Goal: Task Accomplishment & Management: Use online tool/utility

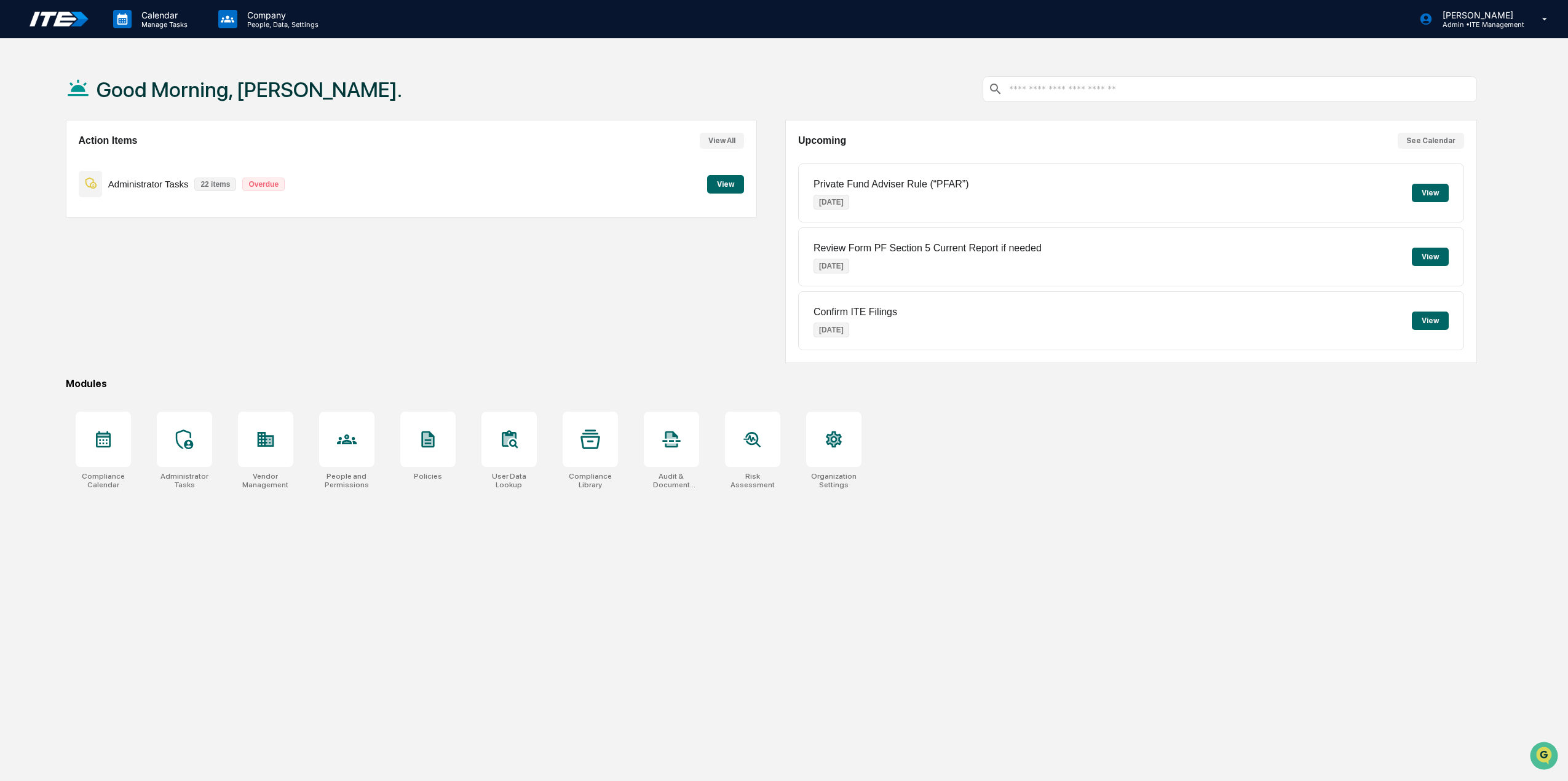
click at [728, 186] on button "View" at bounding box center [725, 184] width 37 height 18
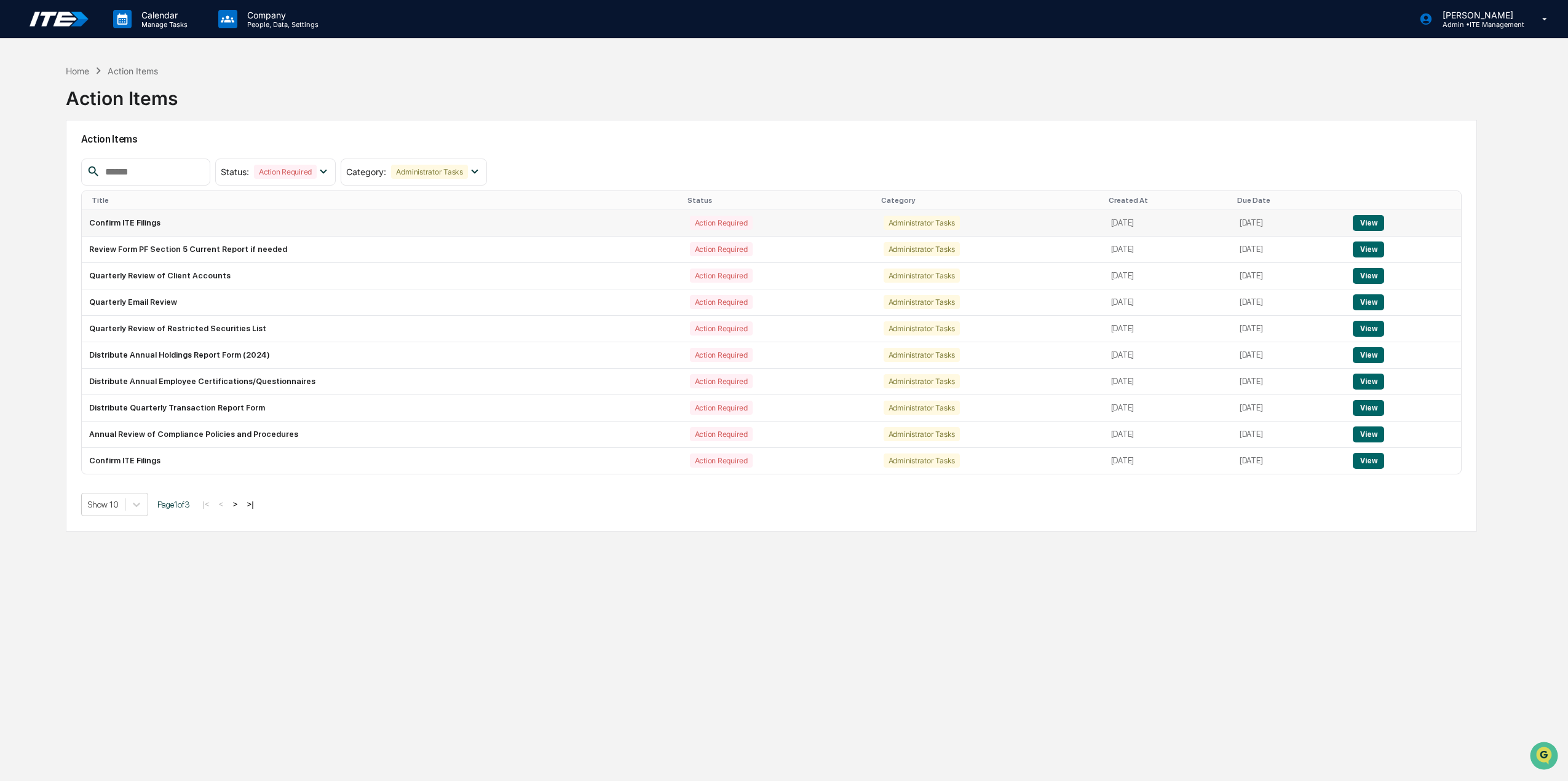
click at [1378, 221] on button "View" at bounding box center [1368, 223] width 31 height 16
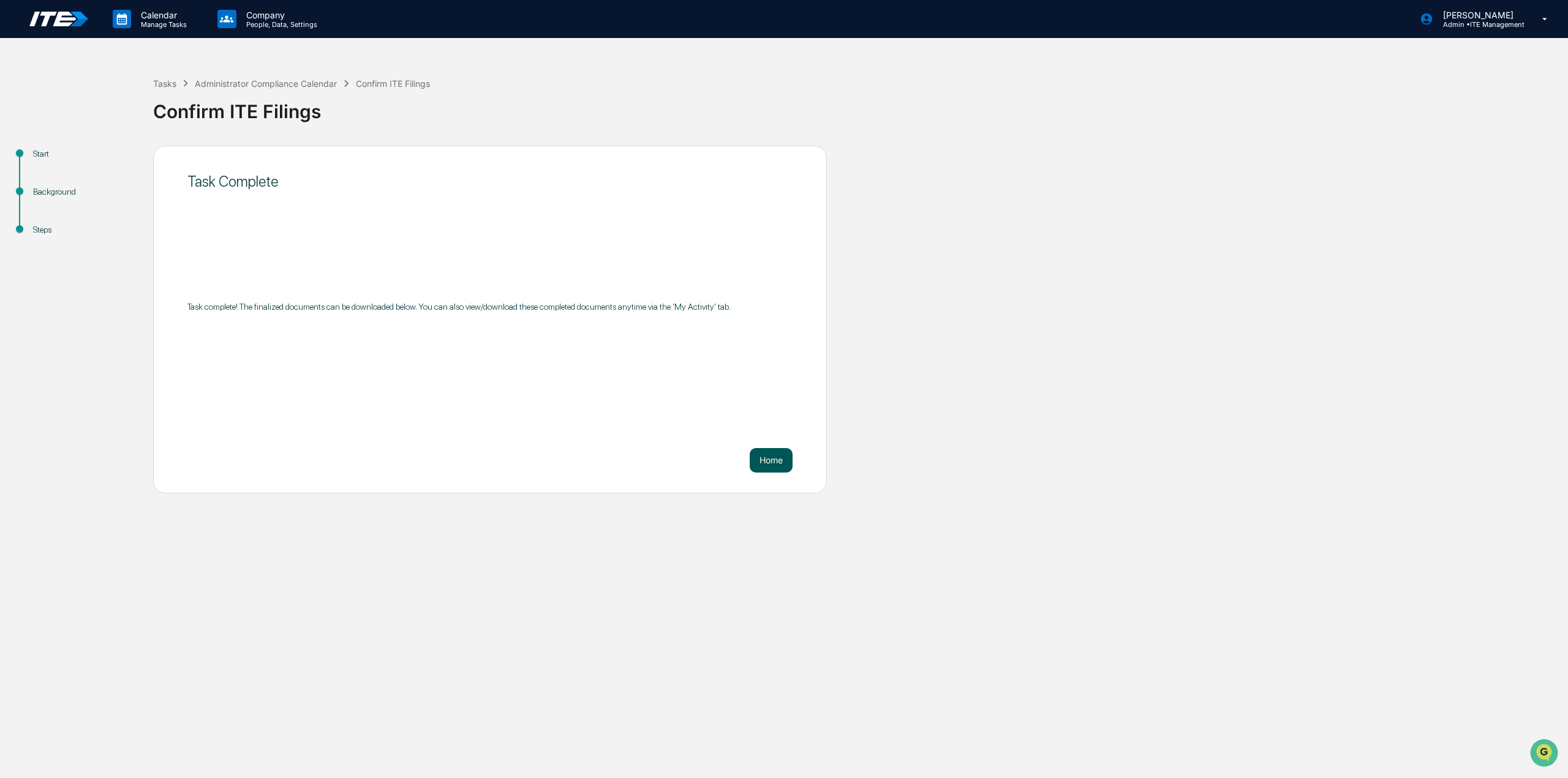
click at [776, 471] on button "Home" at bounding box center [771, 460] width 43 height 25
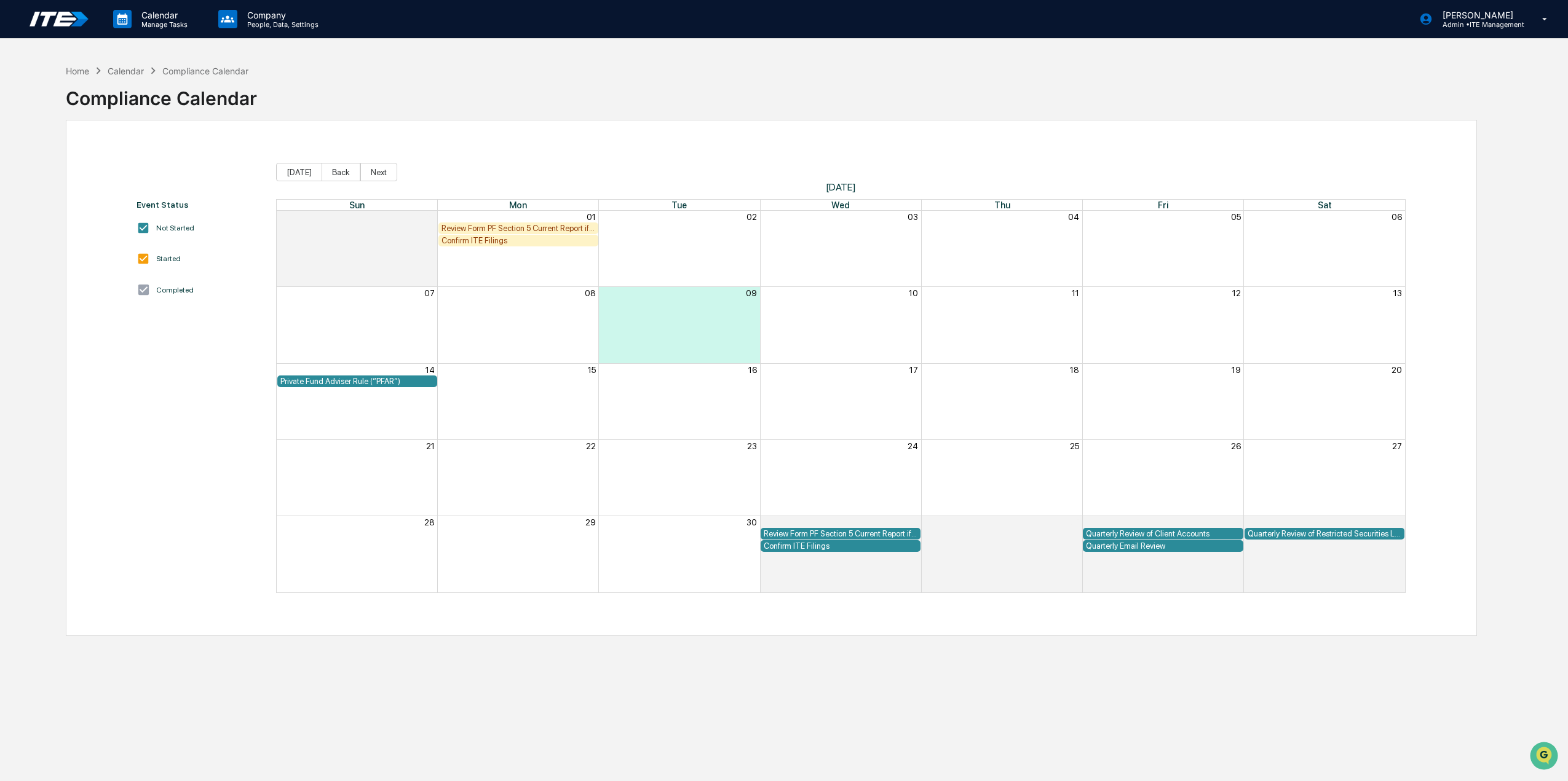
click at [473, 227] on div "Review Form PF Section 5 Current Report if needed" at bounding box center [518, 228] width 154 height 9
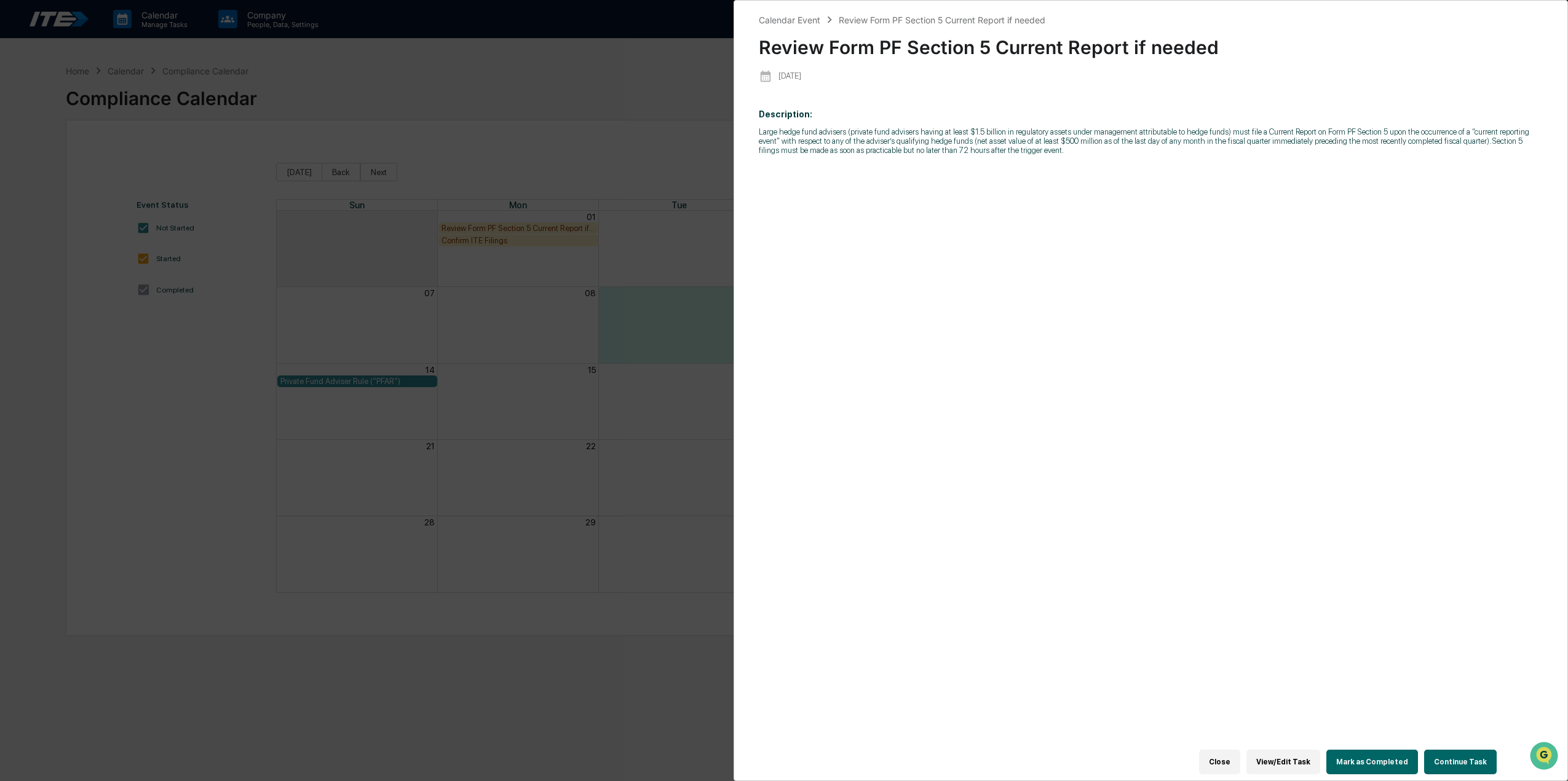
click at [1357, 756] on button "Mark as Completed" at bounding box center [1372, 762] width 92 height 25
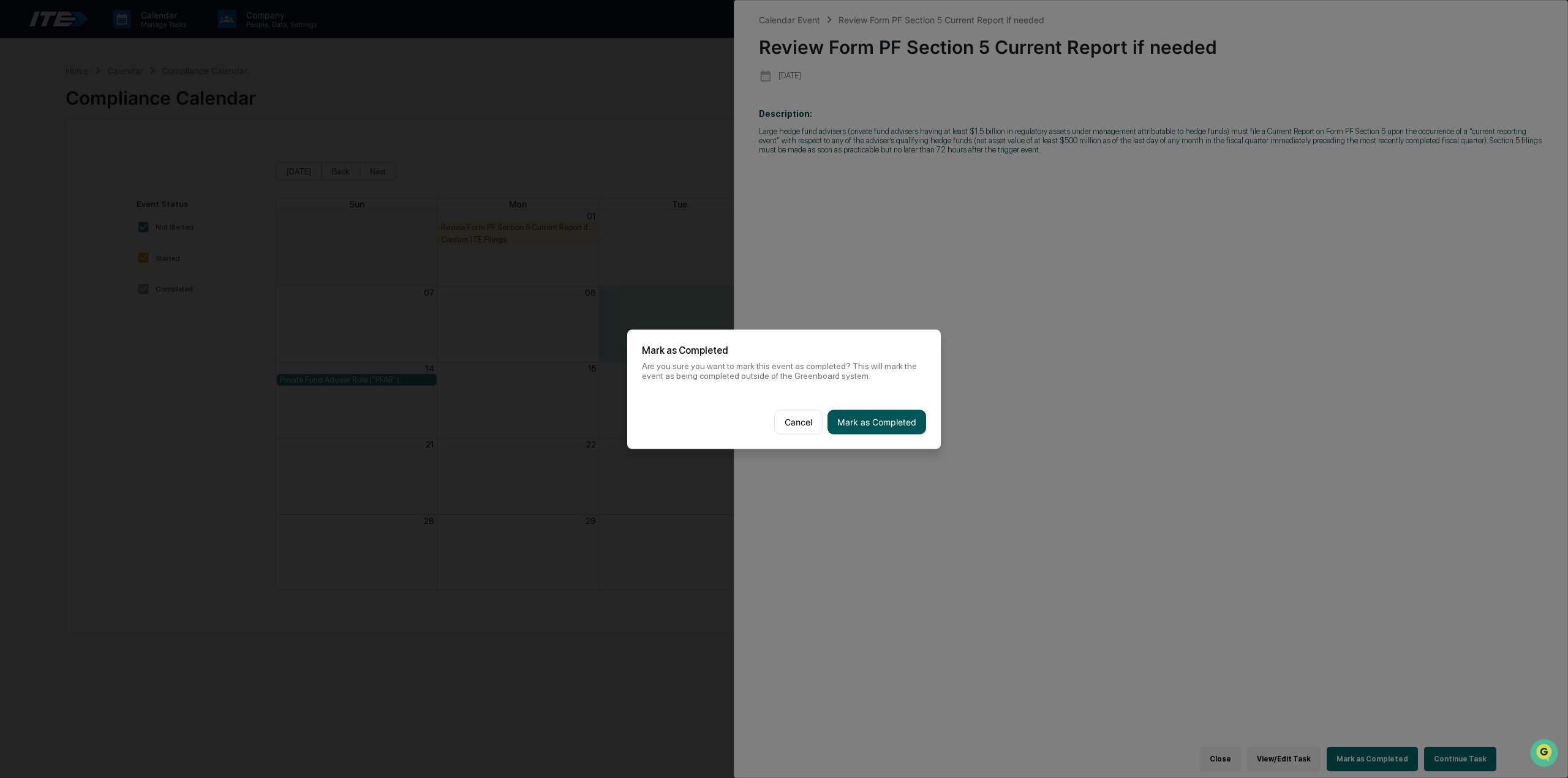
click at [890, 427] on button "Mark as Completed" at bounding box center [877, 422] width 99 height 25
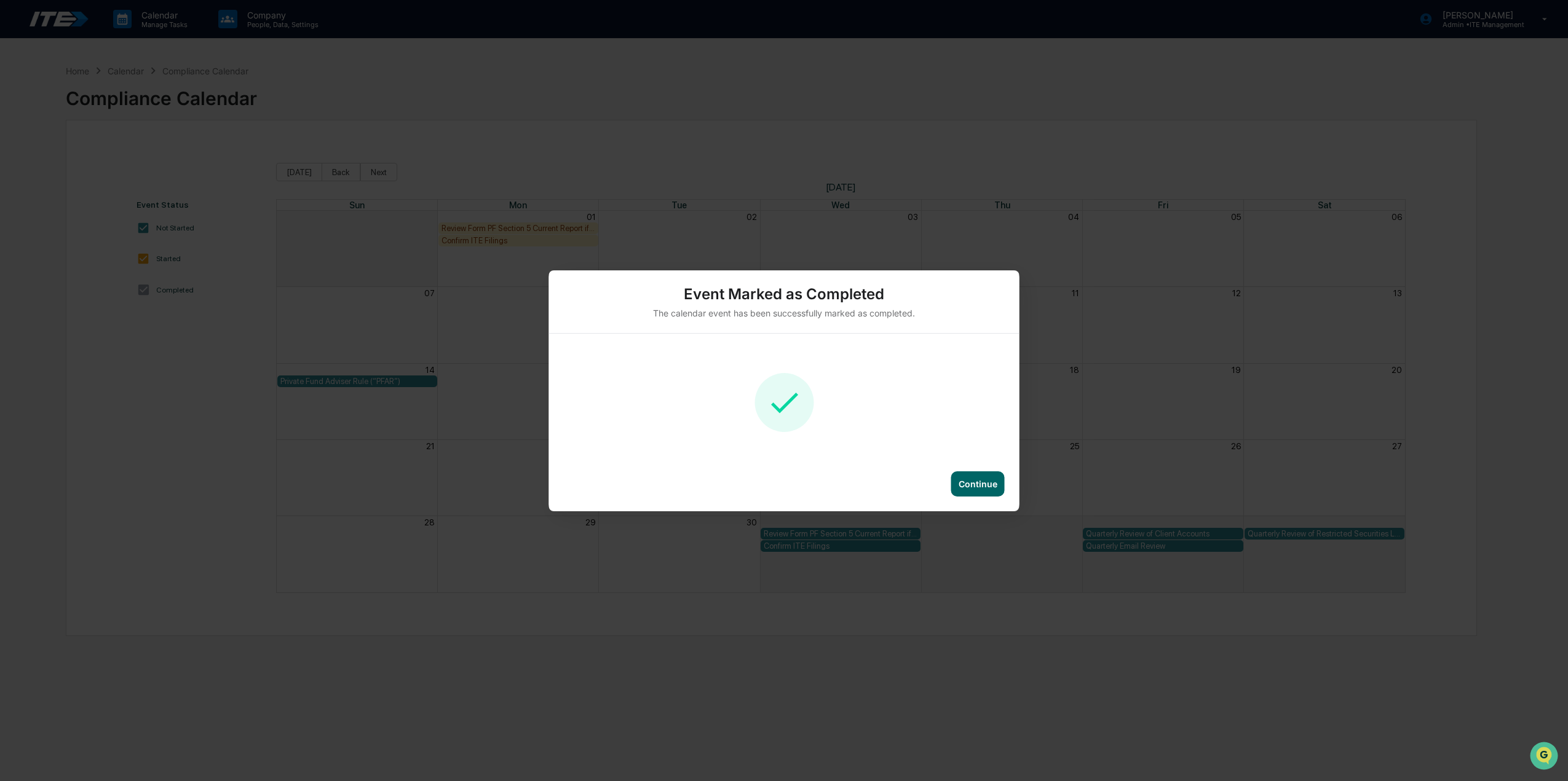
click at [970, 489] on div "Continue" at bounding box center [977, 484] width 53 height 25
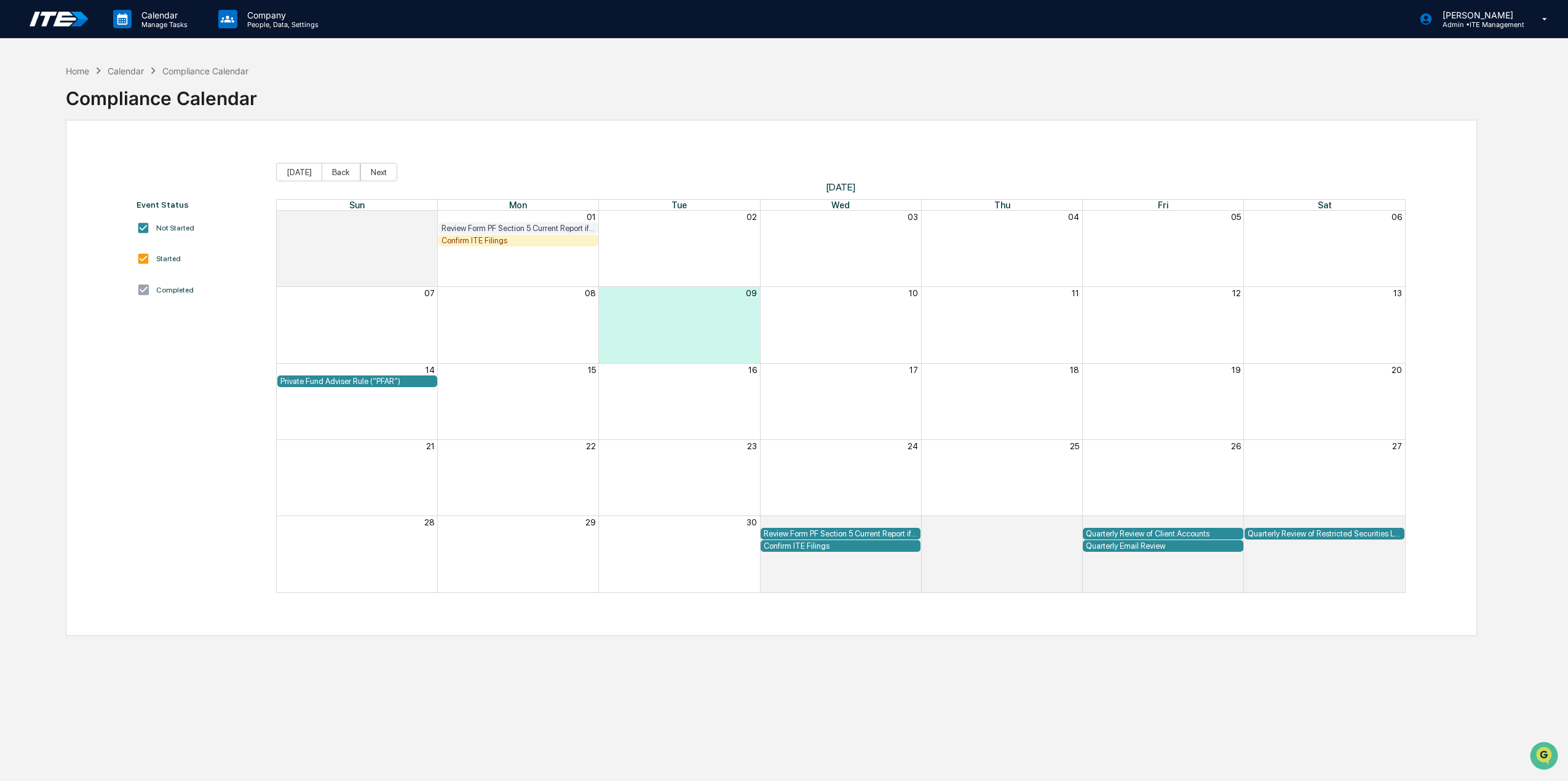
click at [483, 244] on div "Confirm ITE Filings" at bounding box center [518, 240] width 154 height 9
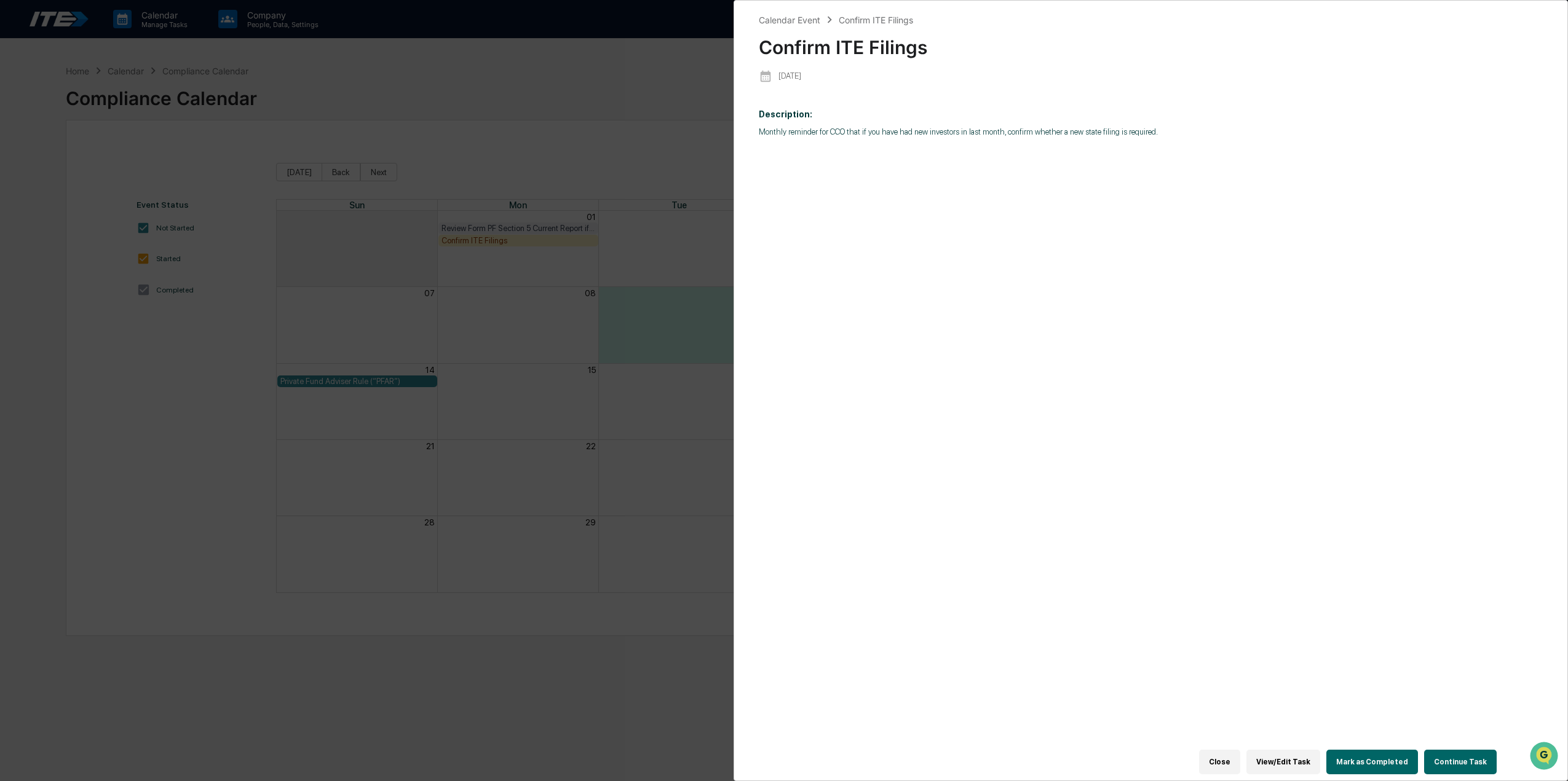
click at [1382, 759] on button "Mark as Completed" at bounding box center [1372, 762] width 92 height 25
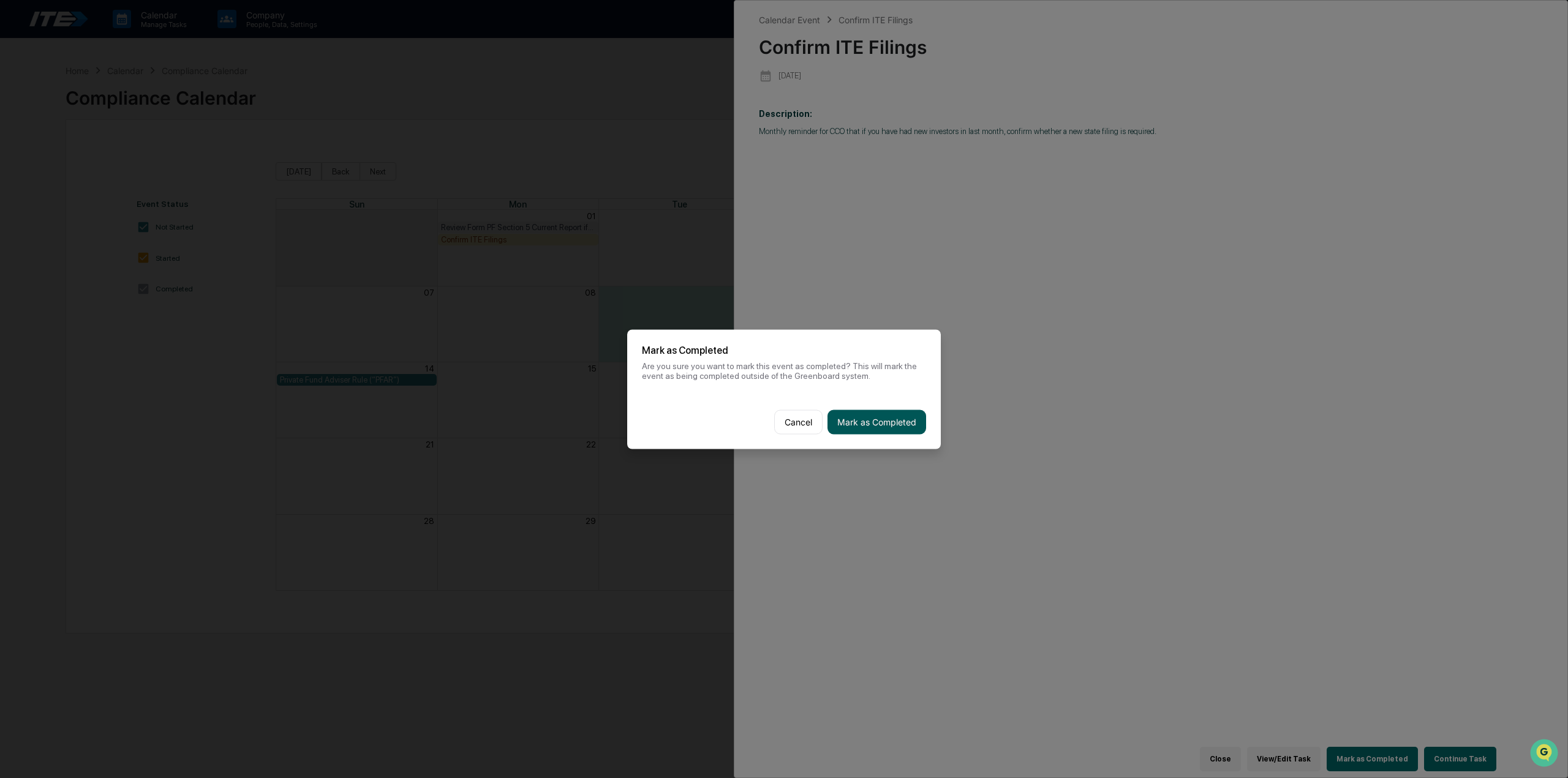
click at [834, 424] on button "Mark as Completed" at bounding box center [877, 422] width 99 height 25
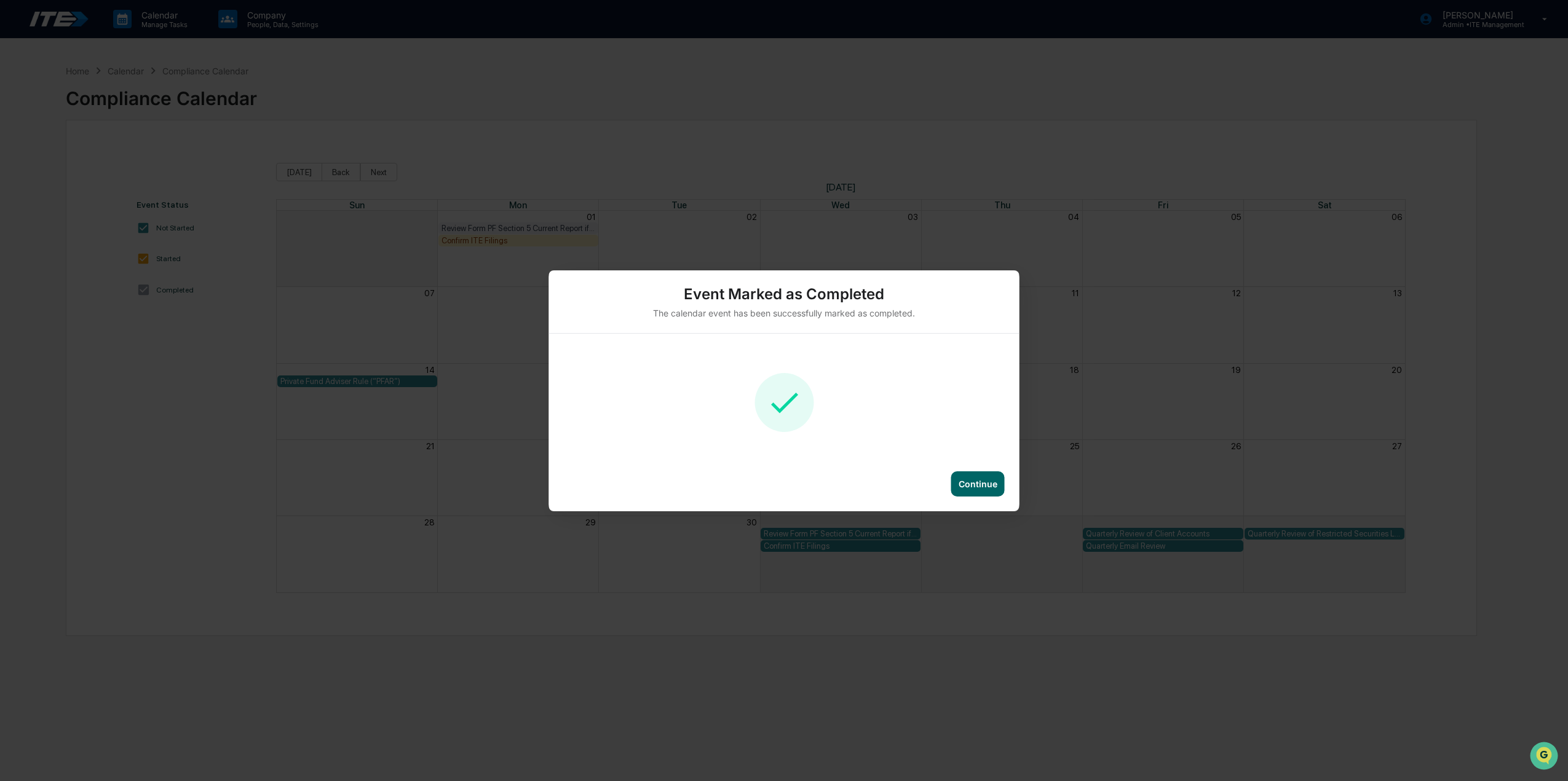
click at [978, 484] on div "Continue" at bounding box center [977, 484] width 39 height 10
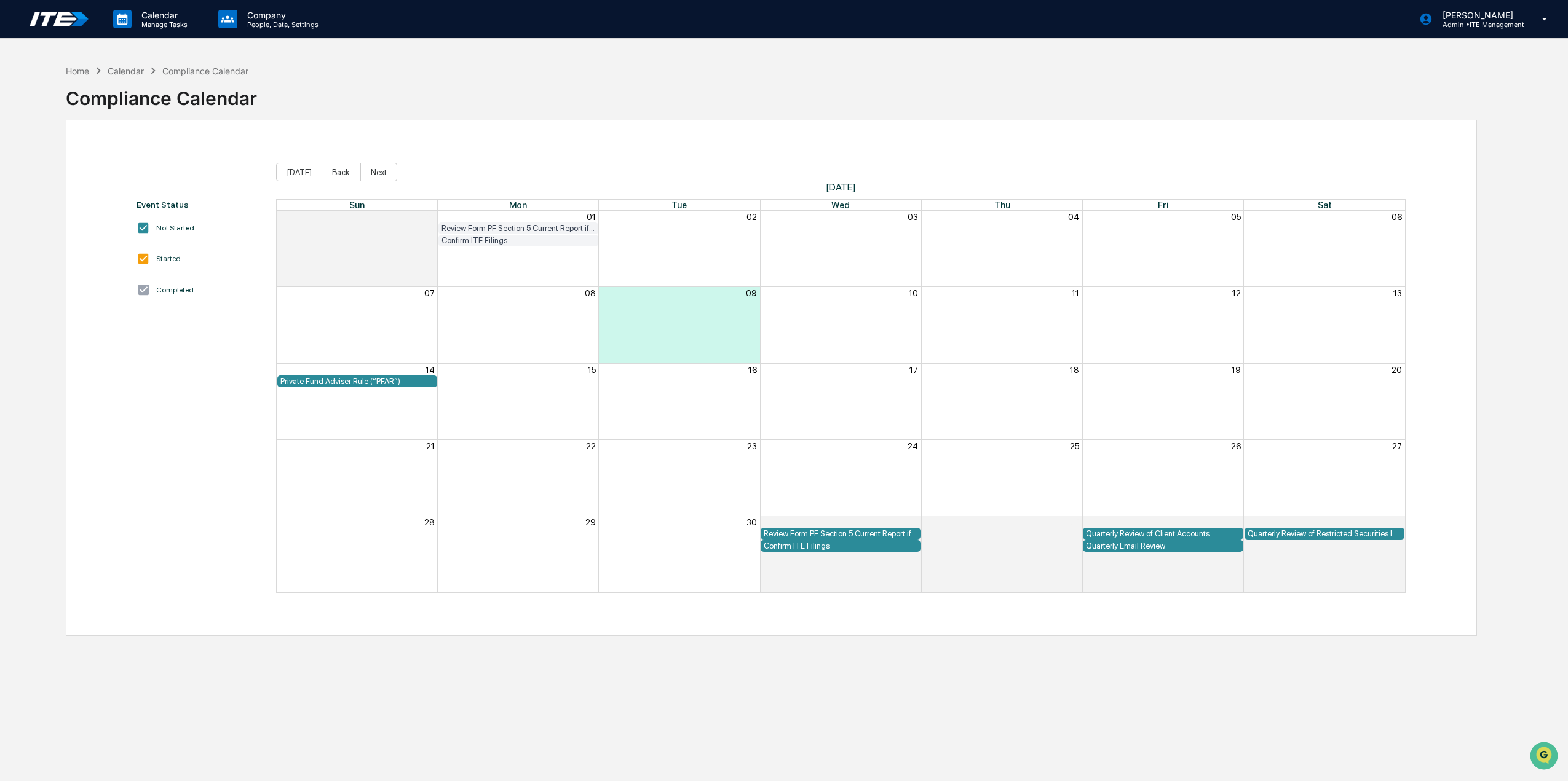
click at [351, 381] on div "Private Fund Adviser Rule (“PFAR”)" at bounding box center [357, 381] width 154 height 9
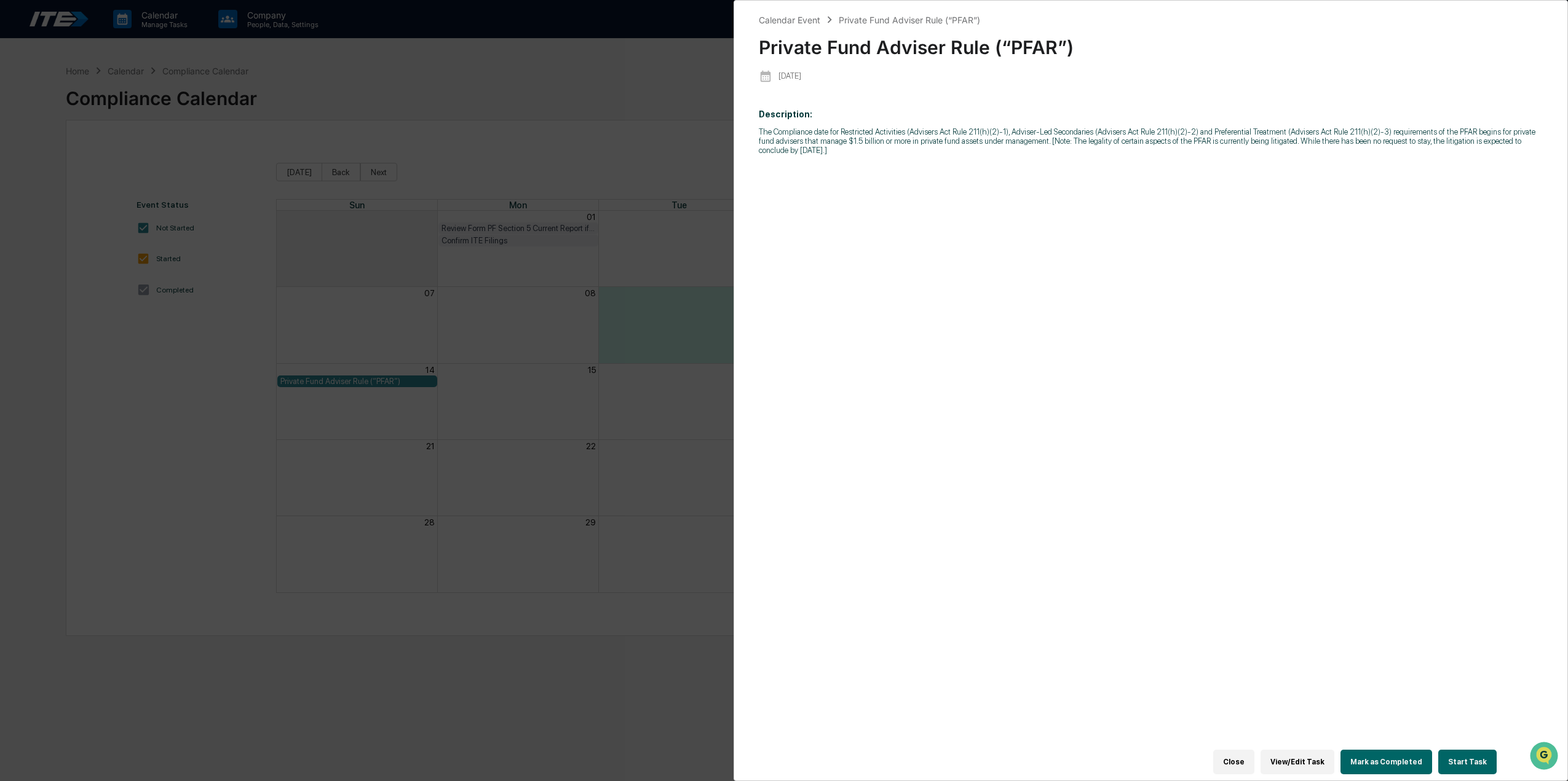
click at [207, 433] on div "Calendar Event Private Fund Adviser Rule (“PFAR”) Private Fund Adviser Rule (“P…" at bounding box center [784, 390] width 1568 height 781
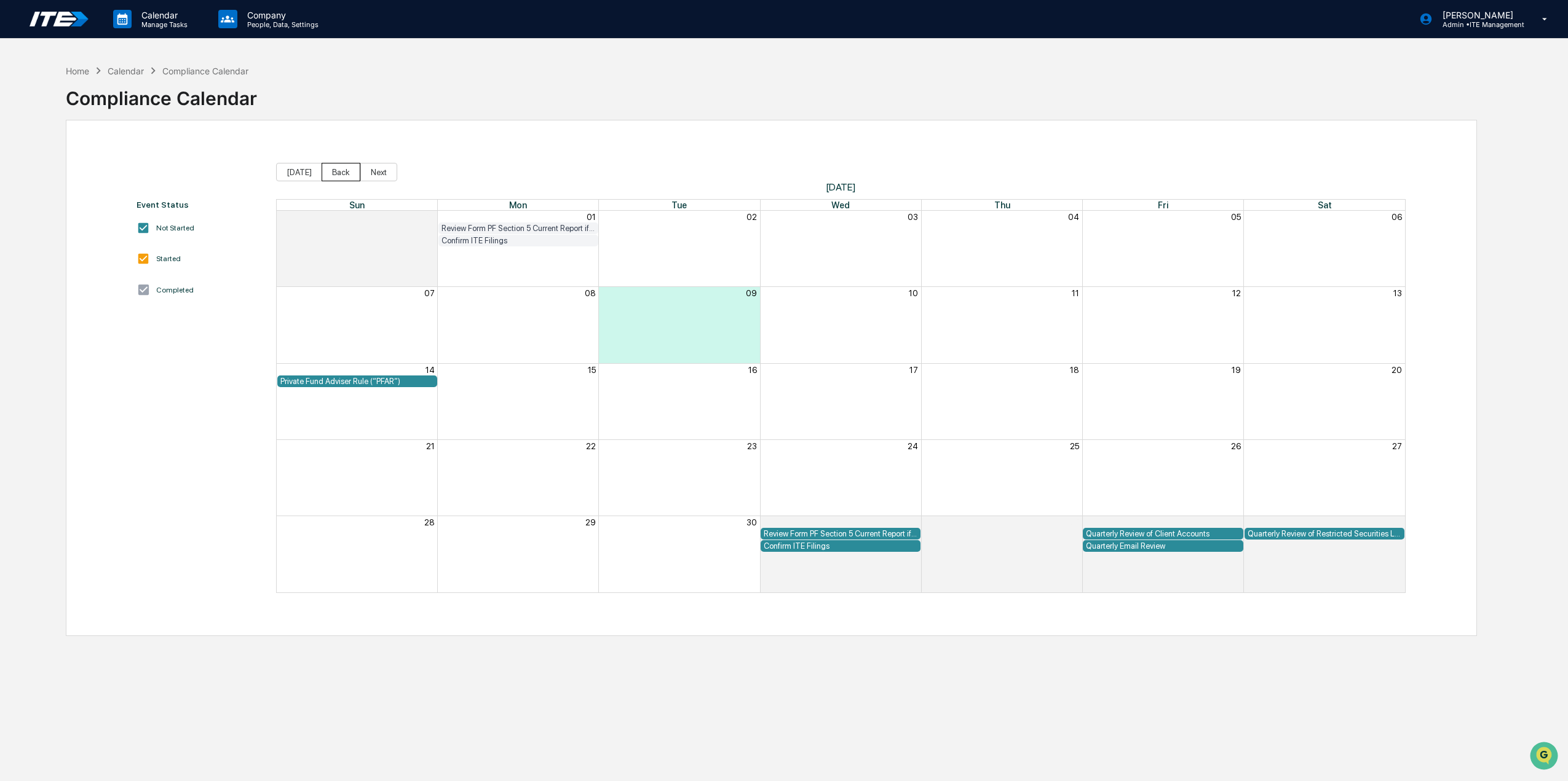
click at [336, 172] on button "Back" at bounding box center [341, 172] width 39 height 18
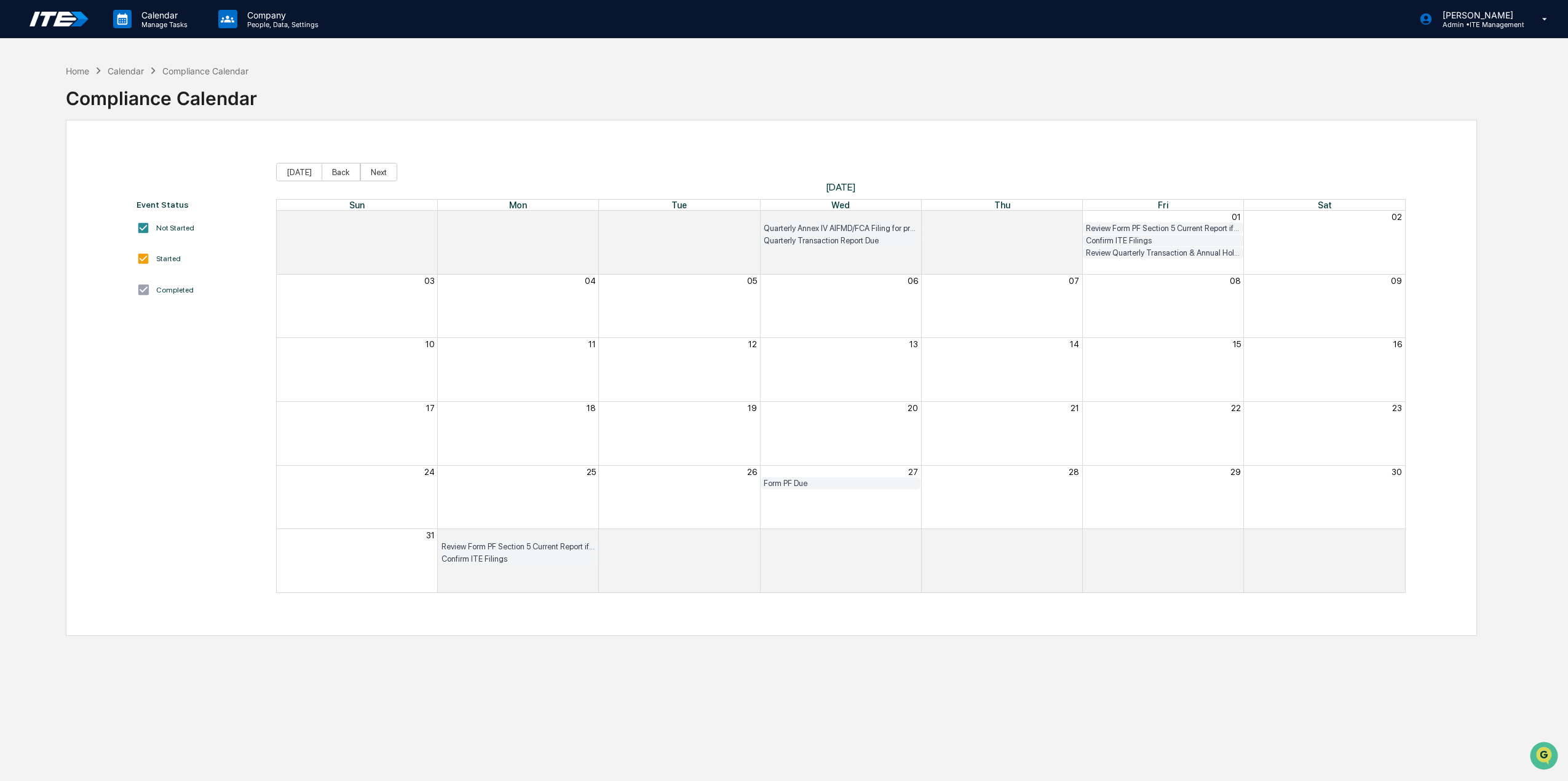
click at [822, 226] on div "Quarterly Annex IV AIFMD/FCA Filing for previous 4th Quarter Due" at bounding box center [840, 228] width 154 height 9
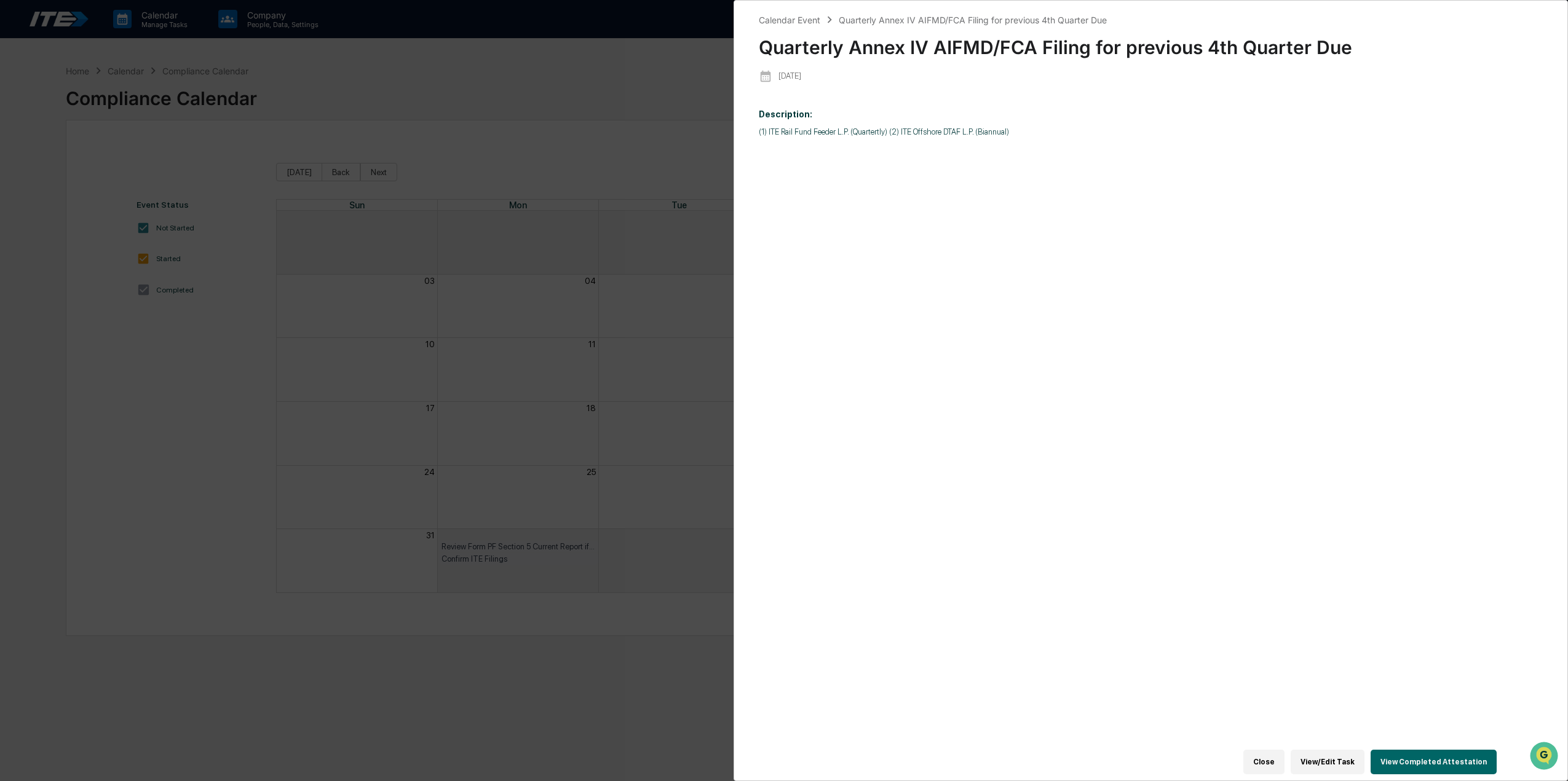
click at [1272, 764] on button "Close" at bounding box center [1264, 762] width 42 height 25
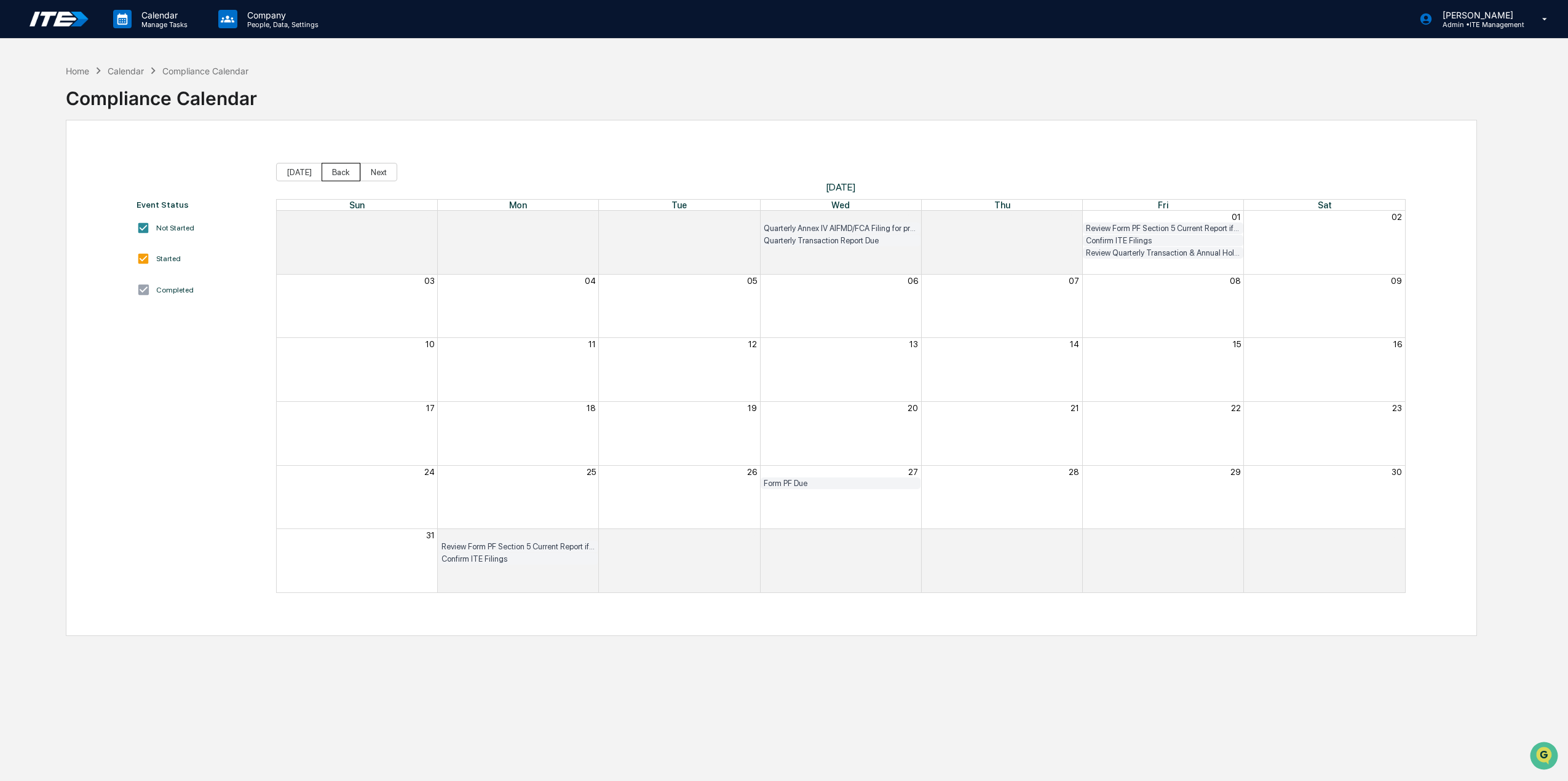
click at [334, 175] on button "Back" at bounding box center [341, 172] width 39 height 18
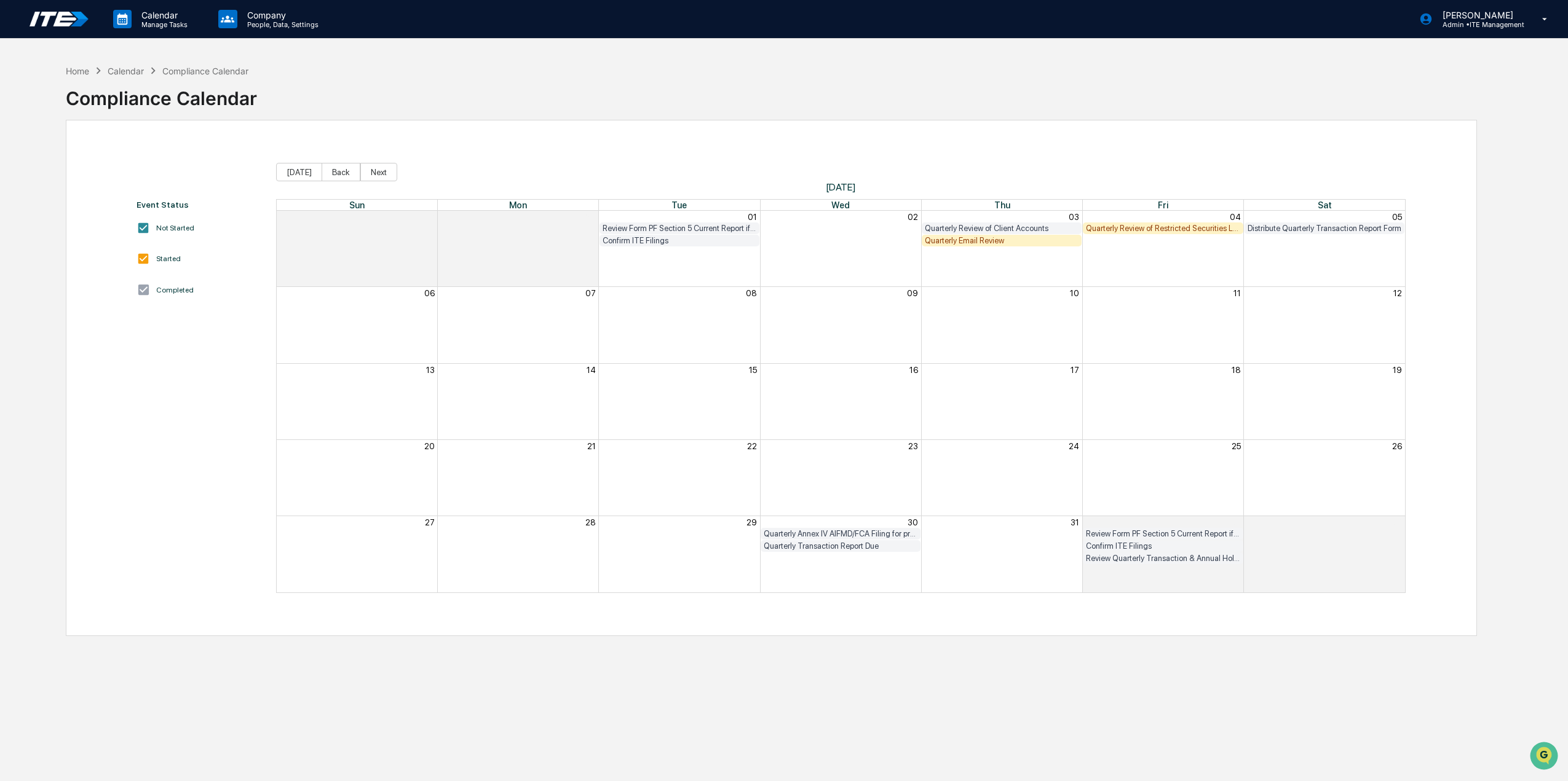
click at [1127, 229] on div "Quarterly Review of Restricted Securities List" at bounding box center [1162, 228] width 154 height 9
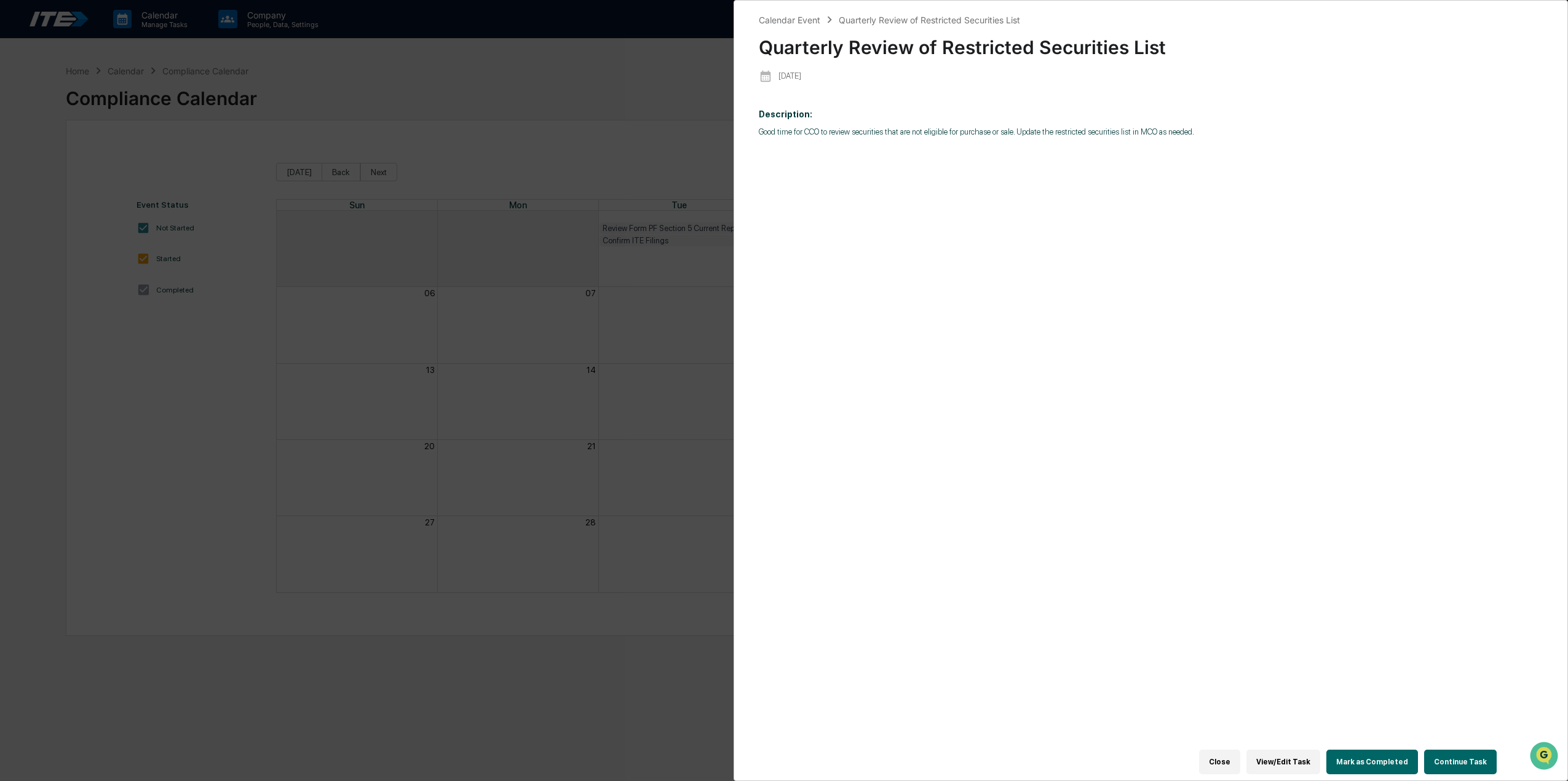
click at [671, 497] on div "Calendar Event Quarterly Review of Restricted Securities List Quarterly Review …" at bounding box center [784, 390] width 1568 height 781
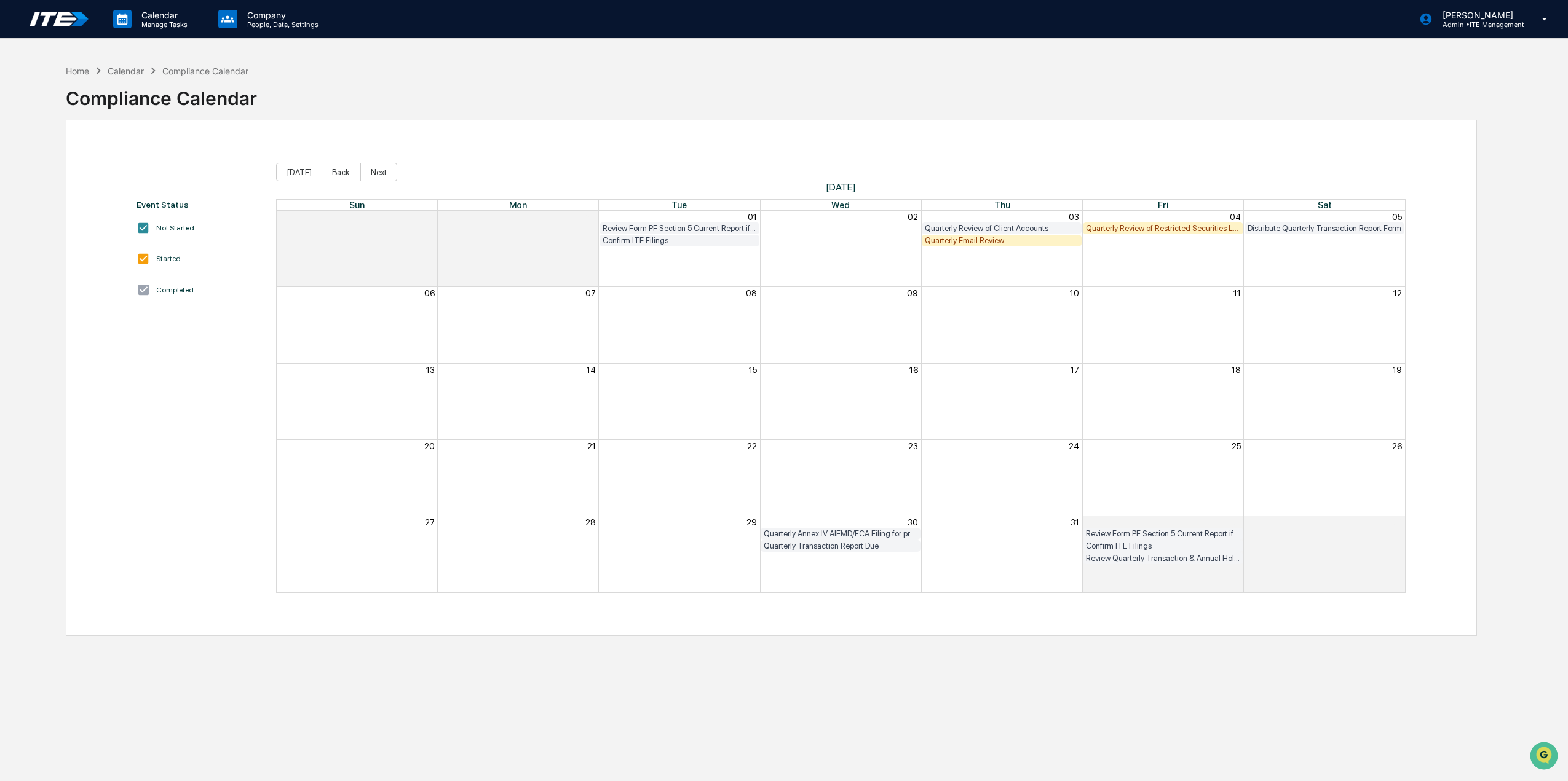
click at [341, 172] on button "Back" at bounding box center [341, 172] width 39 height 18
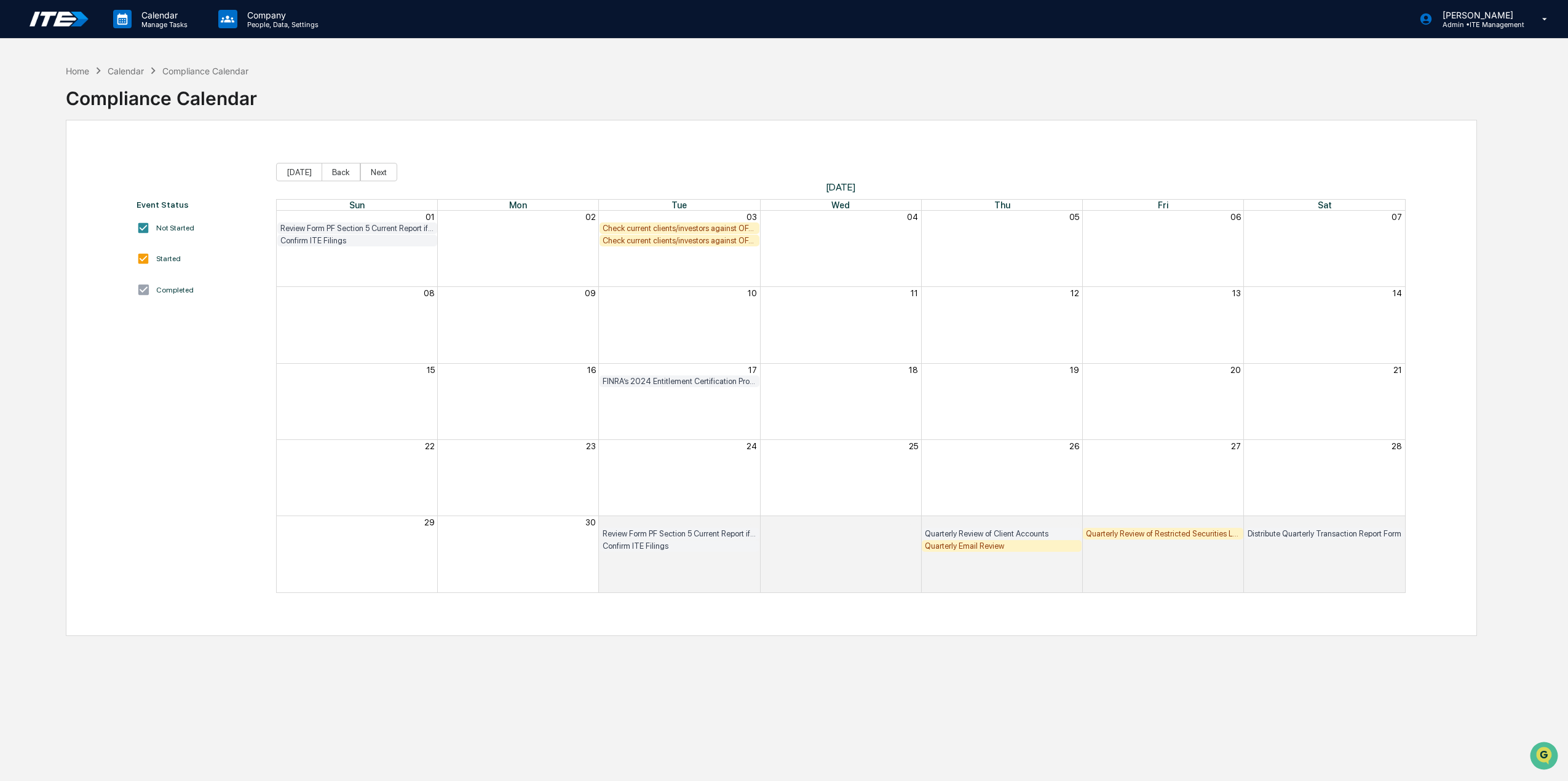
click at [678, 229] on div "Check current clients/investors against OFAC List" at bounding box center [679, 228] width 154 height 9
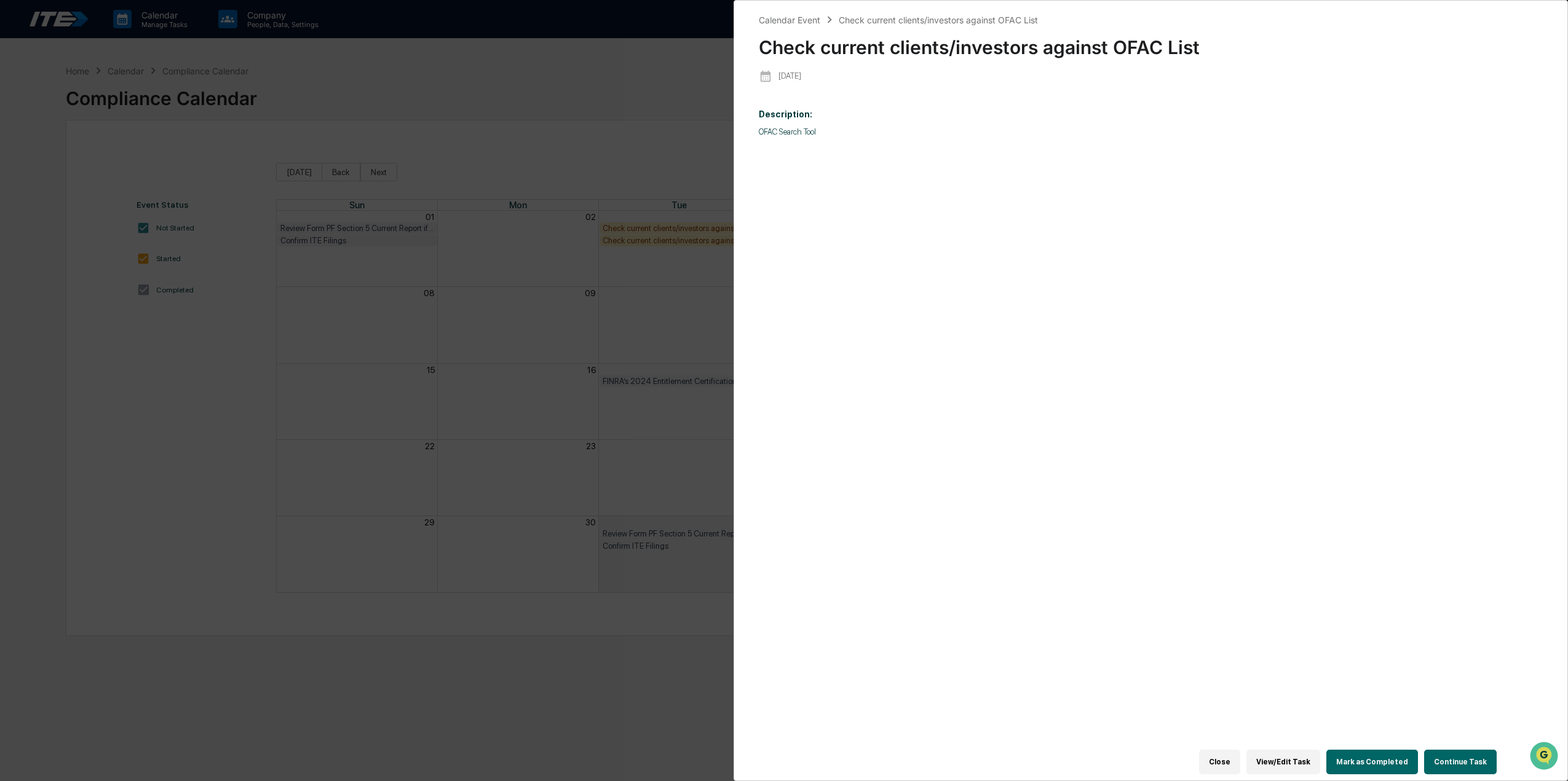
click at [1383, 756] on button "Mark as Completed" at bounding box center [1372, 762] width 92 height 25
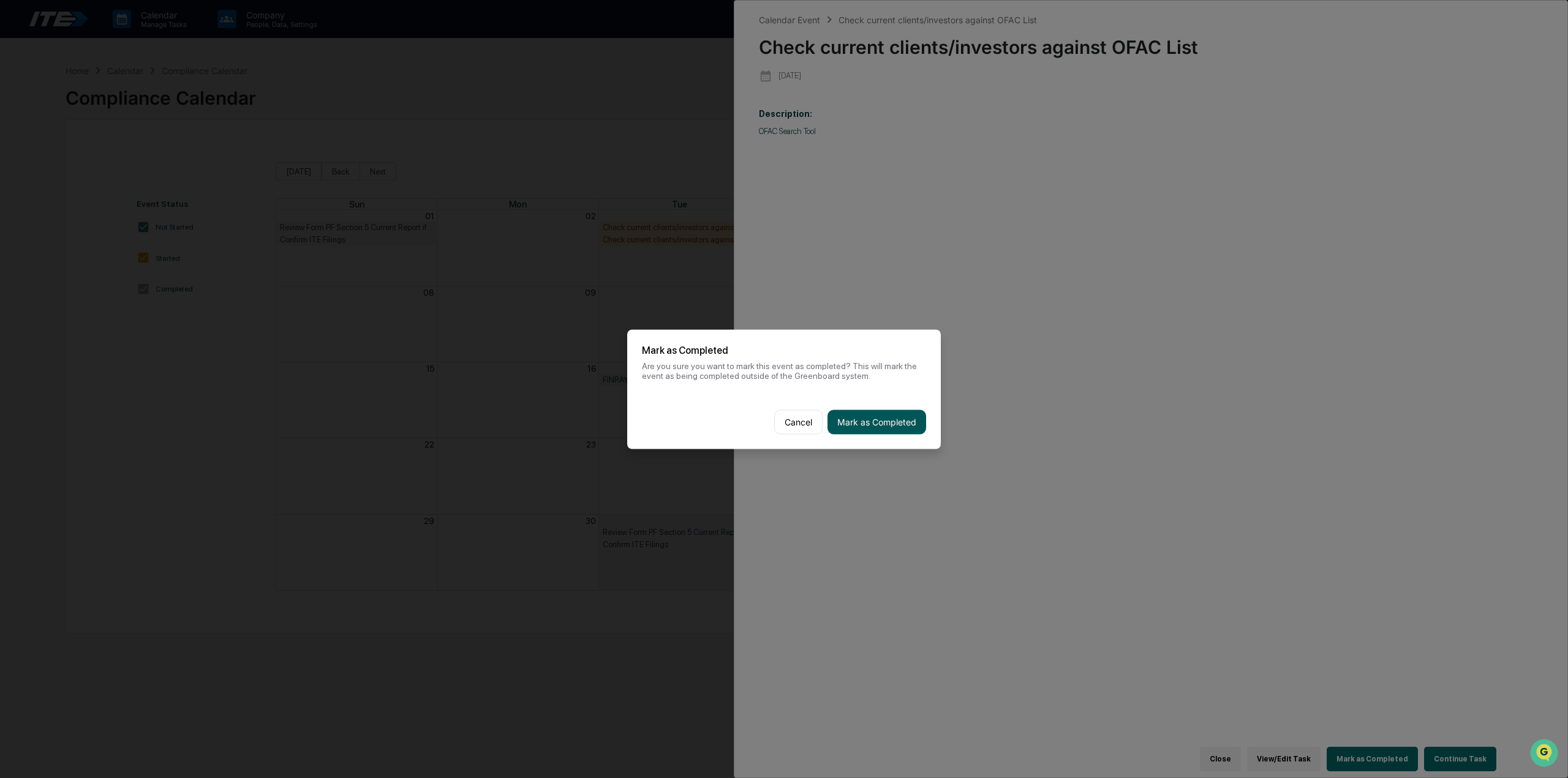
click at [891, 429] on button "Mark as Completed" at bounding box center [877, 422] width 99 height 25
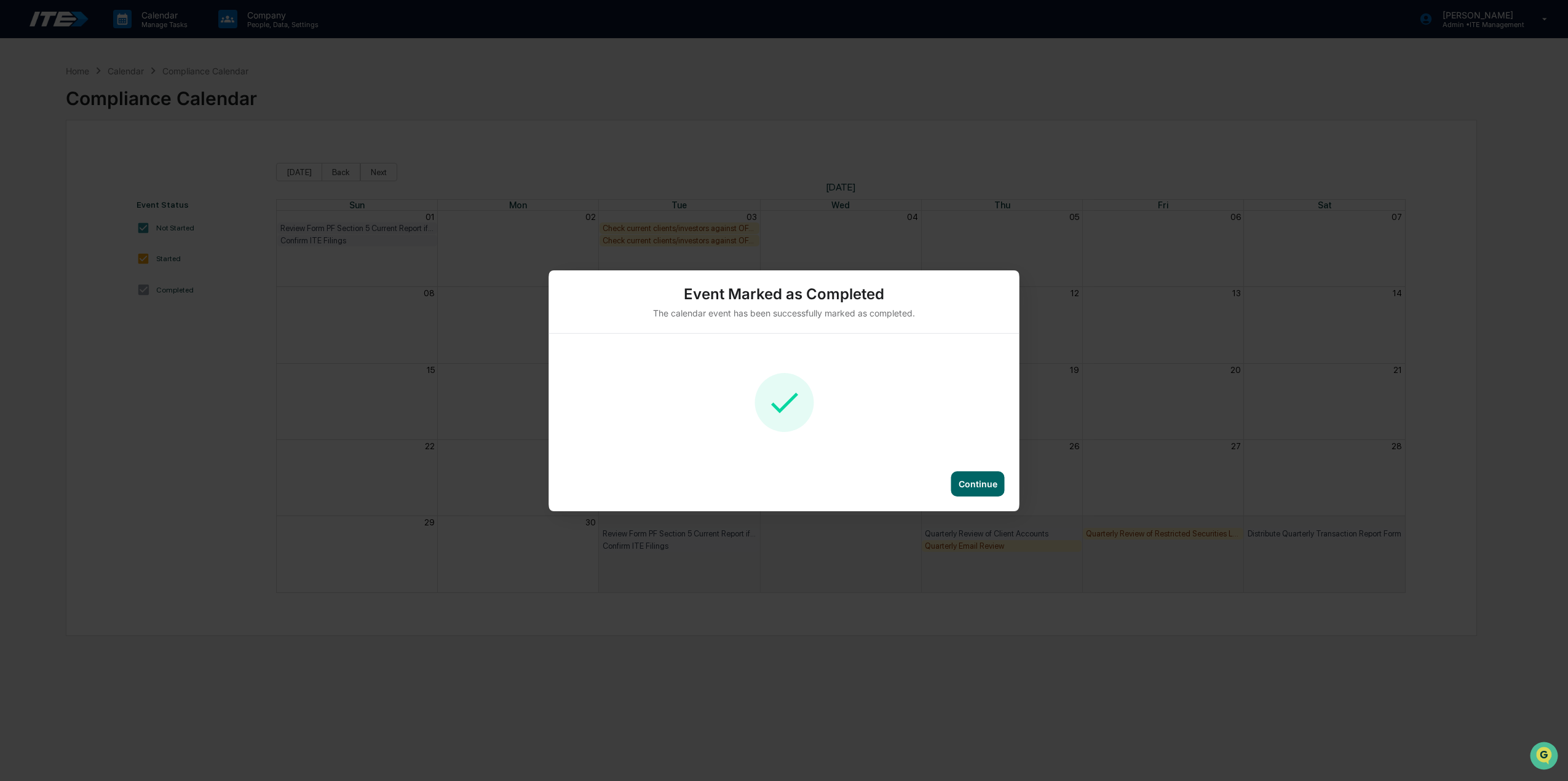
click at [1010, 476] on div "Continue" at bounding box center [784, 491] width 470 height 40
click at [989, 479] on div "Continue" at bounding box center [977, 484] width 39 height 10
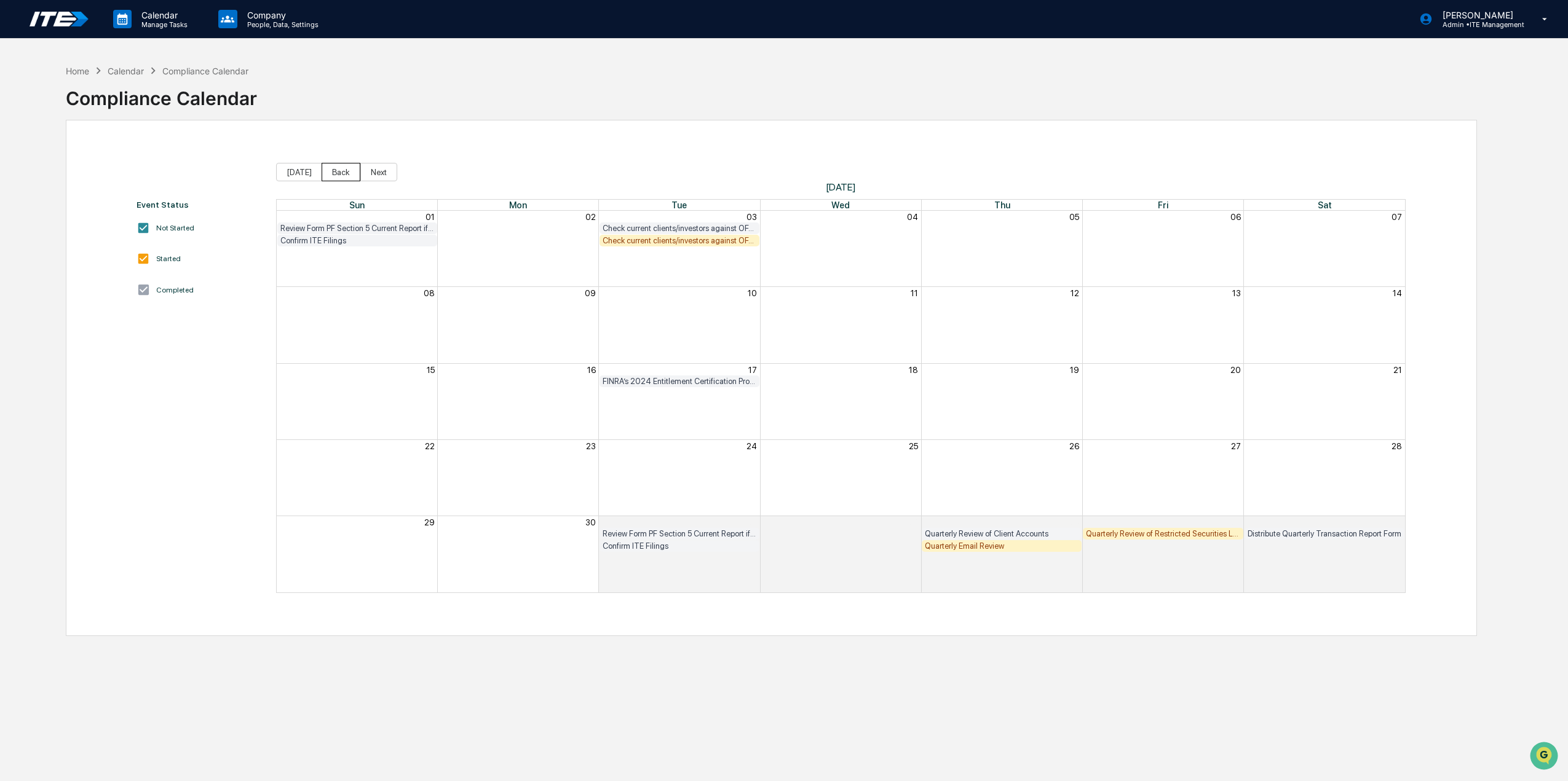
click at [344, 176] on button "Back" at bounding box center [341, 172] width 39 height 18
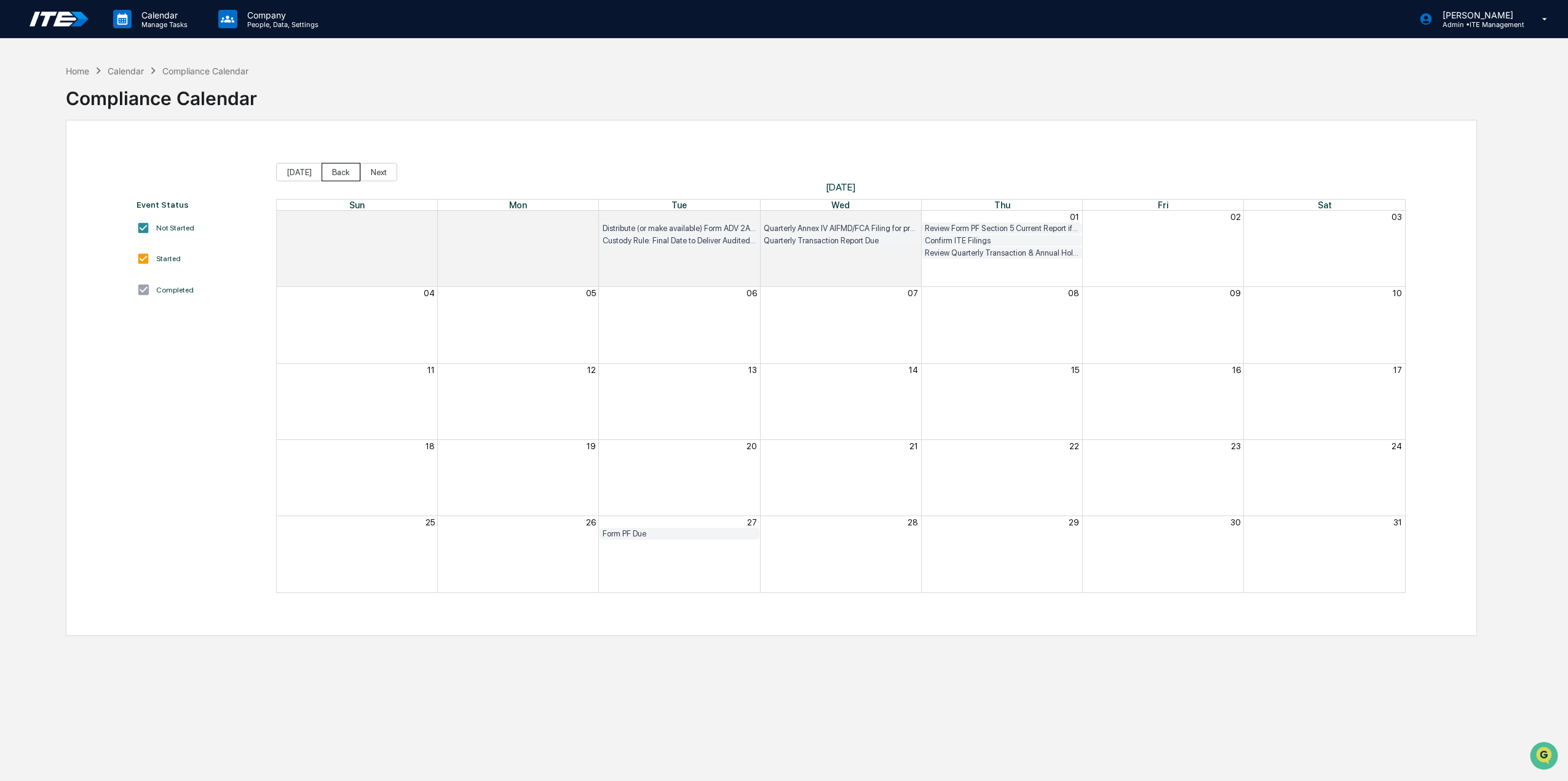
click at [344, 177] on button "Back" at bounding box center [341, 172] width 39 height 18
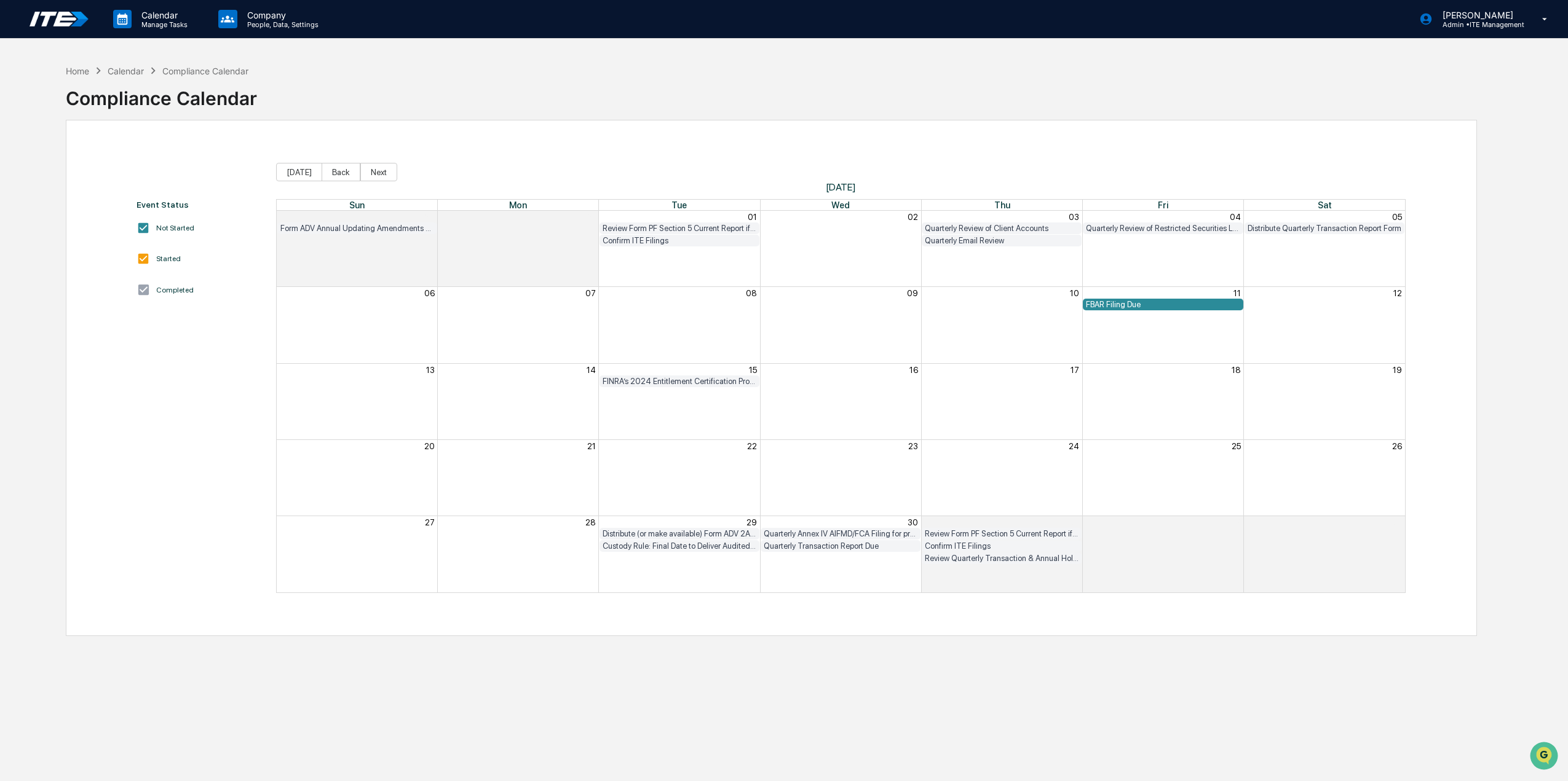
drag, startPoint x: 1092, startPoint y: 346, endPoint x: 1106, endPoint y: 330, distance: 21.3
click at [1092, 345] on div "Month View" at bounding box center [1162, 325] width 161 height 76
click at [1123, 304] on div "FBAR Filing Due" at bounding box center [1162, 304] width 154 height 9
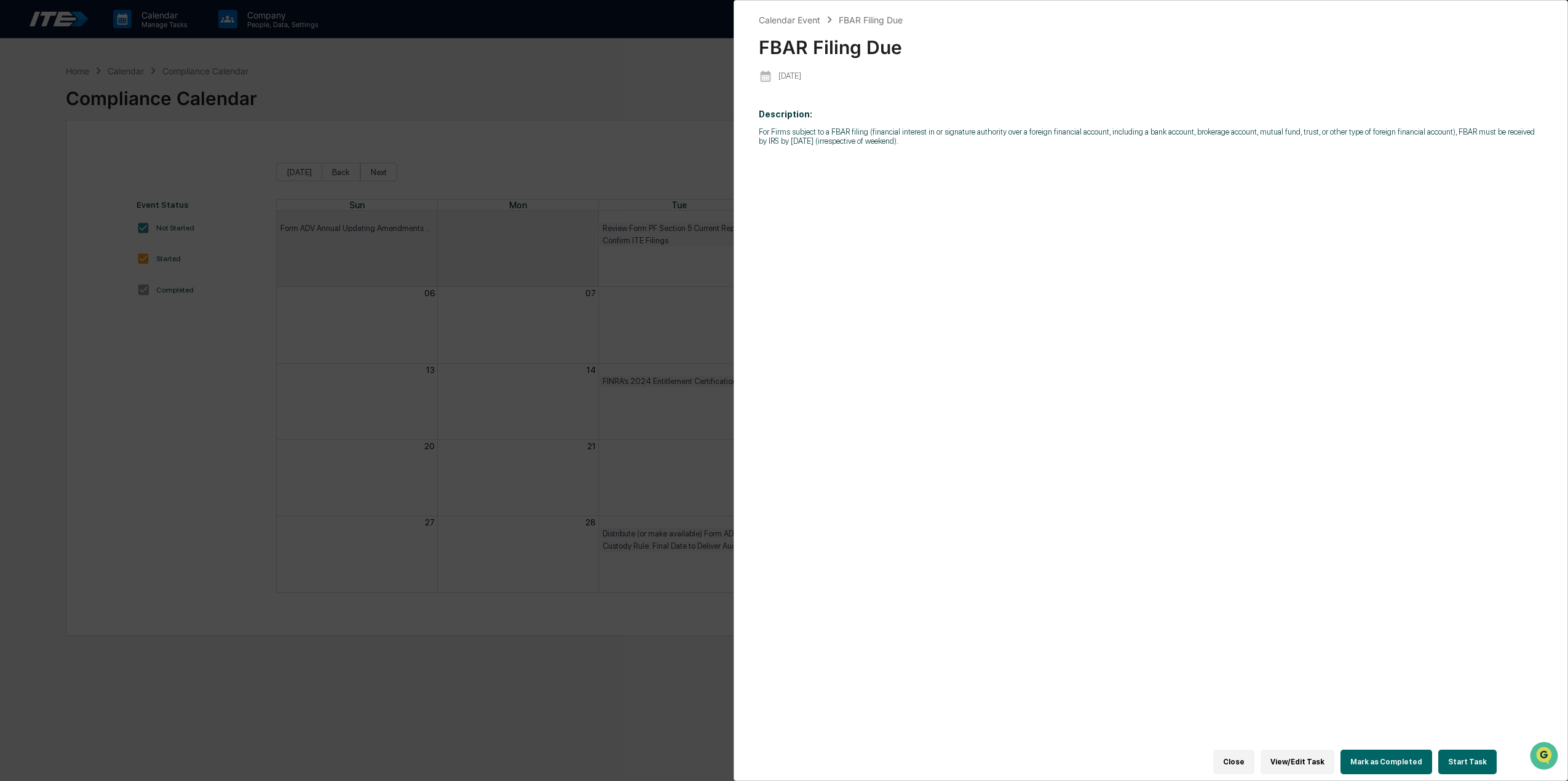
click at [595, 79] on div "Calendar Event FBAR Filing Due FBAR Filing Due [DATE] Description: For Firms su…" at bounding box center [784, 390] width 1568 height 781
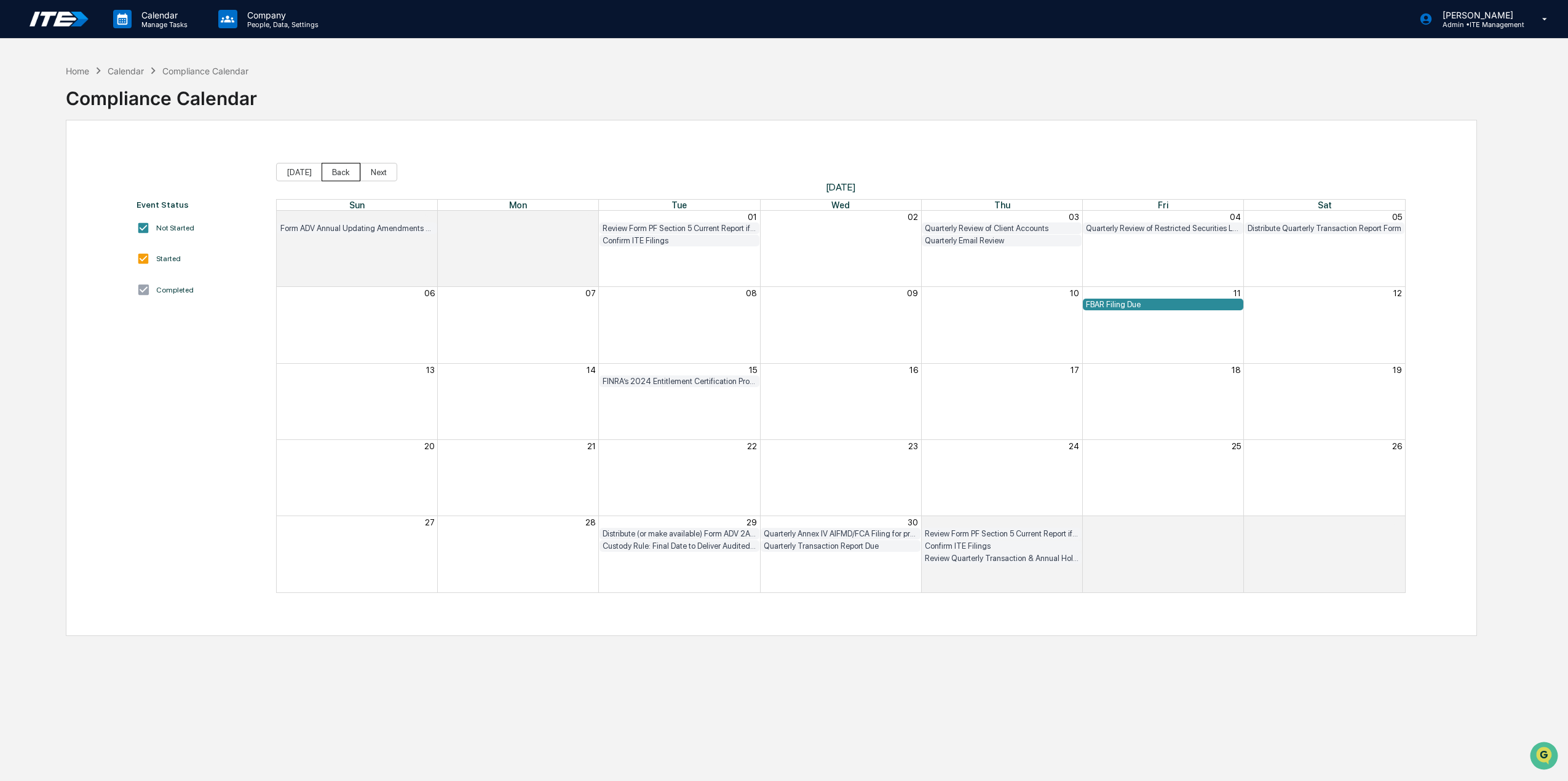
click at [343, 170] on button "Back" at bounding box center [341, 172] width 39 height 18
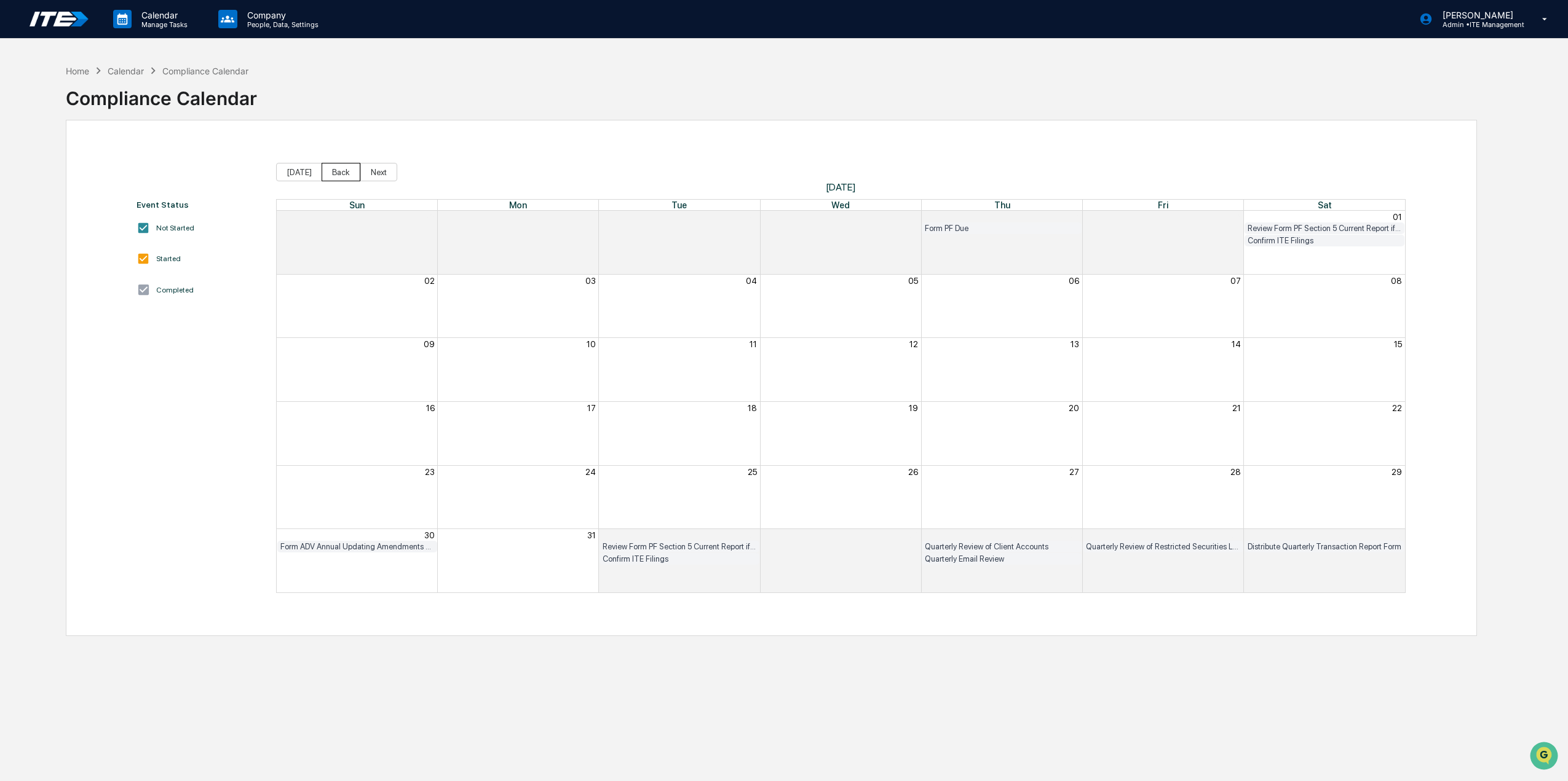
click at [343, 170] on button "Back" at bounding box center [341, 172] width 39 height 18
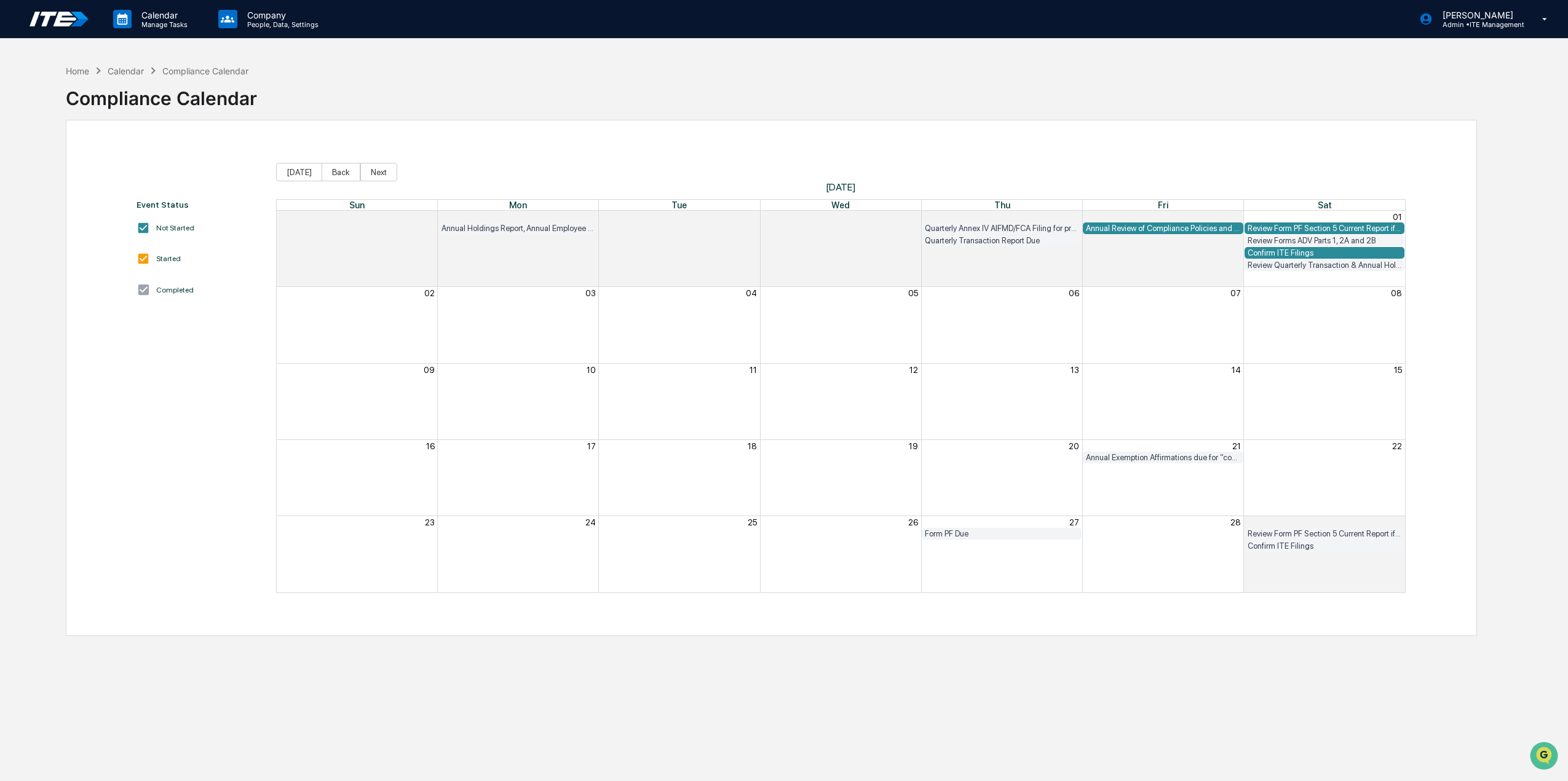
click at [1278, 229] on div "Review Form PF Section 5 Current Report if needed" at bounding box center [1324, 228] width 154 height 9
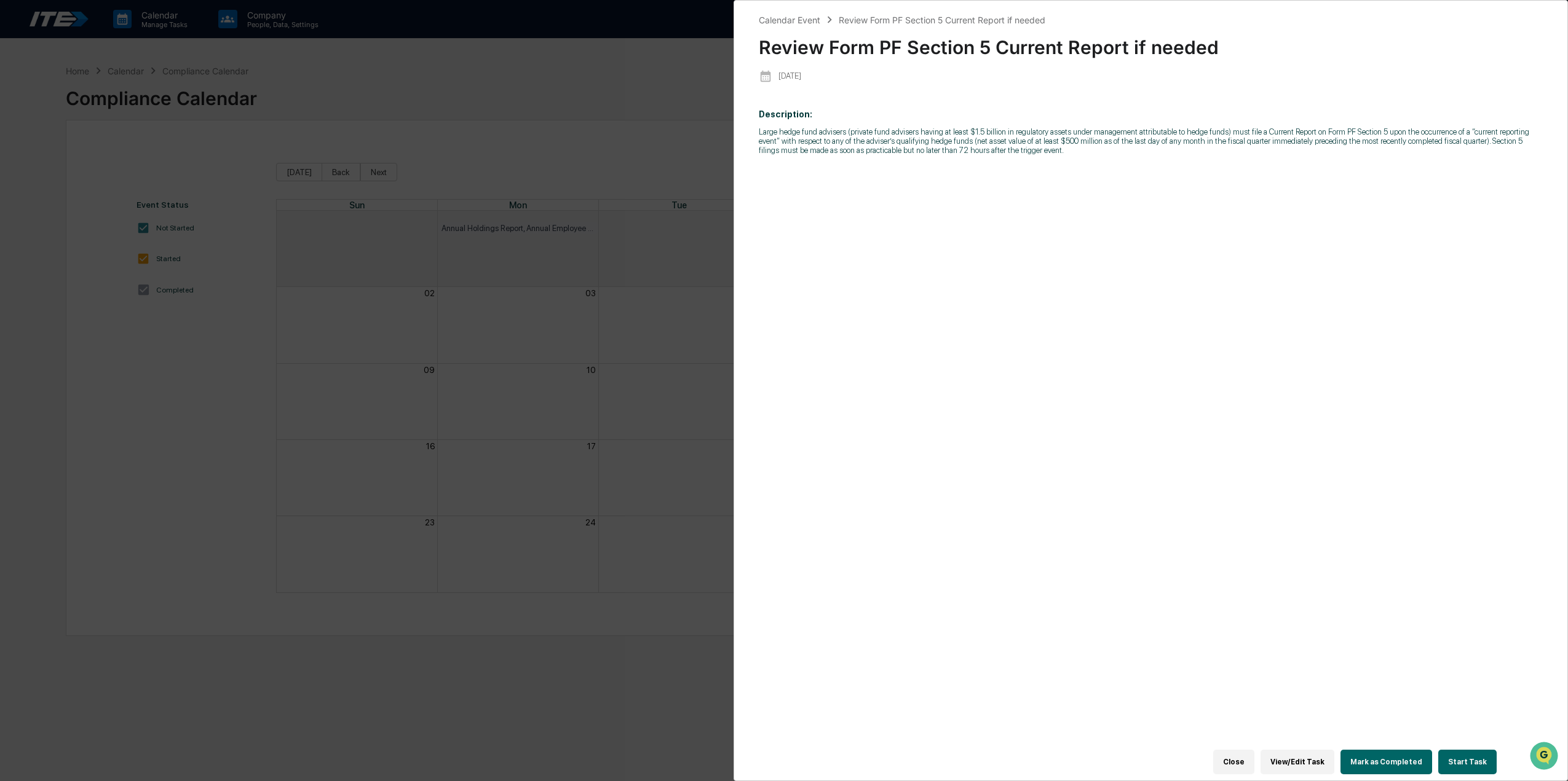
click at [1366, 755] on button "Mark as Completed" at bounding box center [1387, 762] width 92 height 25
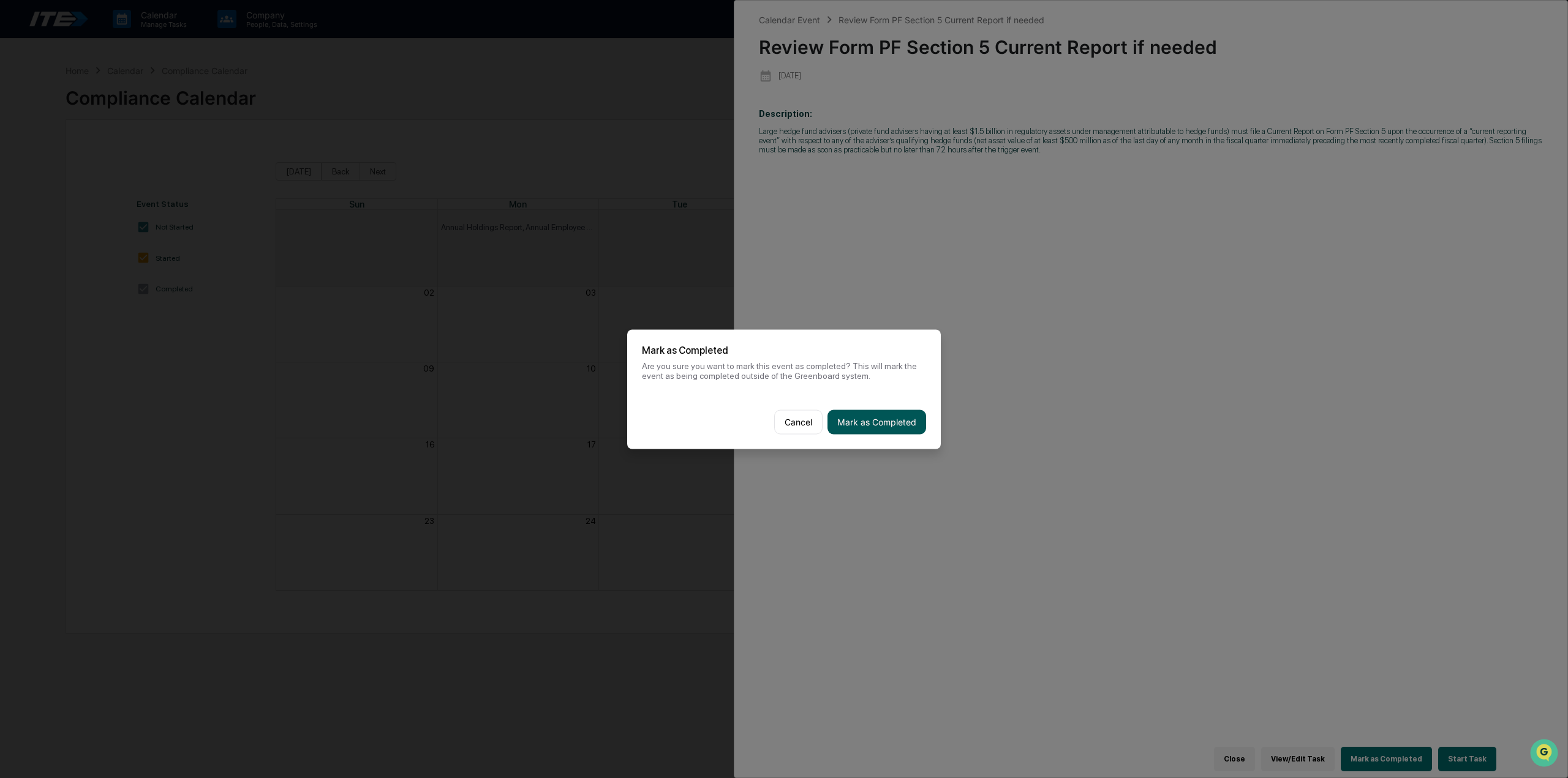
click at [901, 424] on button "Mark as Completed" at bounding box center [877, 422] width 99 height 25
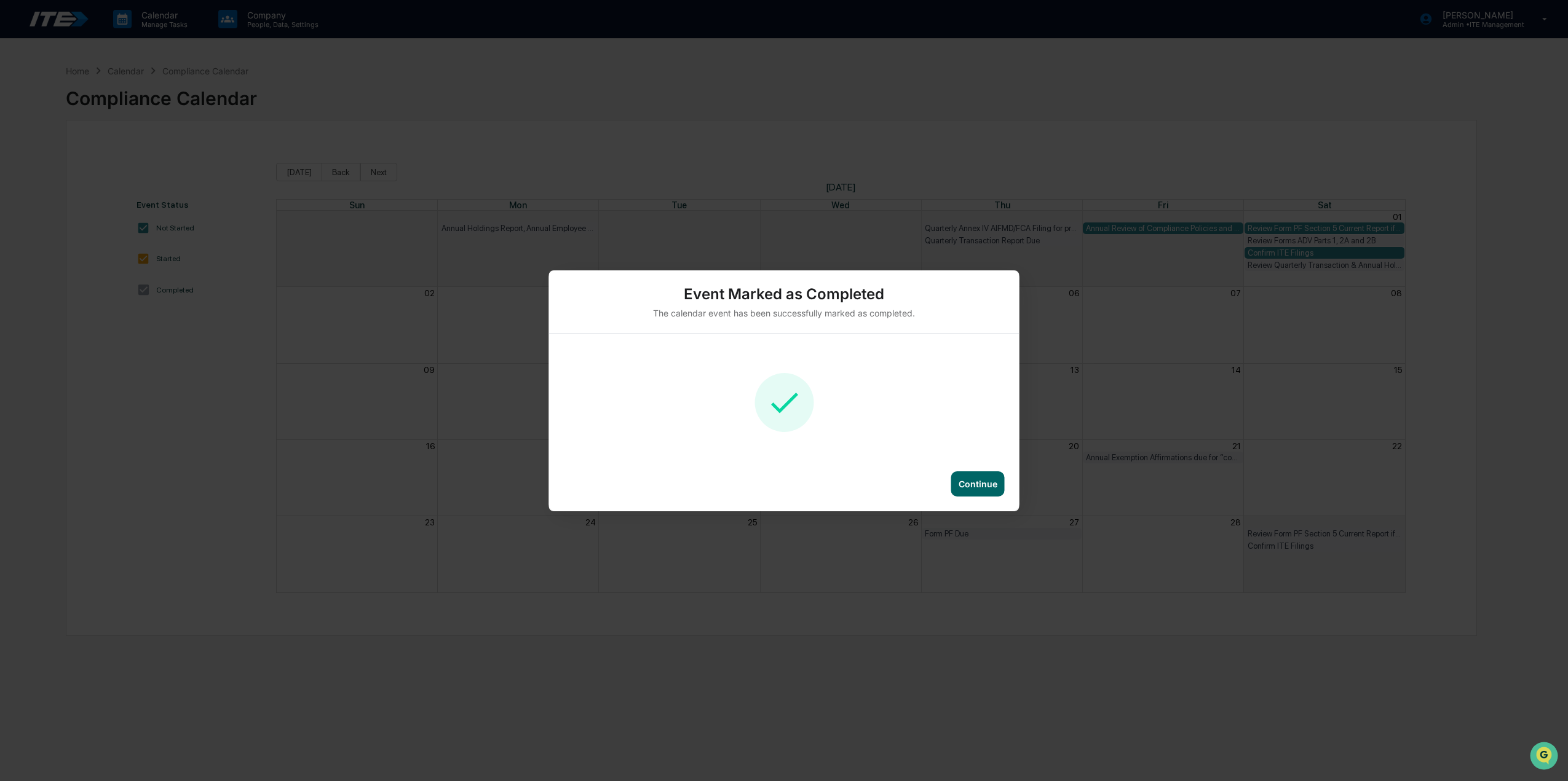
click at [991, 485] on div "Continue" at bounding box center [977, 484] width 39 height 10
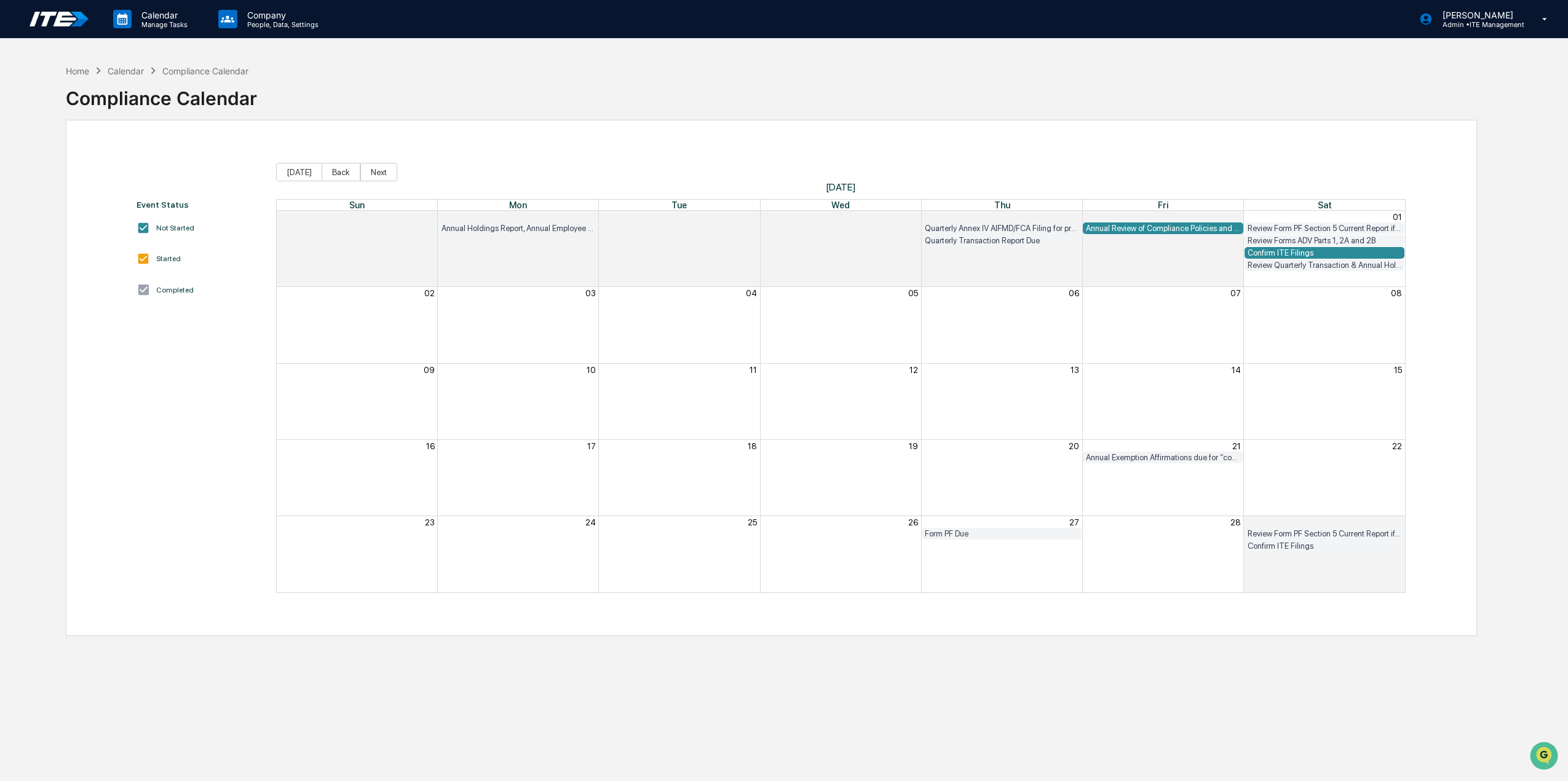
click at [1314, 253] on div "Confirm ITE Filings" at bounding box center [1324, 253] width 154 height 9
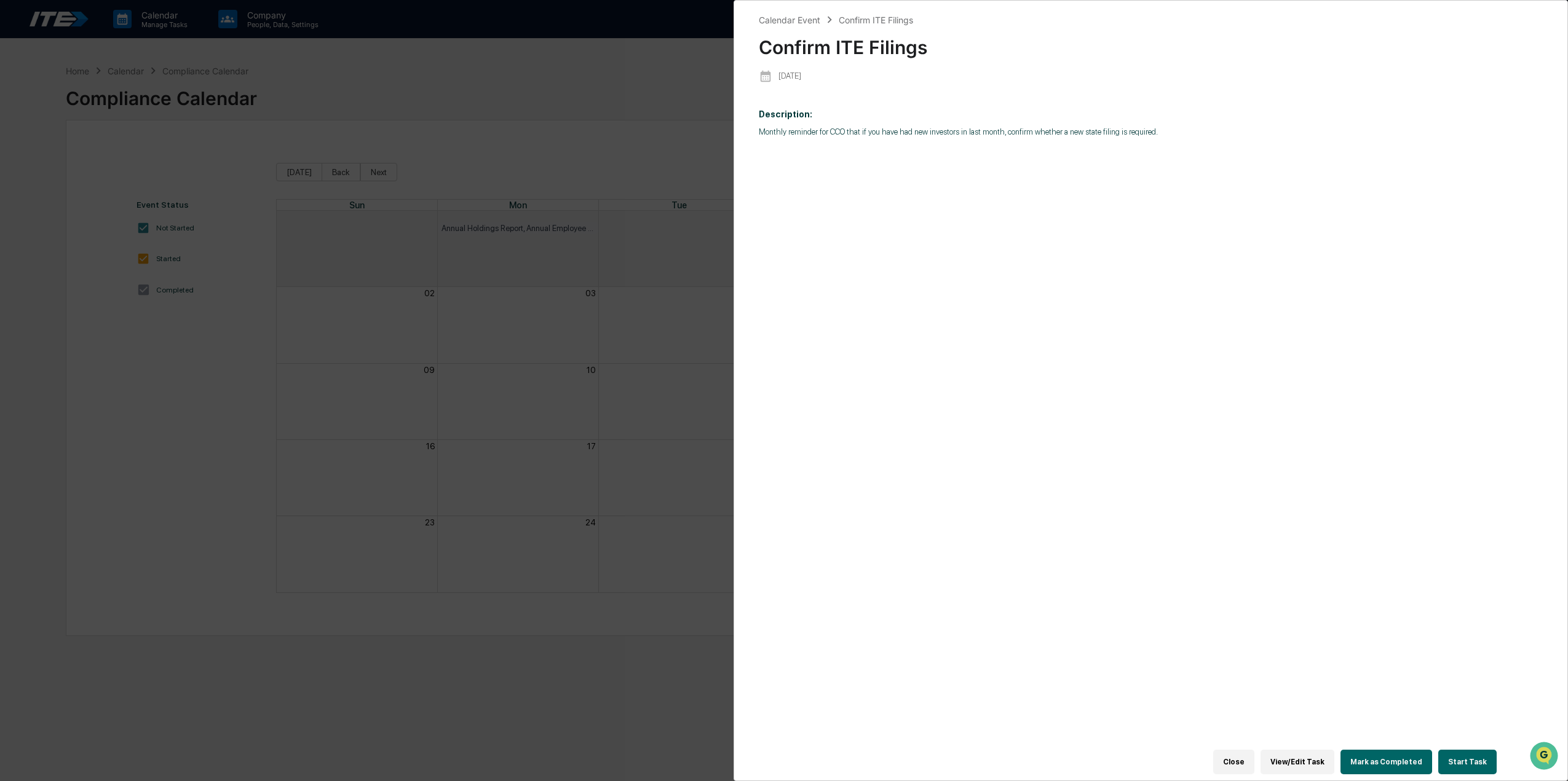
click at [1392, 752] on button "Mark as Completed" at bounding box center [1387, 762] width 92 height 25
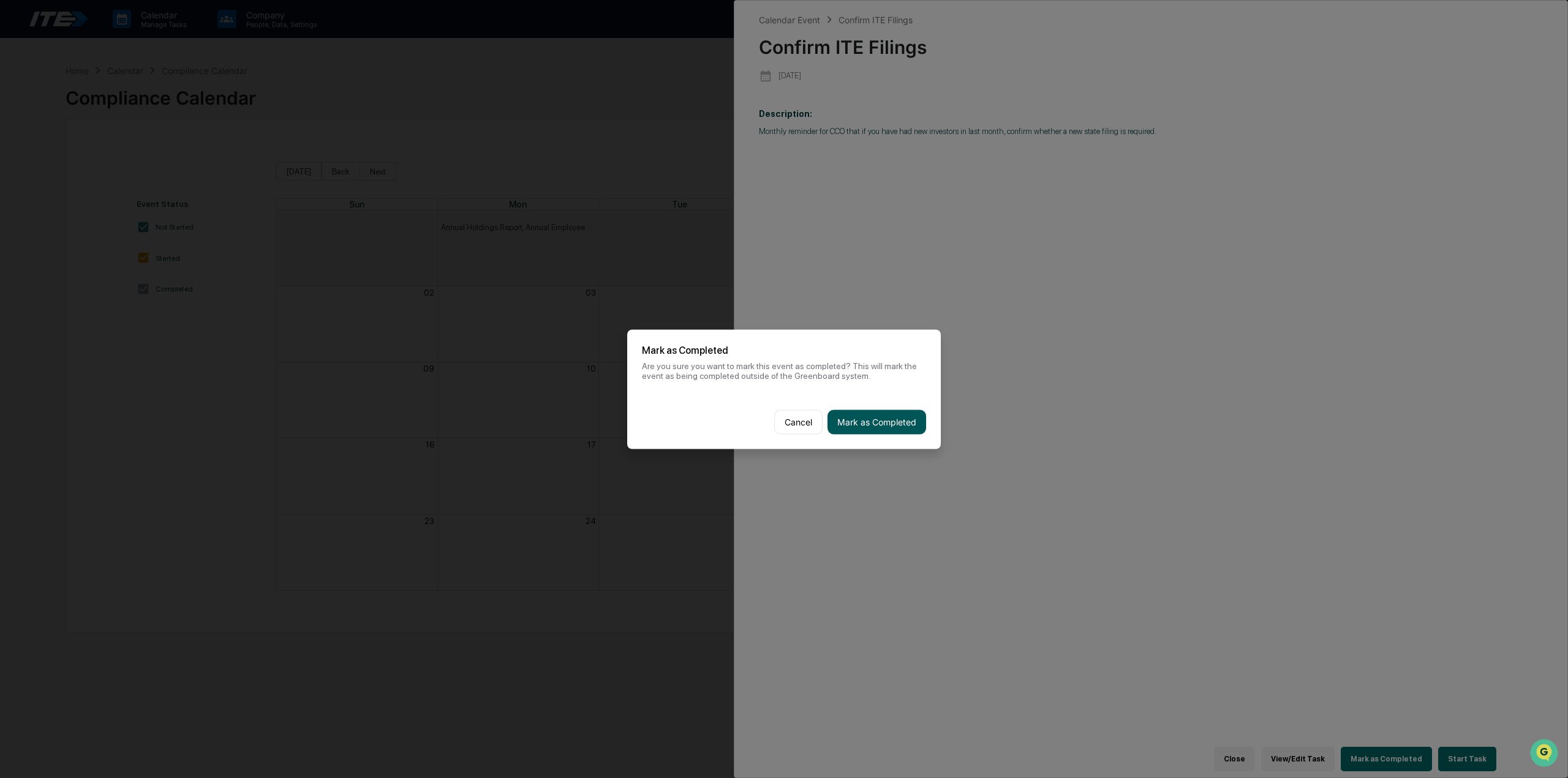
click at [902, 420] on button "Mark as Completed" at bounding box center [877, 422] width 99 height 25
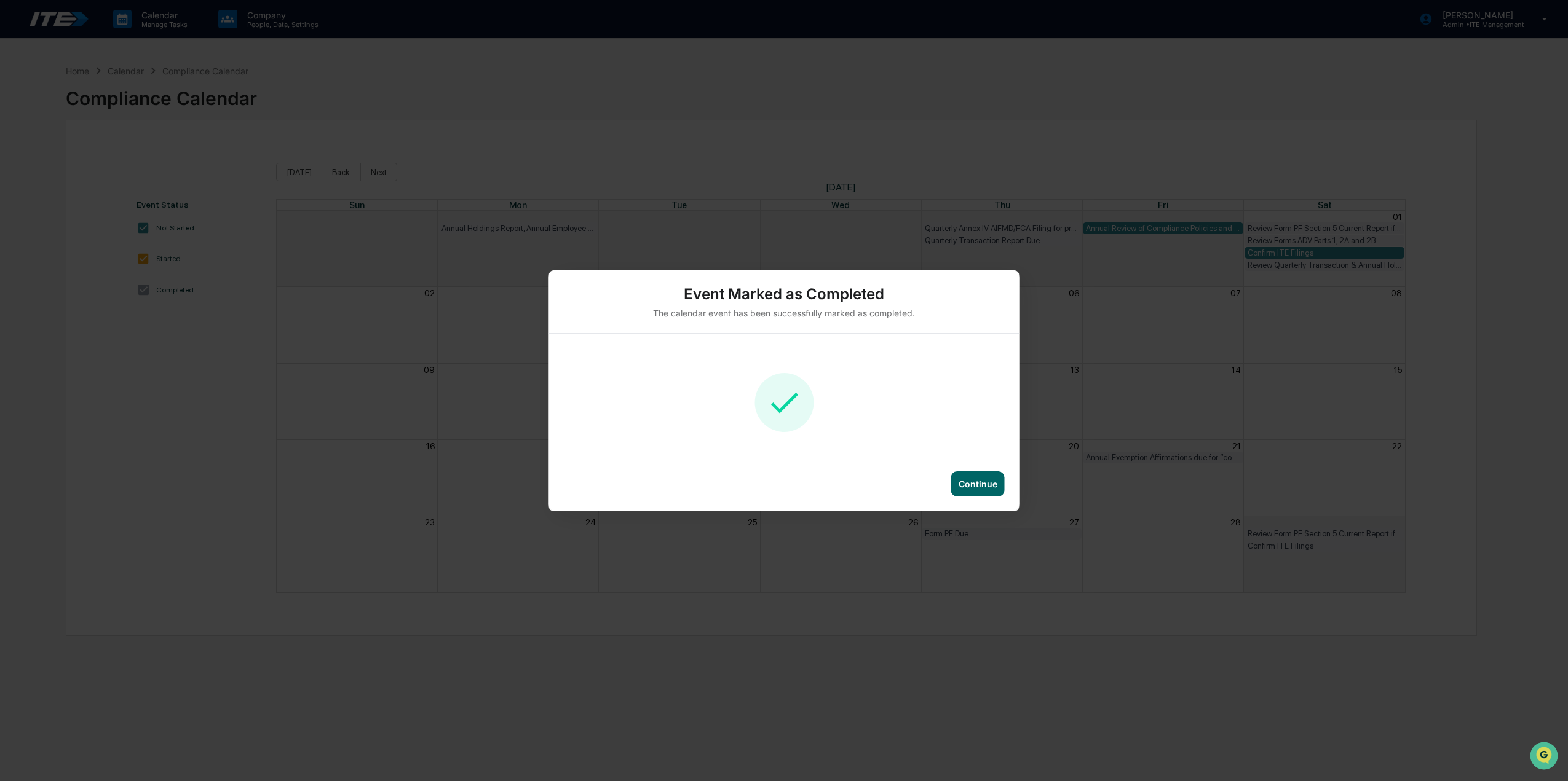
click at [973, 484] on div "Continue" at bounding box center [977, 484] width 39 height 10
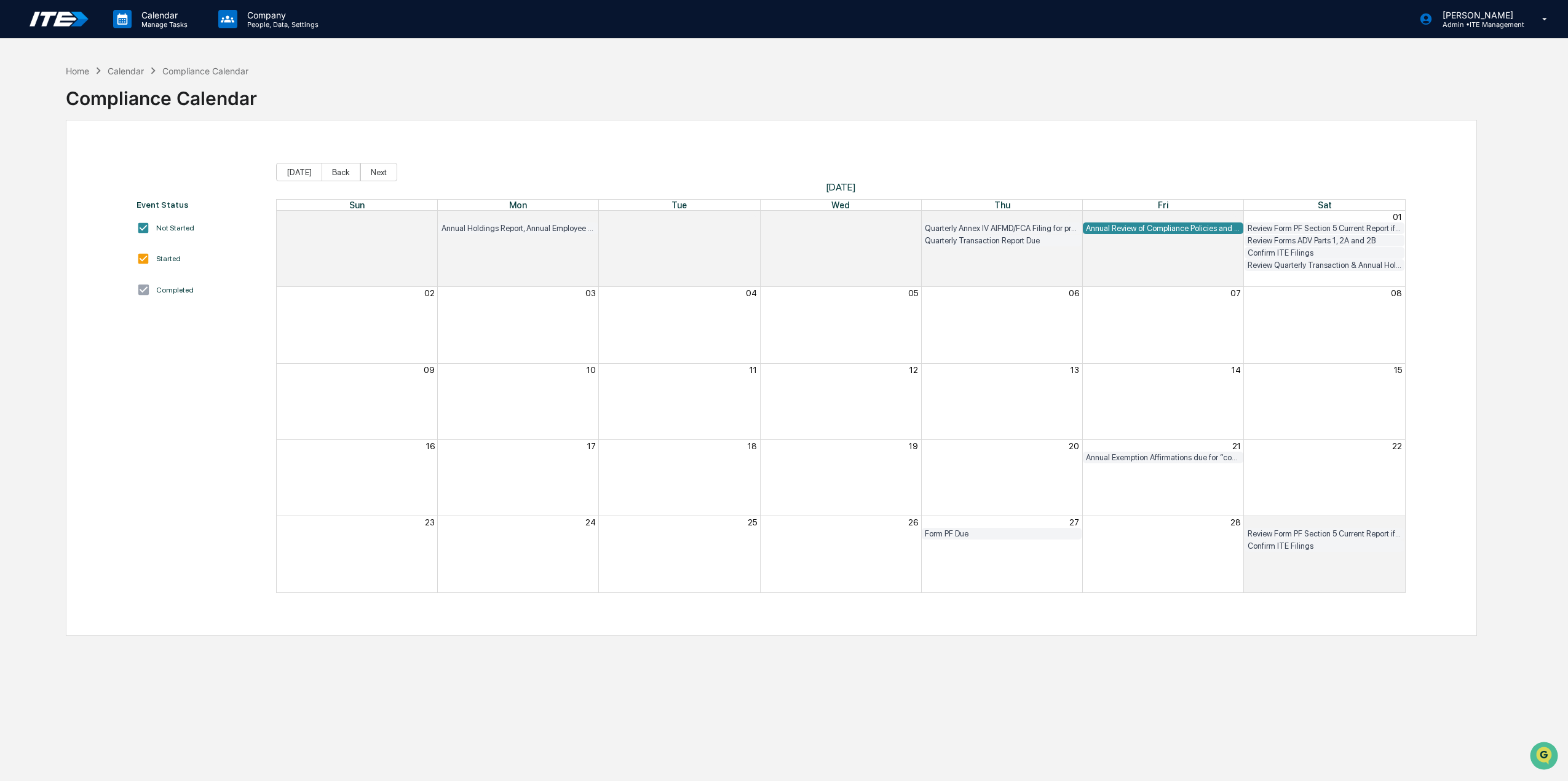
click at [1120, 229] on div "Annual Review of Compliance Policies and Procedures" at bounding box center [1162, 228] width 154 height 9
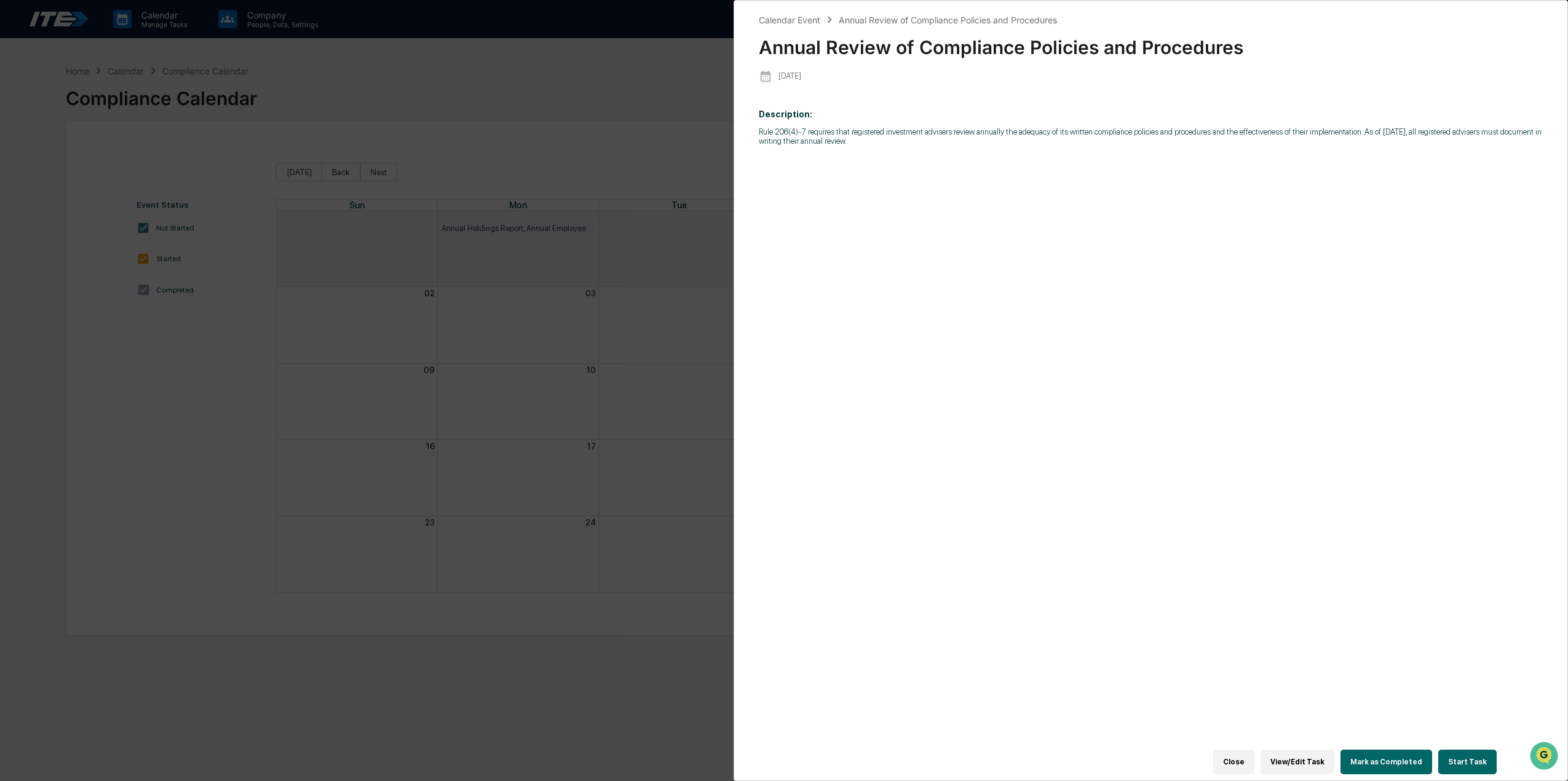
click at [1366, 761] on button "Mark as Completed" at bounding box center [1387, 762] width 92 height 25
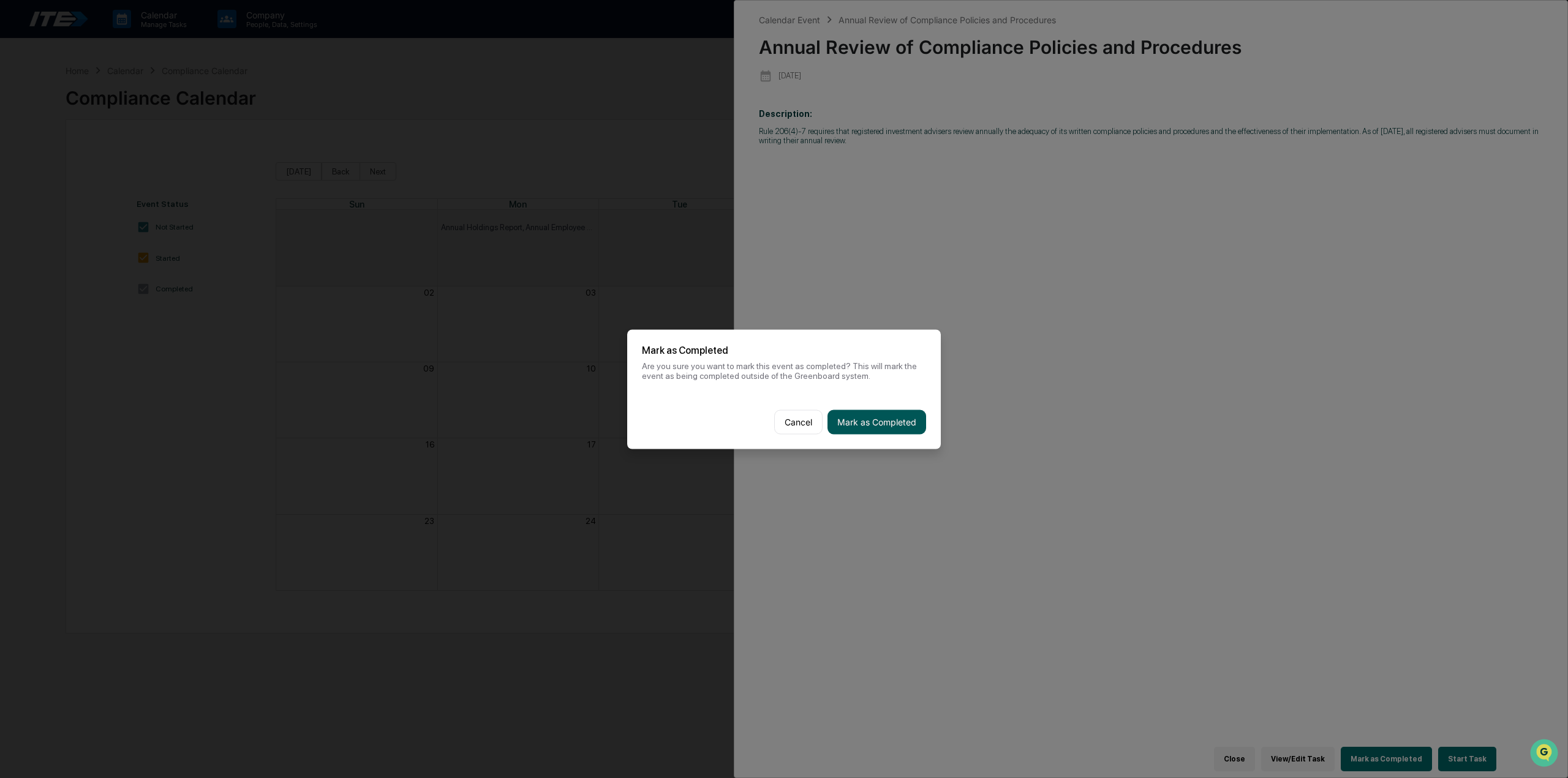
click at [909, 420] on button "Mark as Completed" at bounding box center [877, 422] width 99 height 25
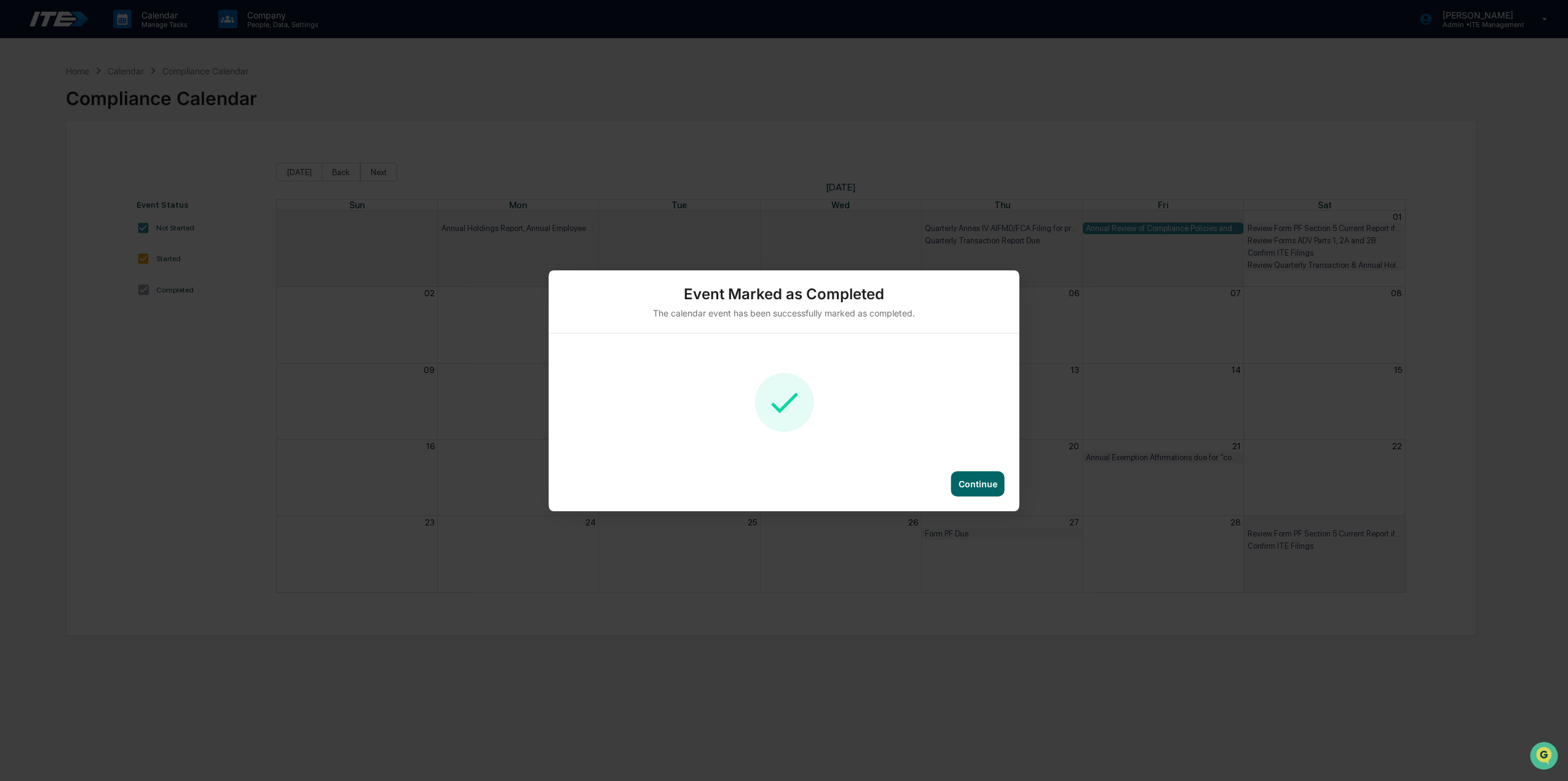
click at [974, 491] on div "Continue" at bounding box center [977, 484] width 53 height 25
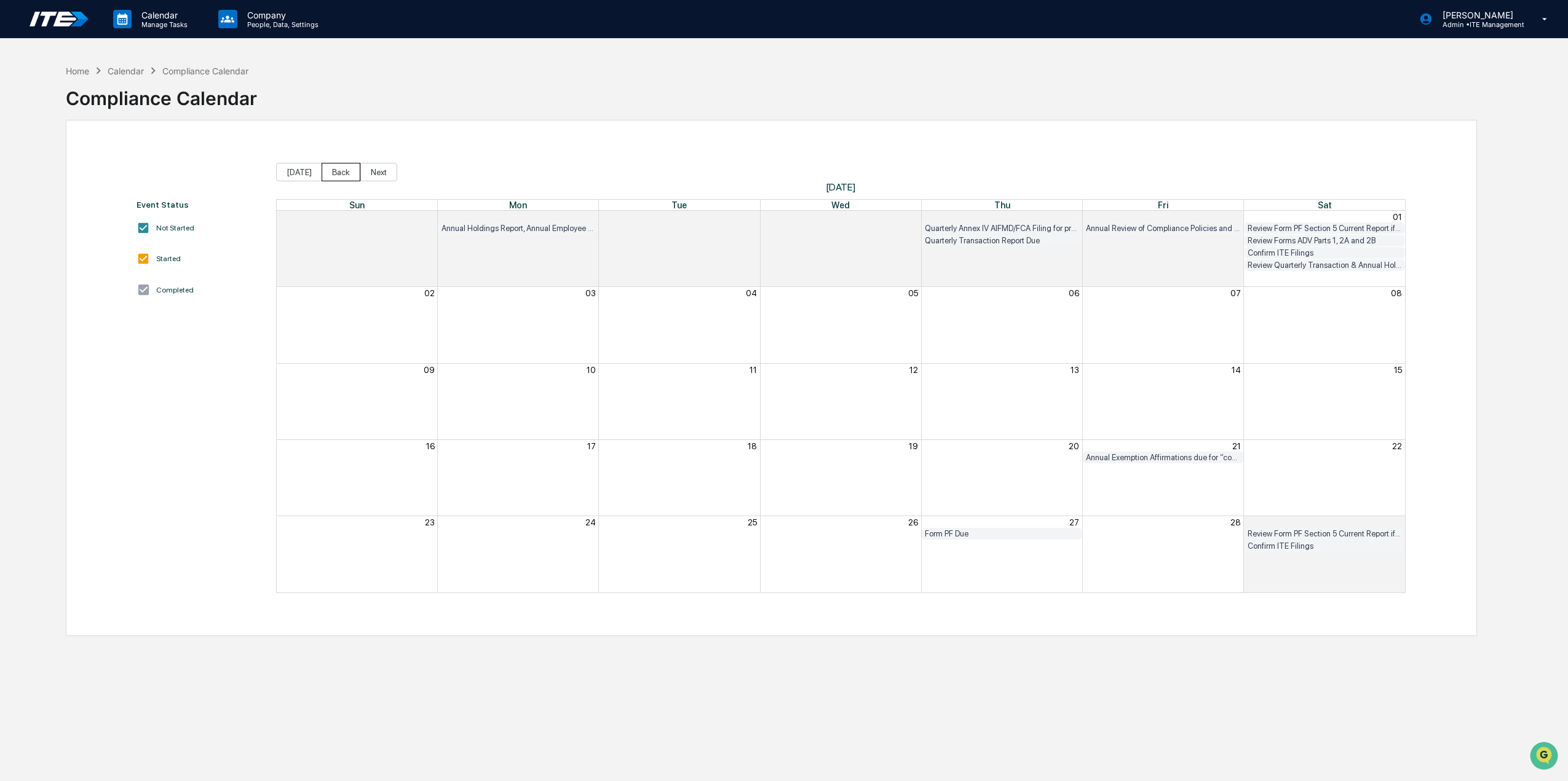
click at [330, 170] on button "Back" at bounding box center [341, 172] width 39 height 18
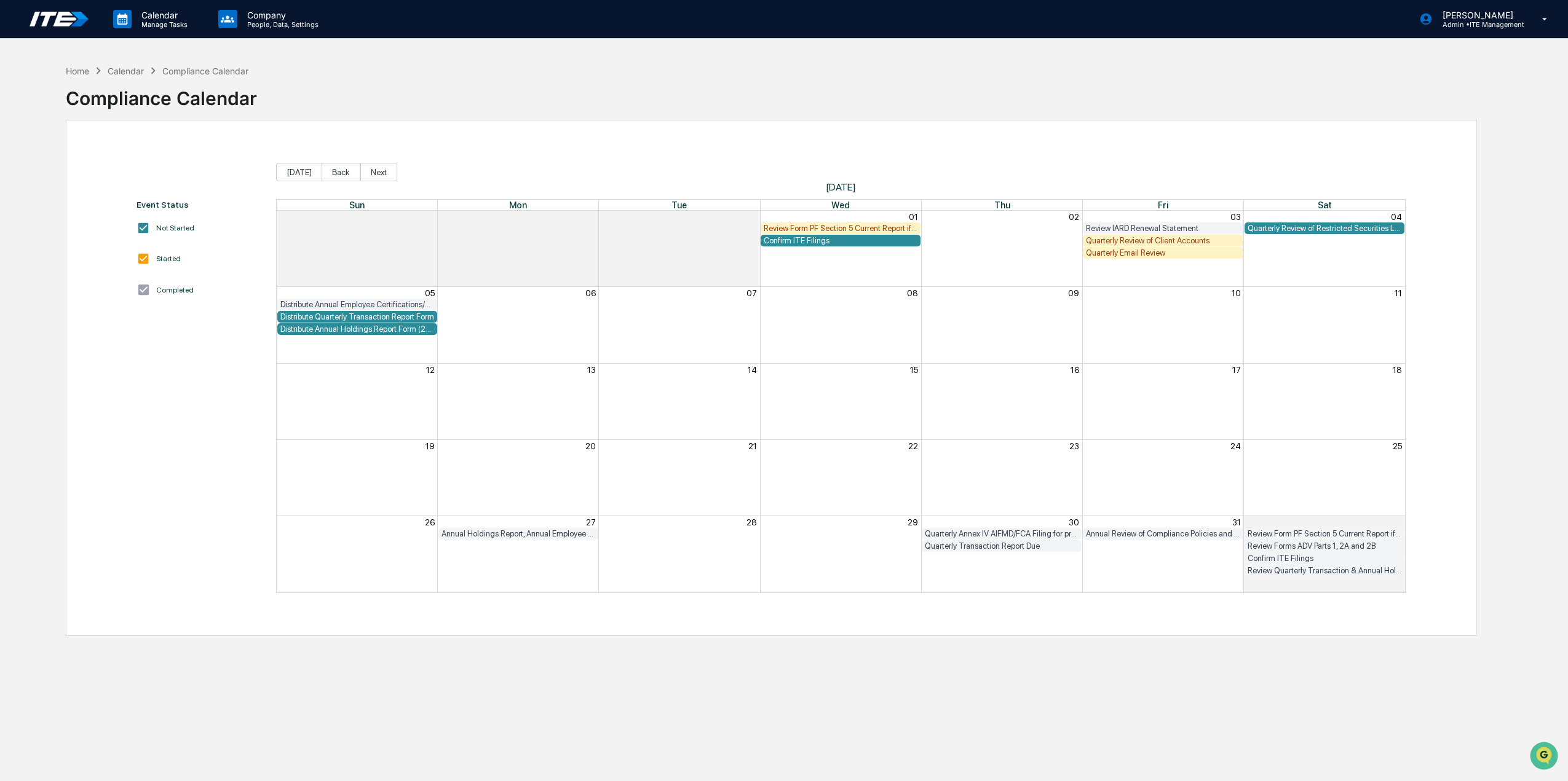
click at [858, 240] on div "Confirm ITE Filings" at bounding box center [840, 240] width 154 height 9
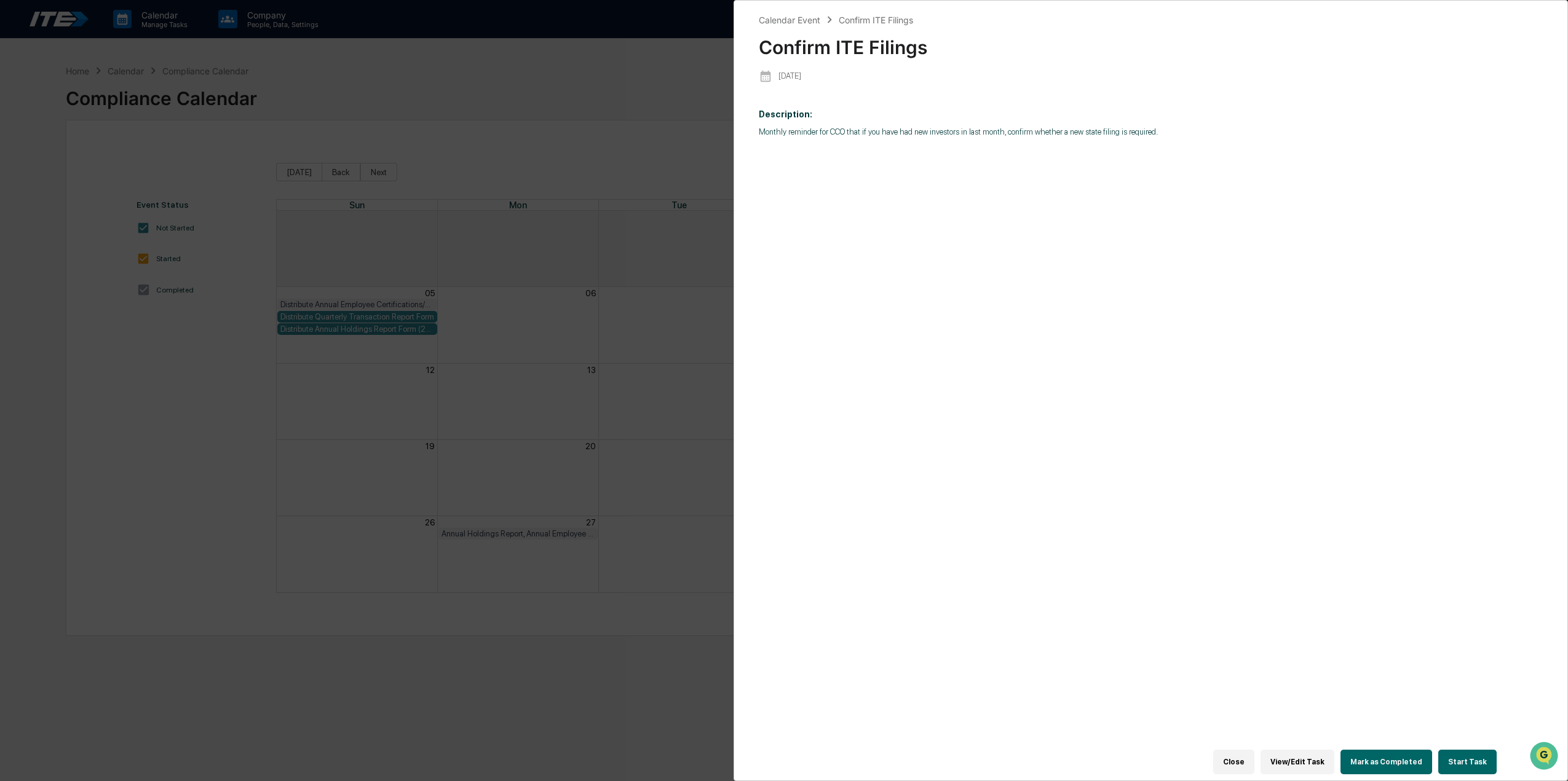
click at [1401, 756] on button "Mark as Completed" at bounding box center [1387, 762] width 92 height 25
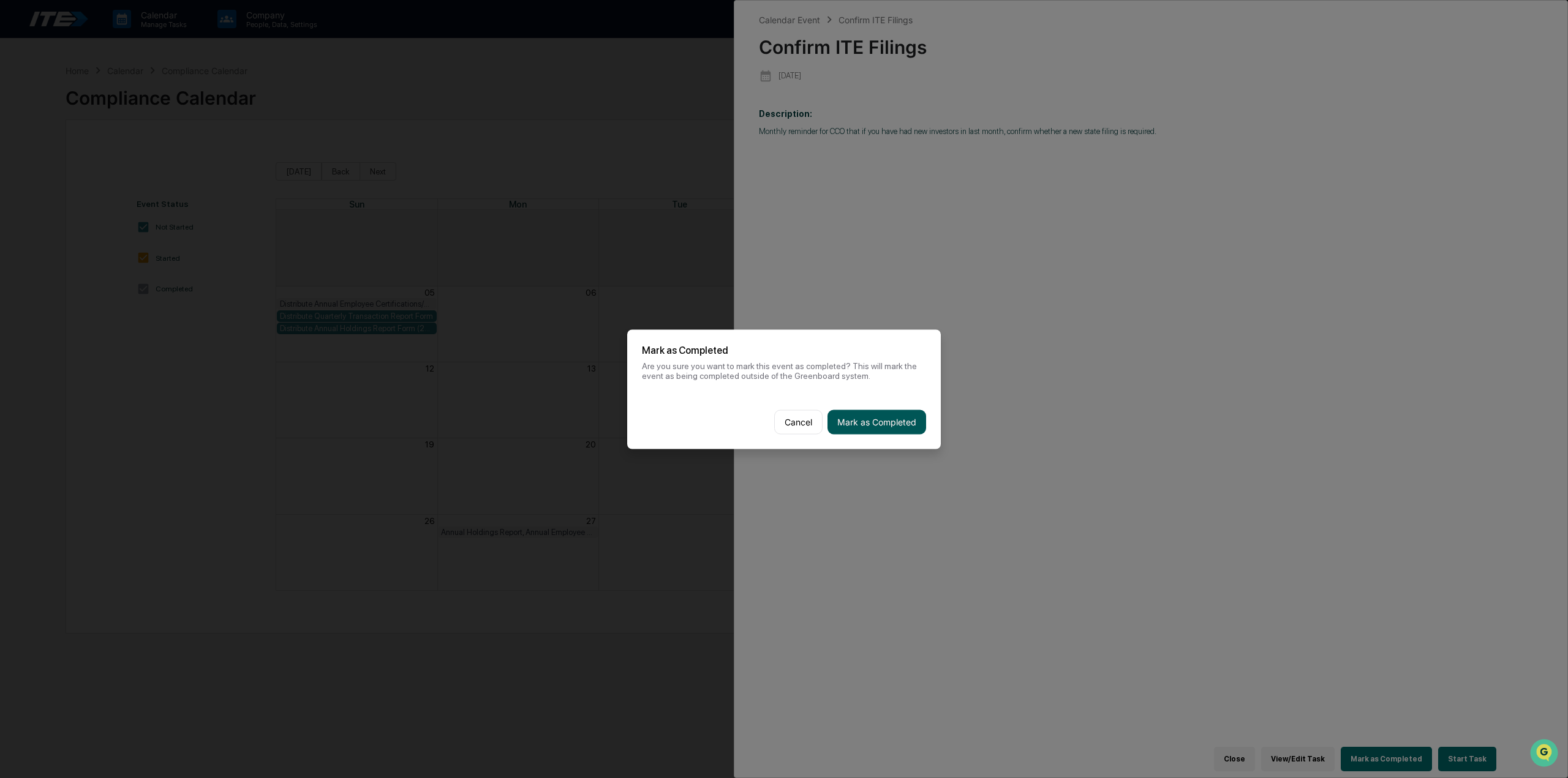
click at [868, 431] on button "Mark as Completed" at bounding box center [877, 422] width 99 height 25
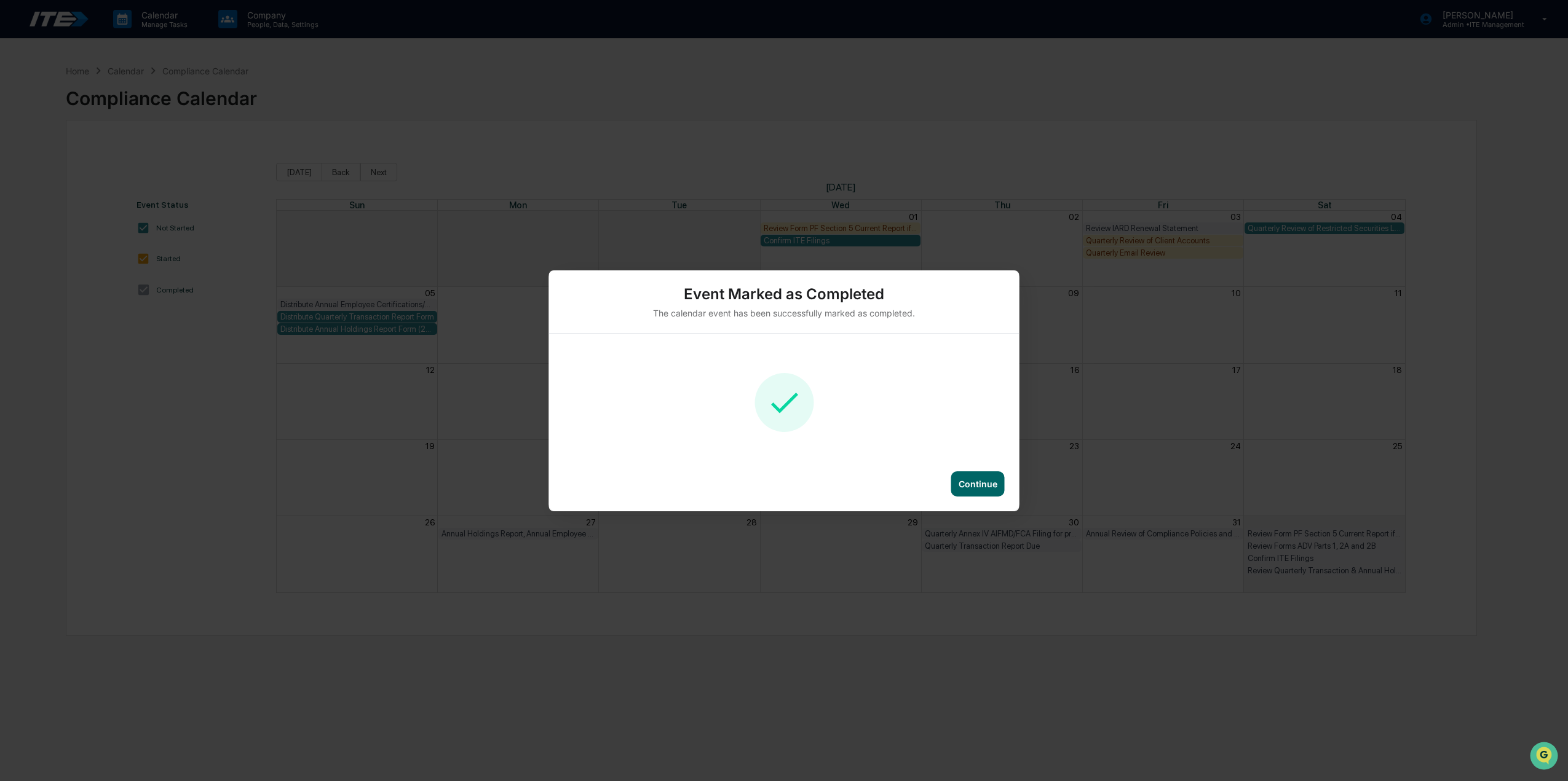
click at [968, 476] on div "Continue" at bounding box center [977, 484] width 53 height 25
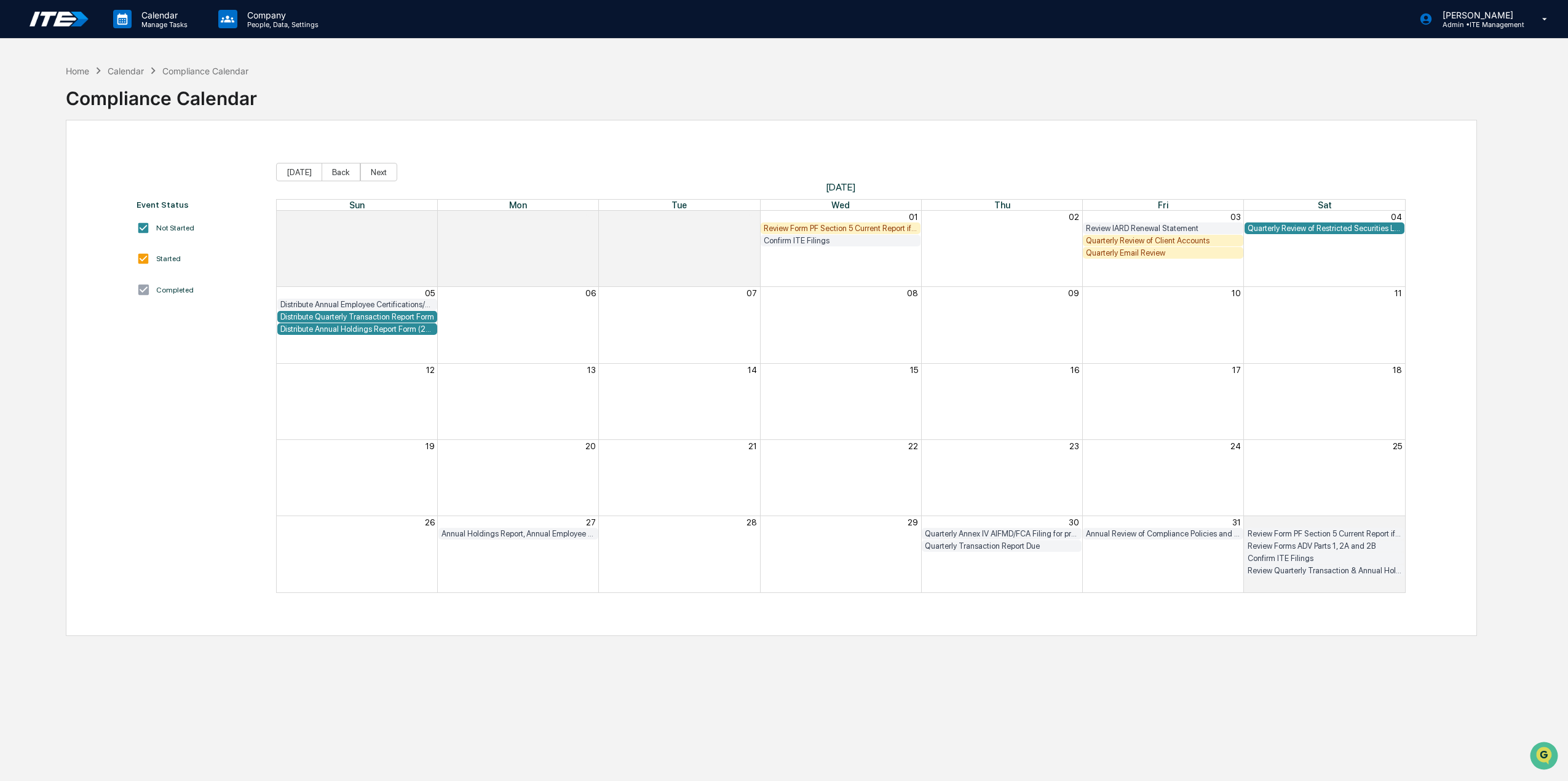
click at [419, 320] on div "Distribute Quarterly Transaction Report Form" at bounding box center [357, 317] width 154 height 9
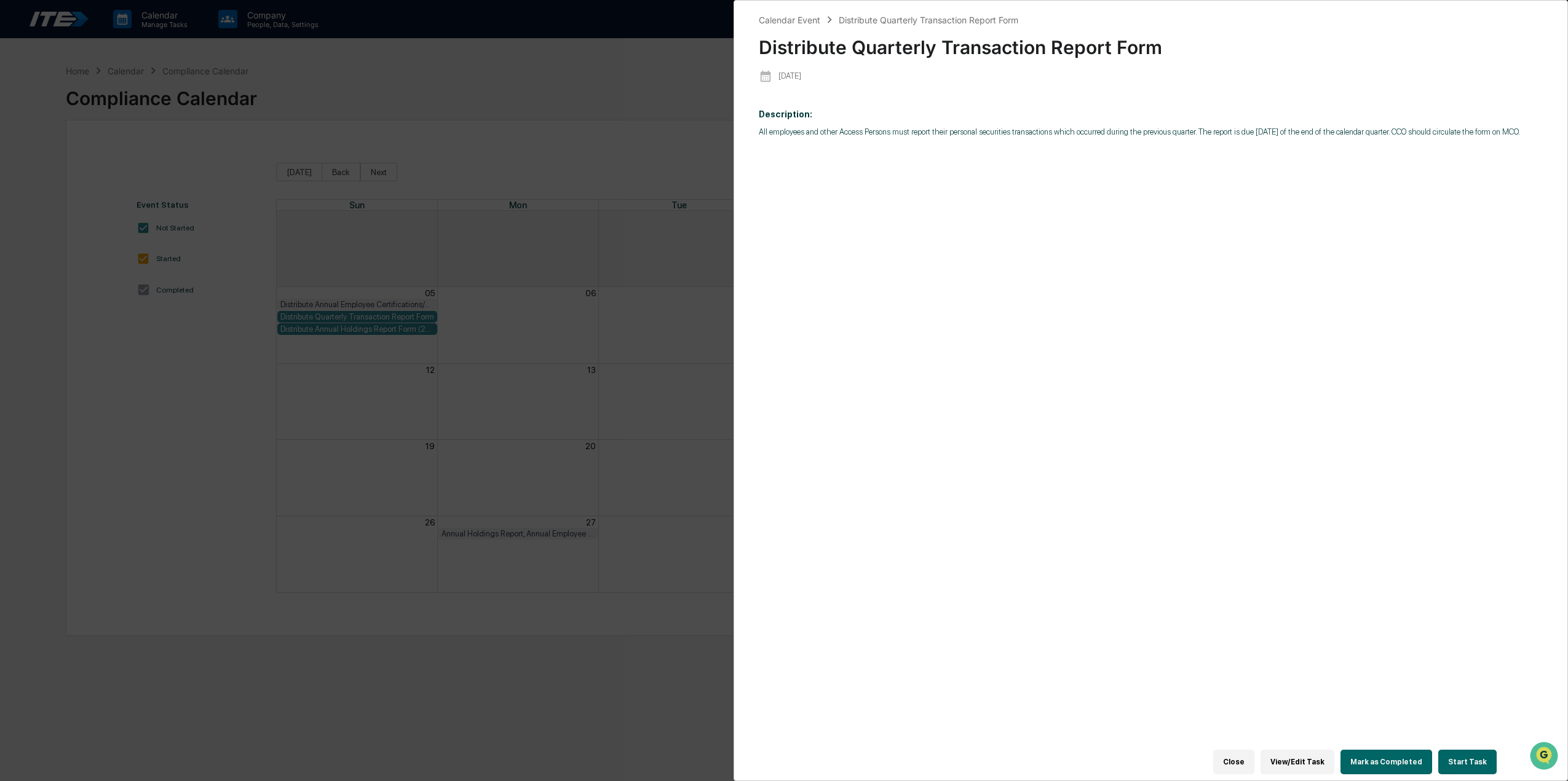
click at [1421, 758] on button "Mark as Completed" at bounding box center [1387, 762] width 92 height 25
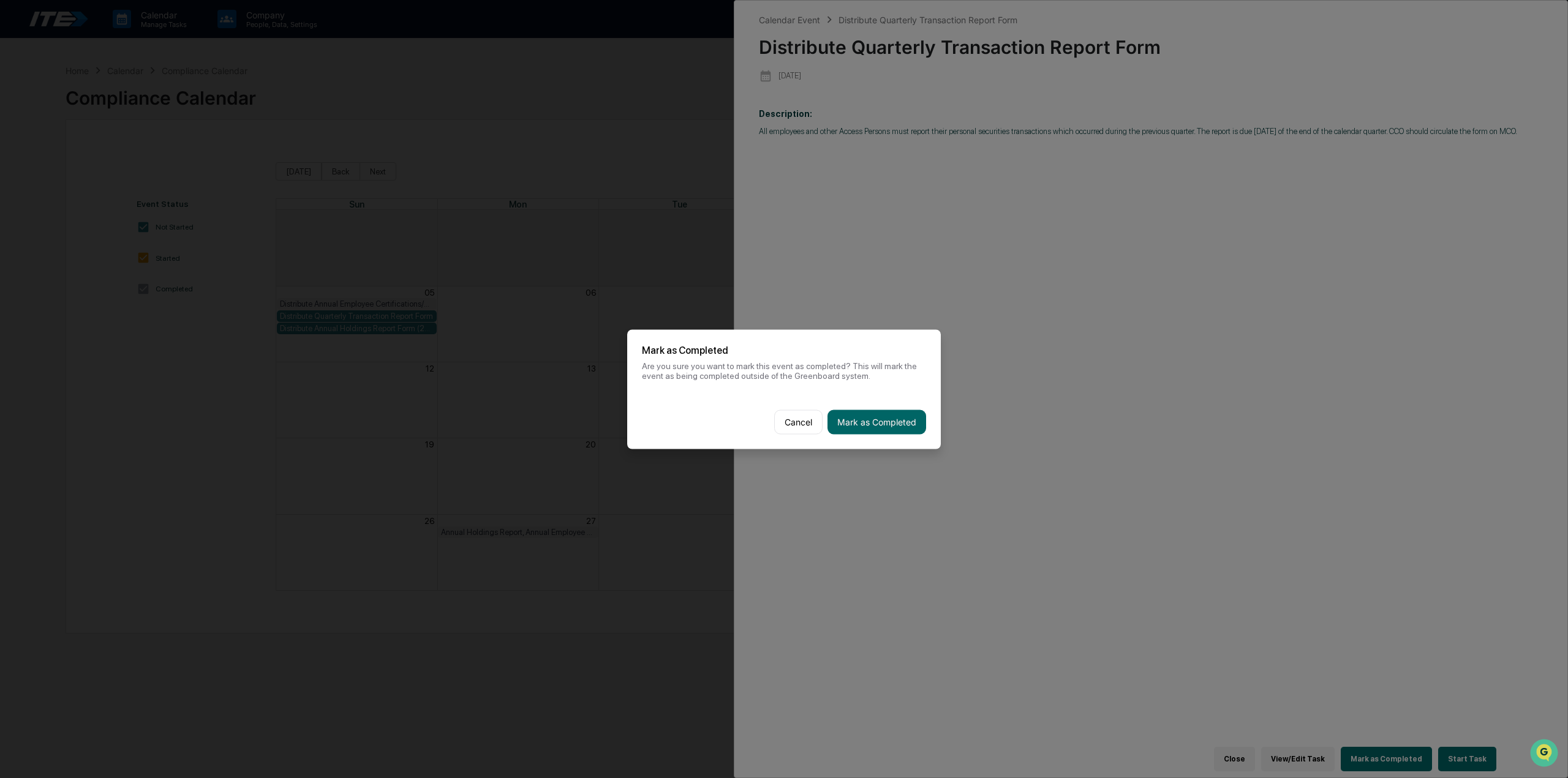
click at [896, 427] on button "Mark as Completed" at bounding box center [877, 422] width 99 height 25
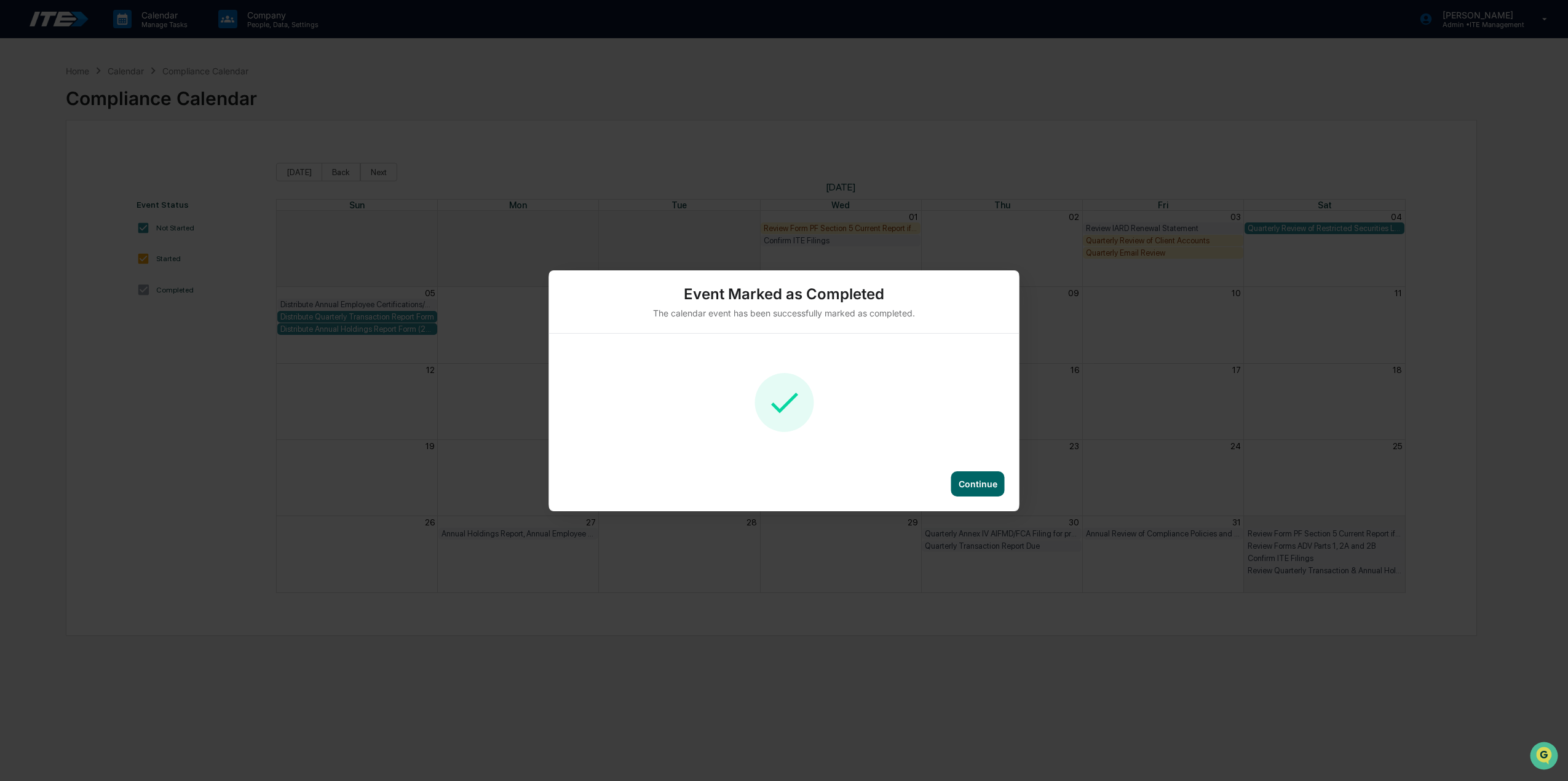
drag, startPoint x: 981, startPoint y: 483, endPoint x: 961, endPoint y: 472, distance: 22.8
click at [980, 483] on div "Continue" at bounding box center [977, 484] width 39 height 10
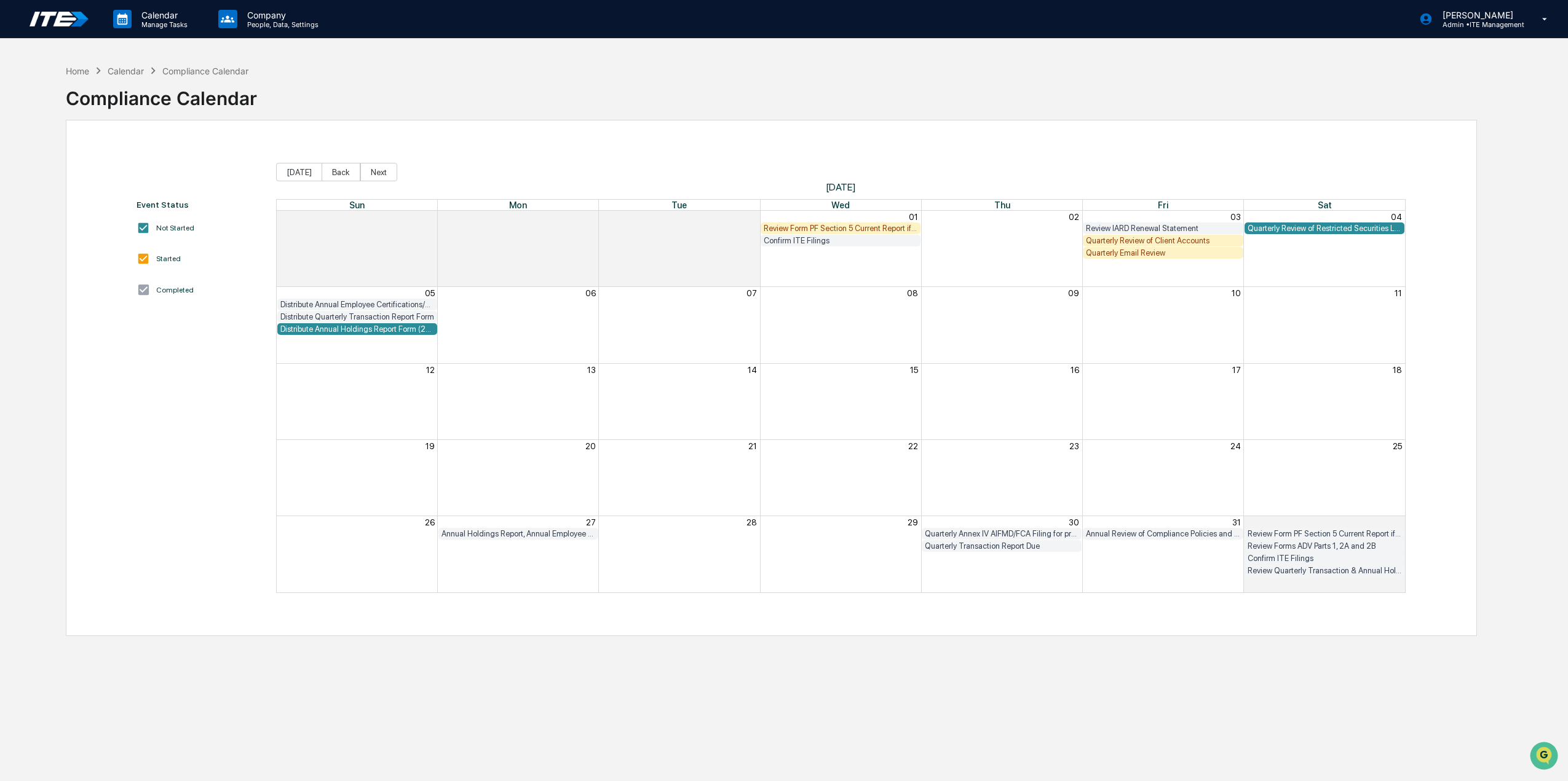
click at [421, 333] on div "Distribute Annual Holdings Report Form (2024)" at bounding box center [357, 329] width 154 height 9
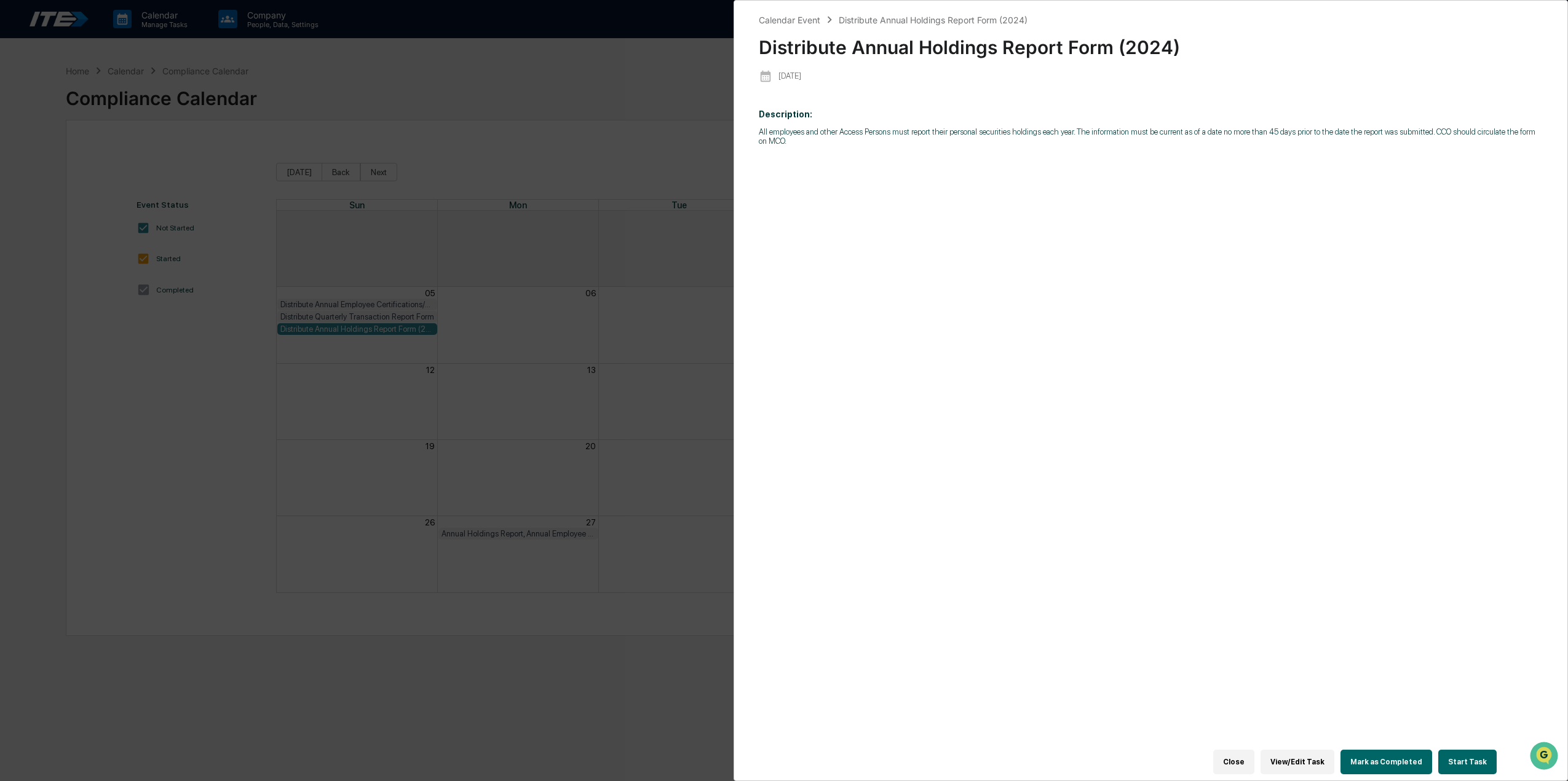
click at [1392, 758] on button "Mark as Completed" at bounding box center [1387, 762] width 92 height 25
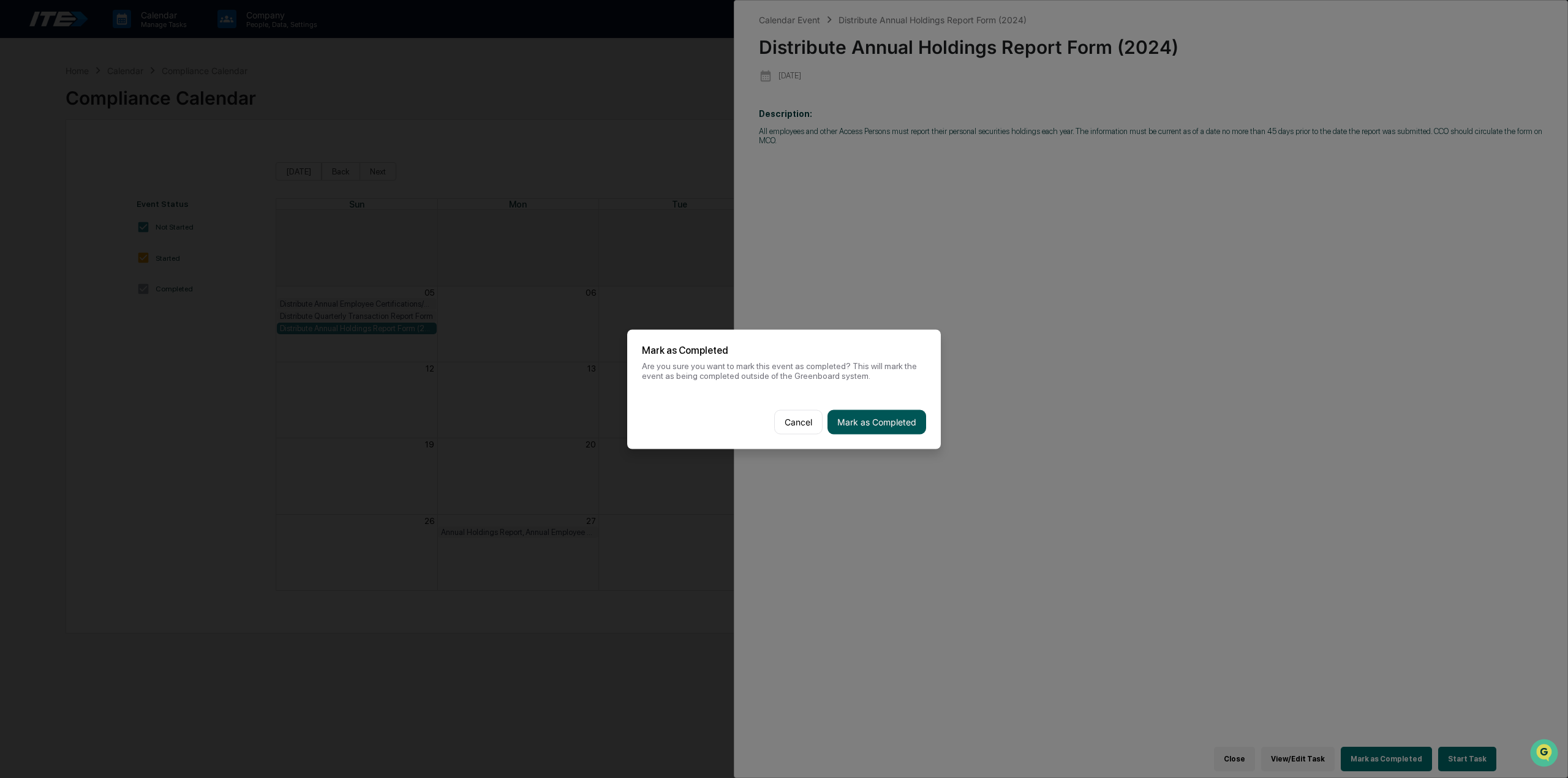
click at [872, 426] on button "Mark as Completed" at bounding box center [877, 422] width 99 height 25
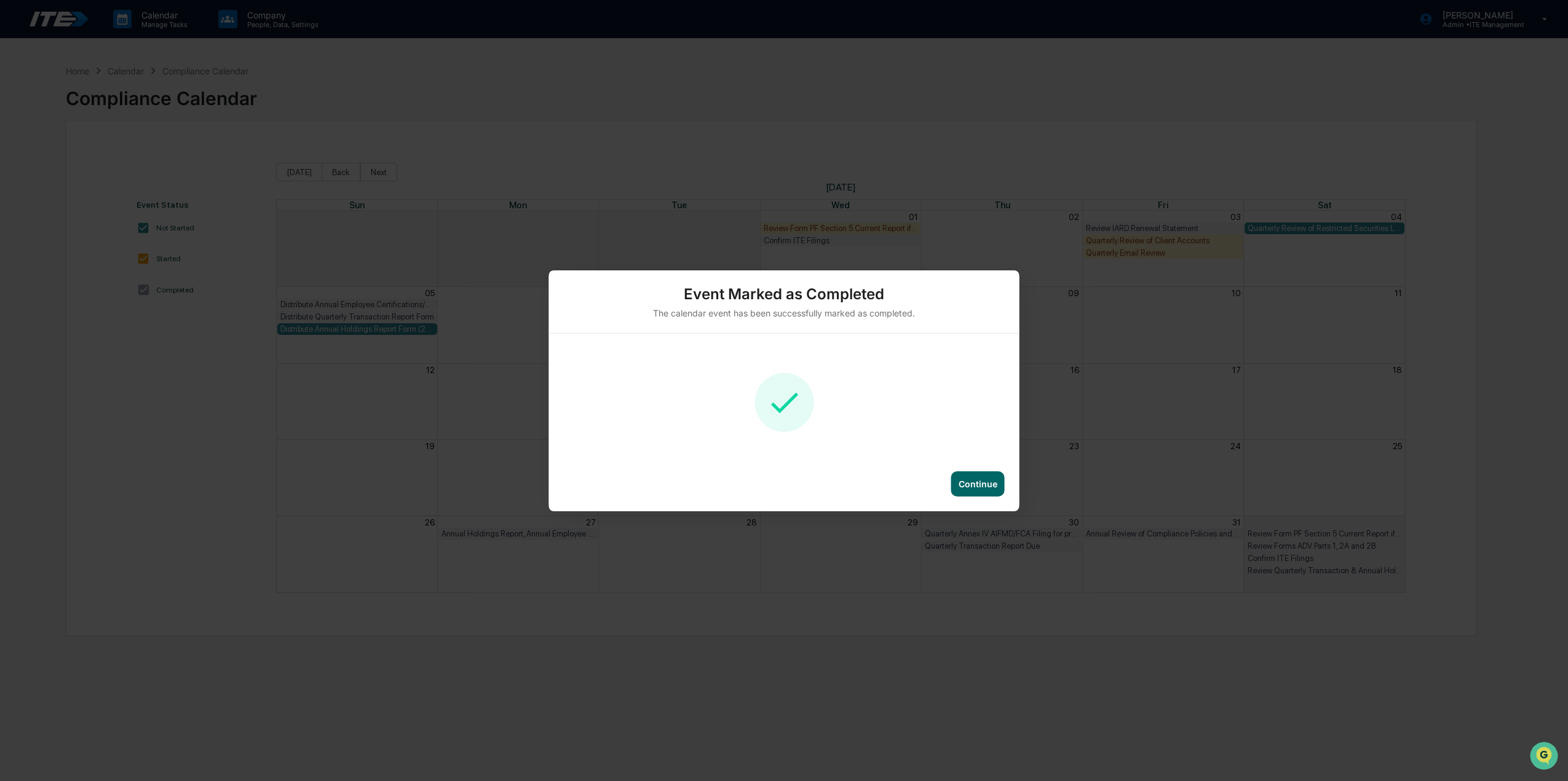
click at [990, 479] on div "Continue" at bounding box center [977, 484] width 39 height 10
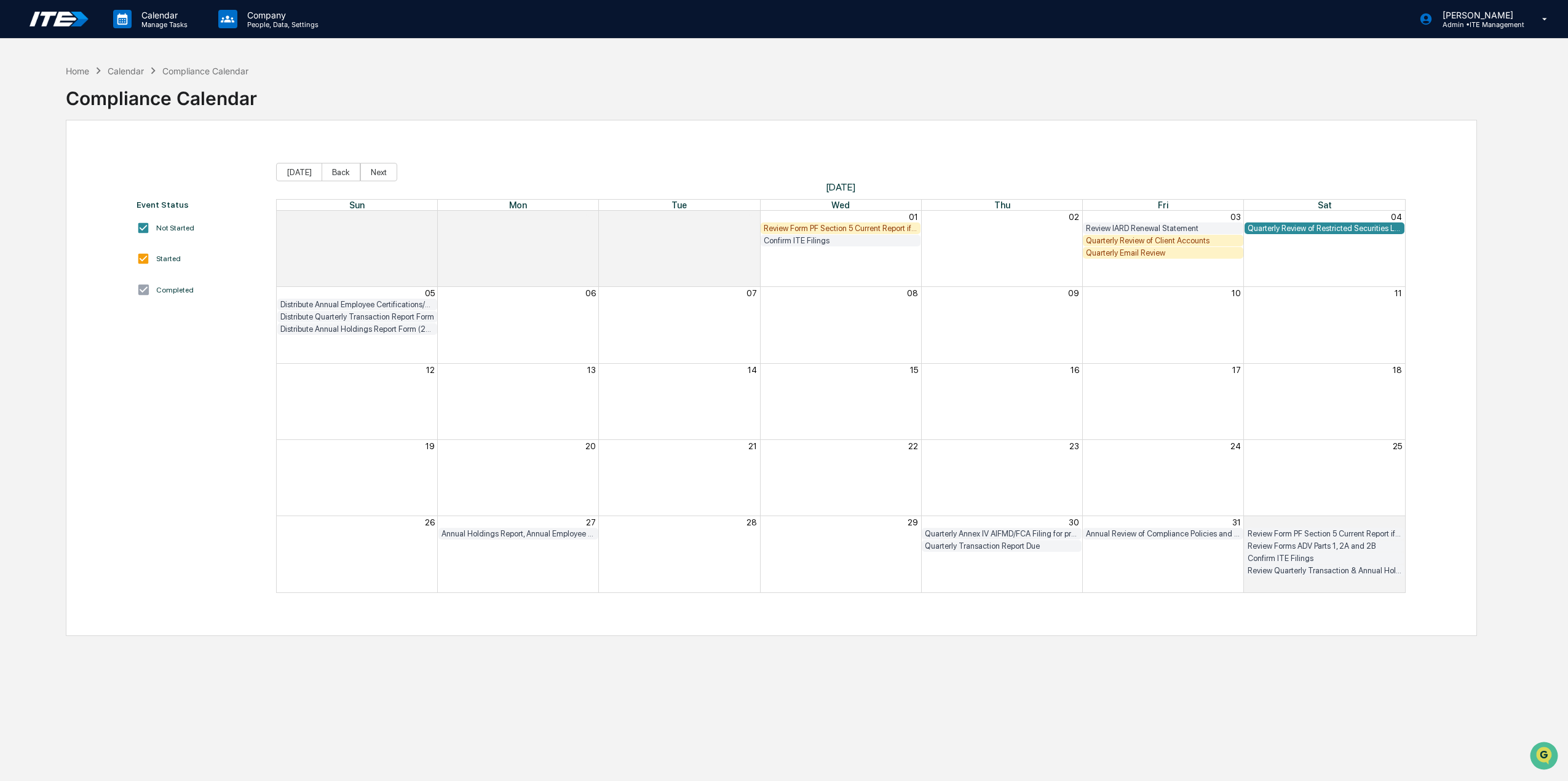
click at [1331, 227] on div "Quarterly Review of Restricted Securities List" at bounding box center [1324, 228] width 154 height 9
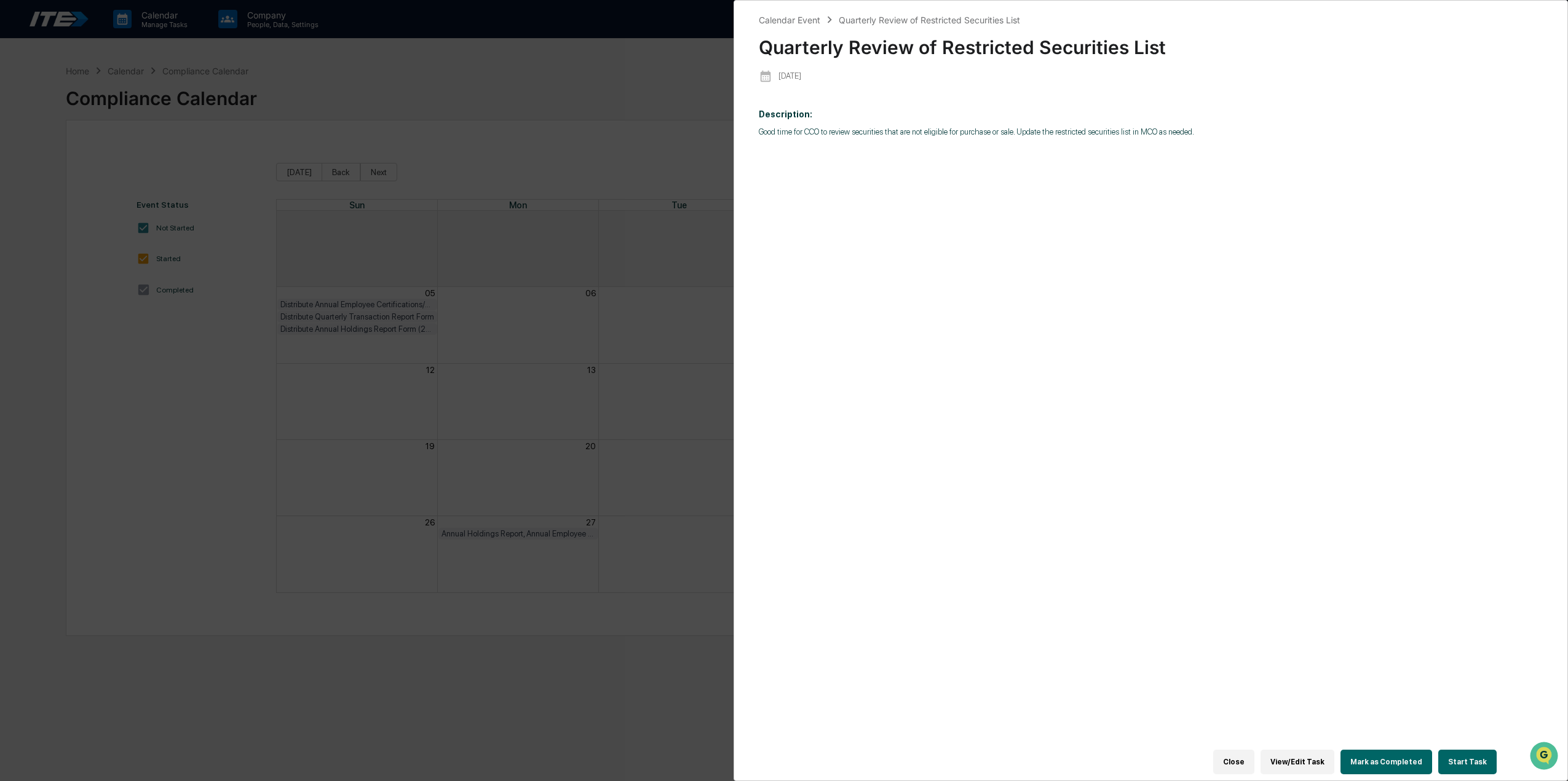
click at [1400, 752] on button "Mark as Completed" at bounding box center [1387, 762] width 92 height 25
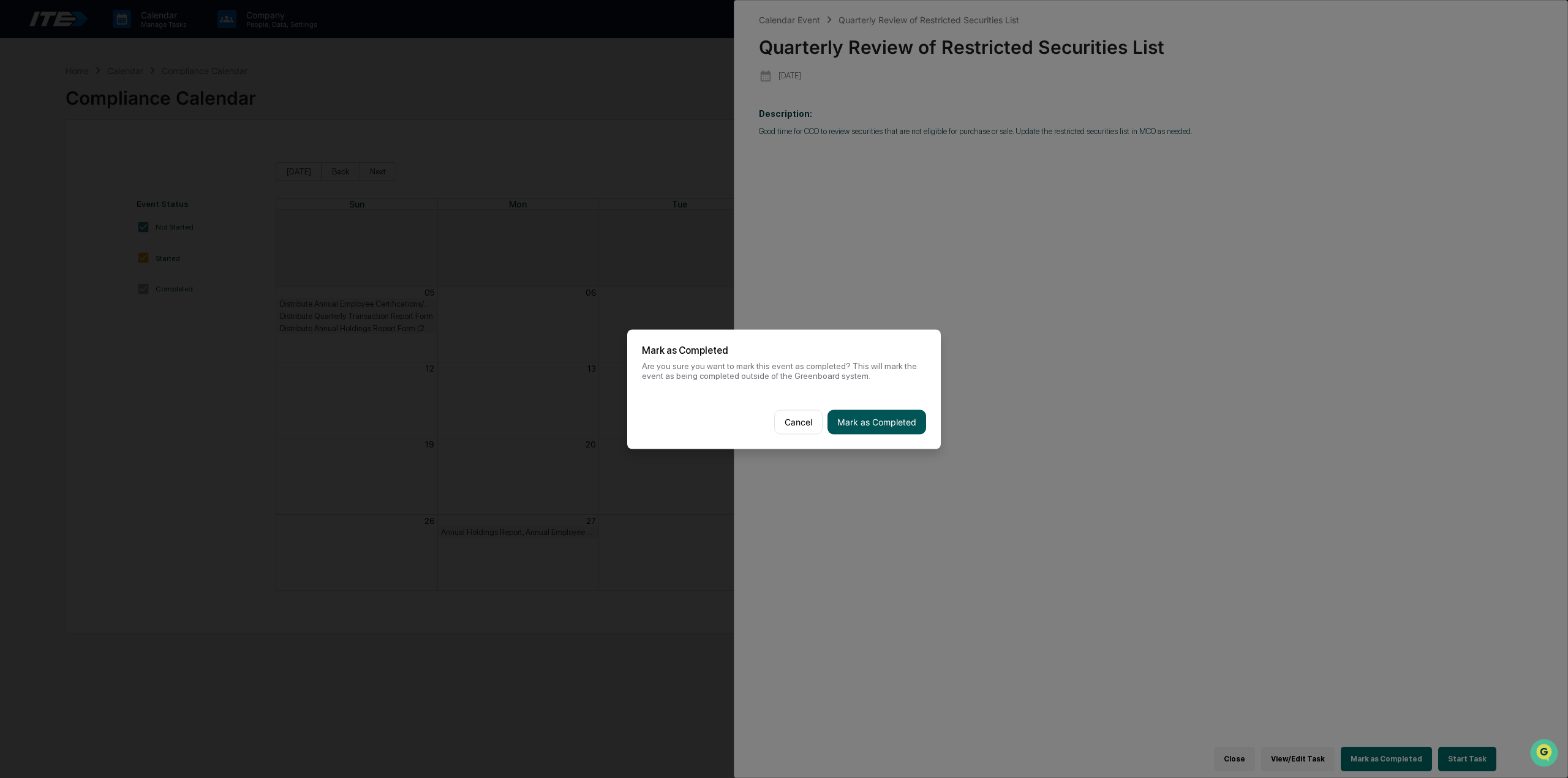
click at [901, 431] on button "Mark as Completed" at bounding box center [877, 422] width 99 height 25
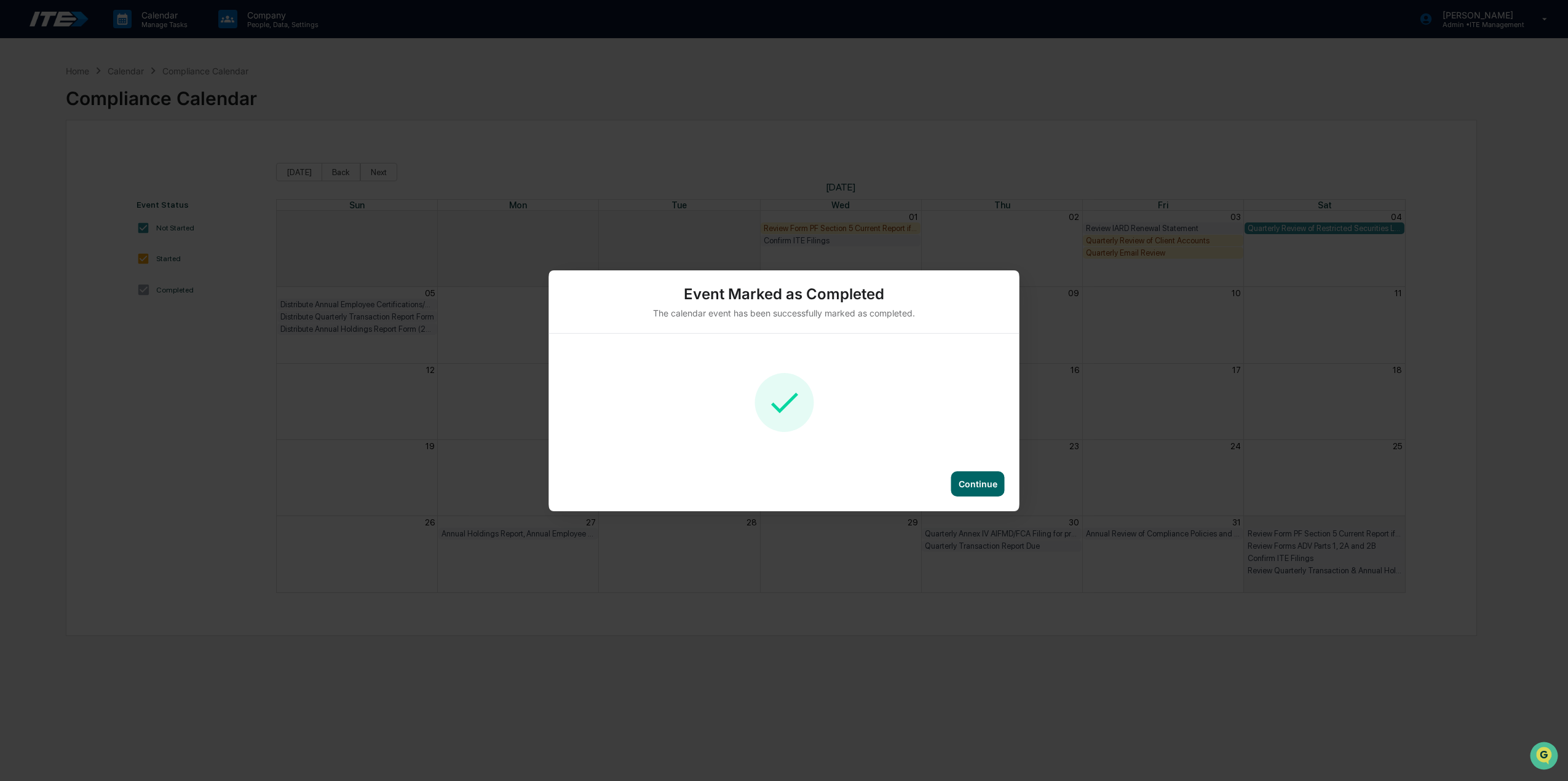
click at [985, 488] on div "Continue" at bounding box center [977, 484] width 39 height 10
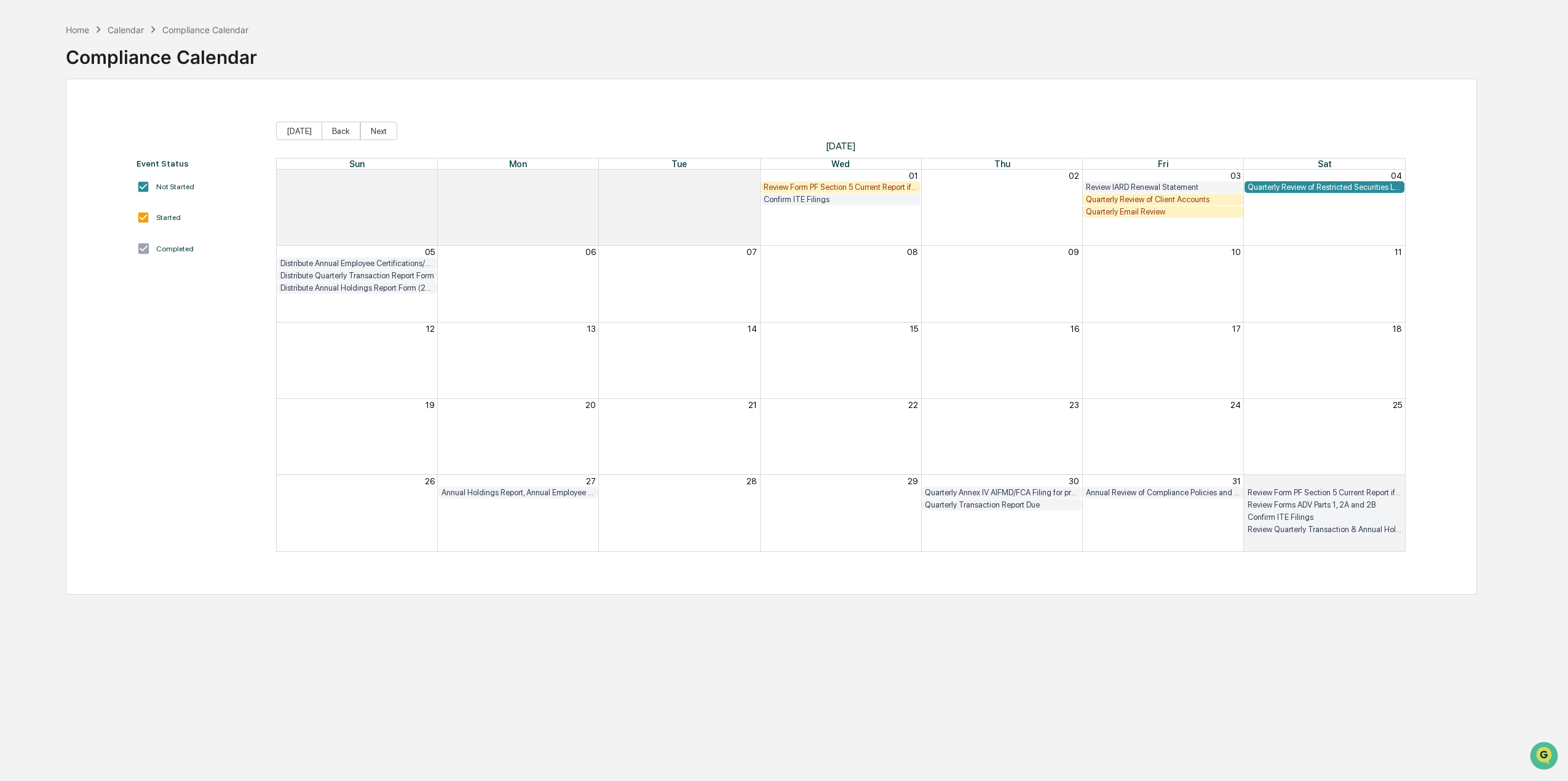
scroll to position [58, 0]
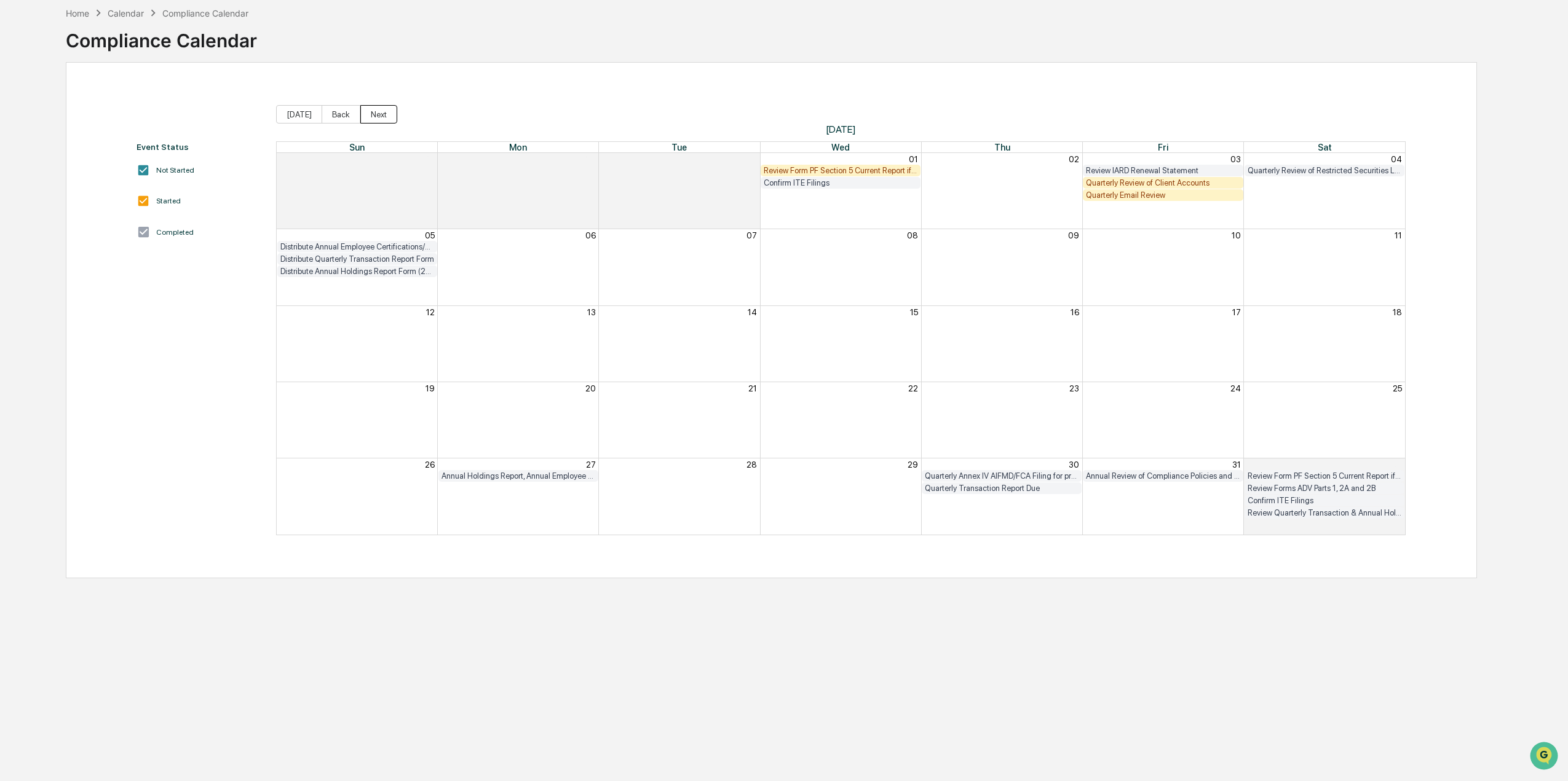
click at [380, 116] on button "Next" at bounding box center [379, 114] width 37 height 18
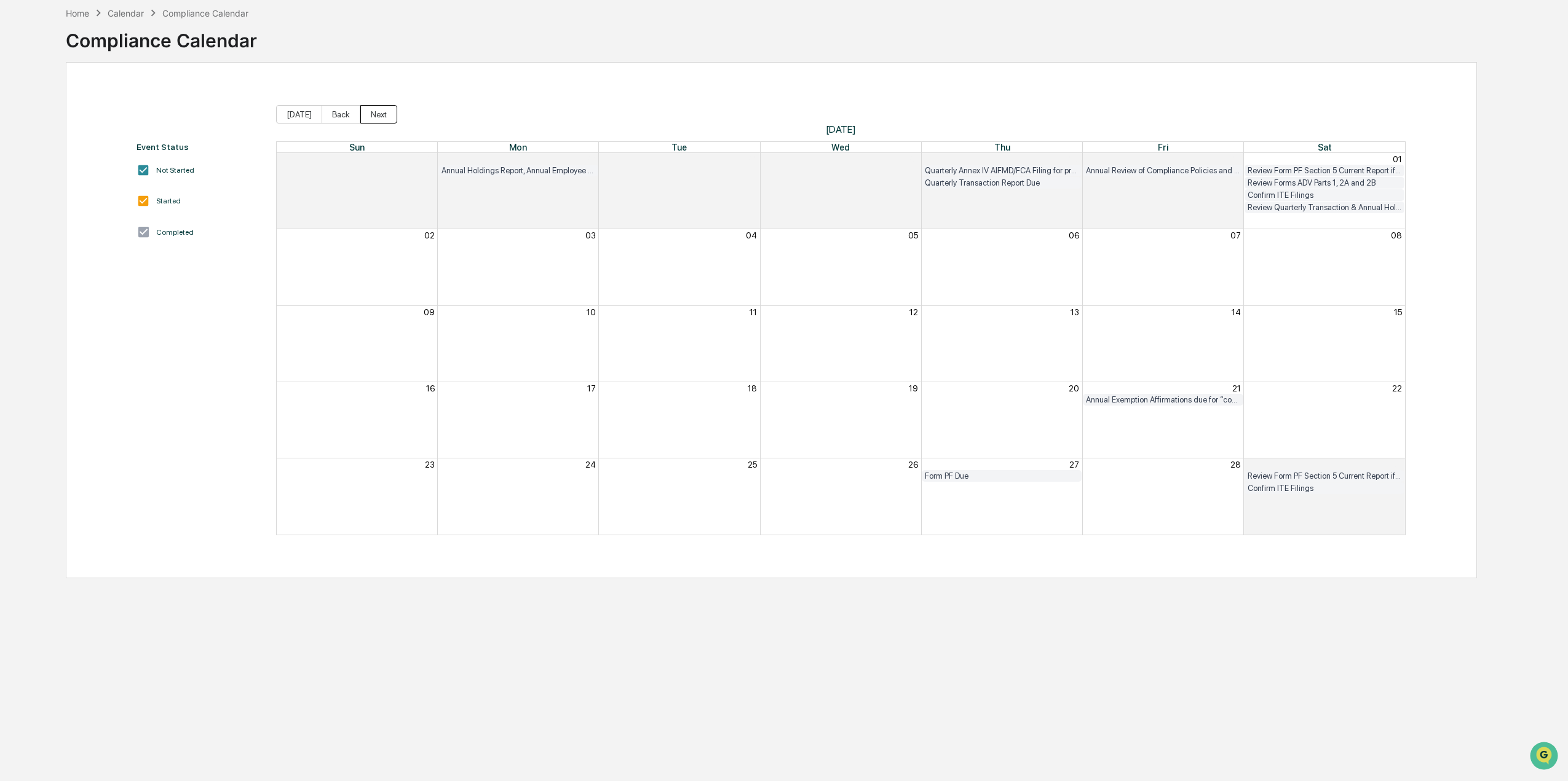
click at [379, 116] on button "Next" at bounding box center [379, 114] width 37 height 18
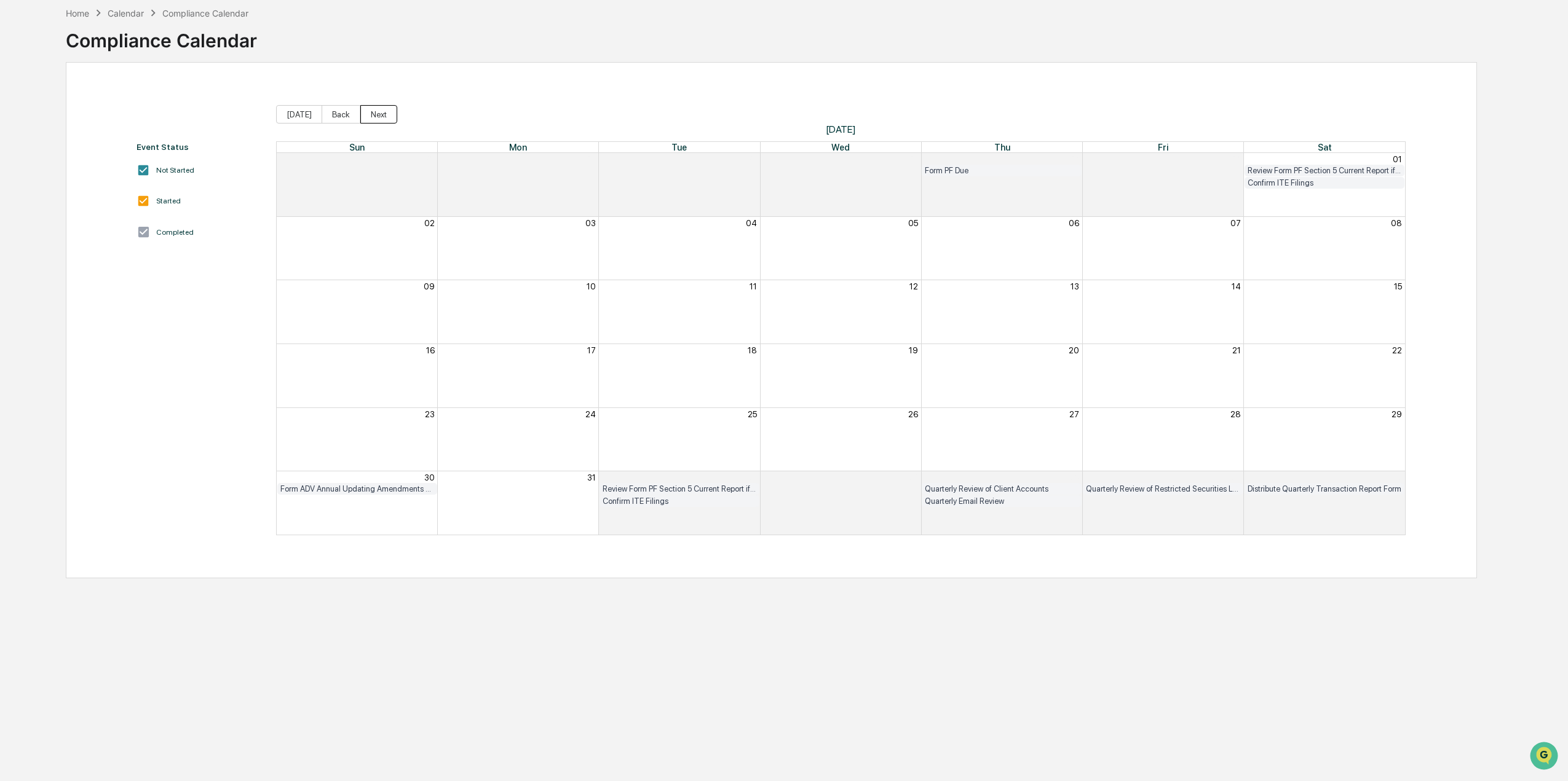
click at [379, 116] on button "Next" at bounding box center [379, 114] width 37 height 18
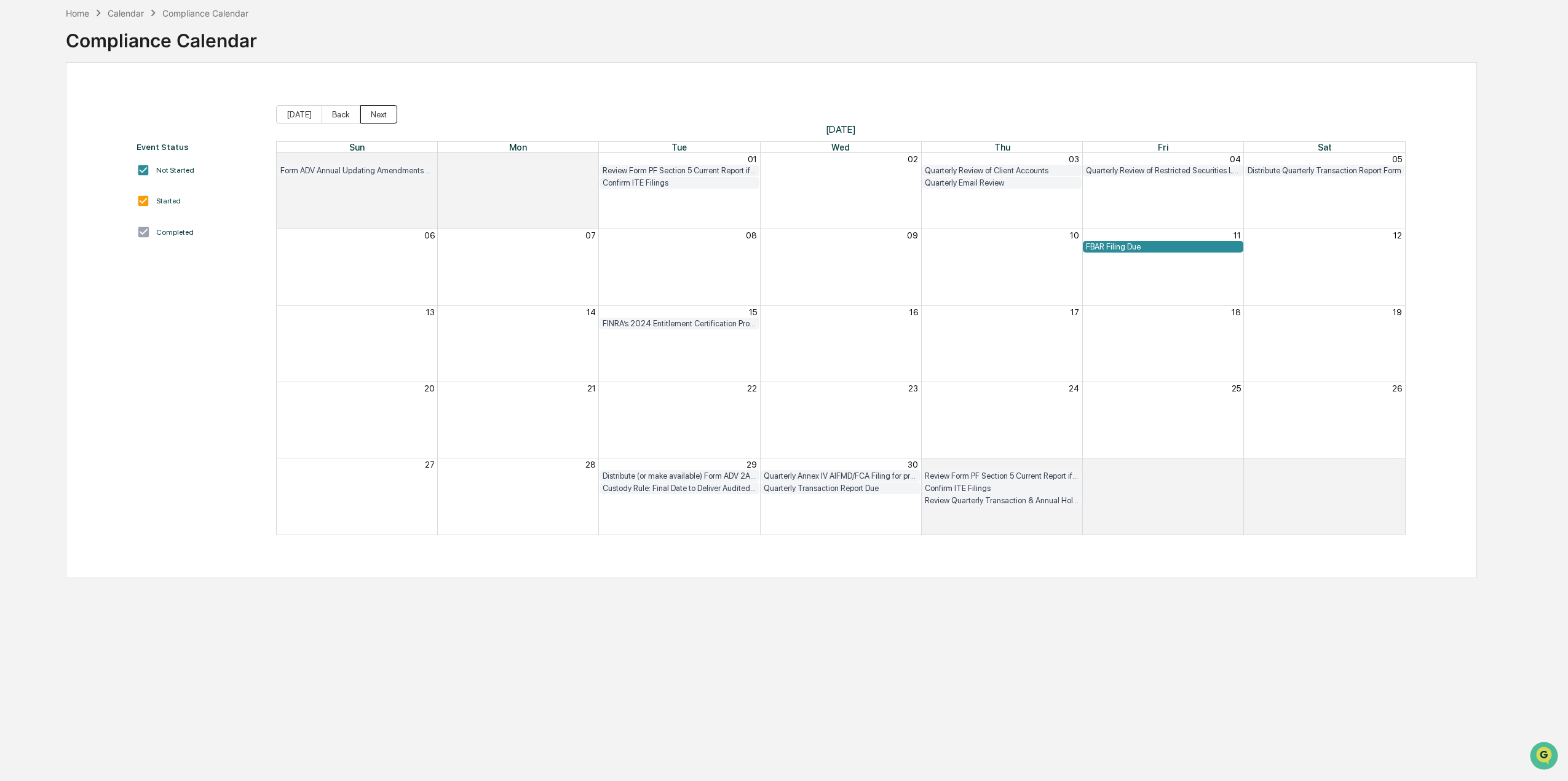
click at [379, 116] on button "Next" at bounding box center [379, 114] width 37 height 18
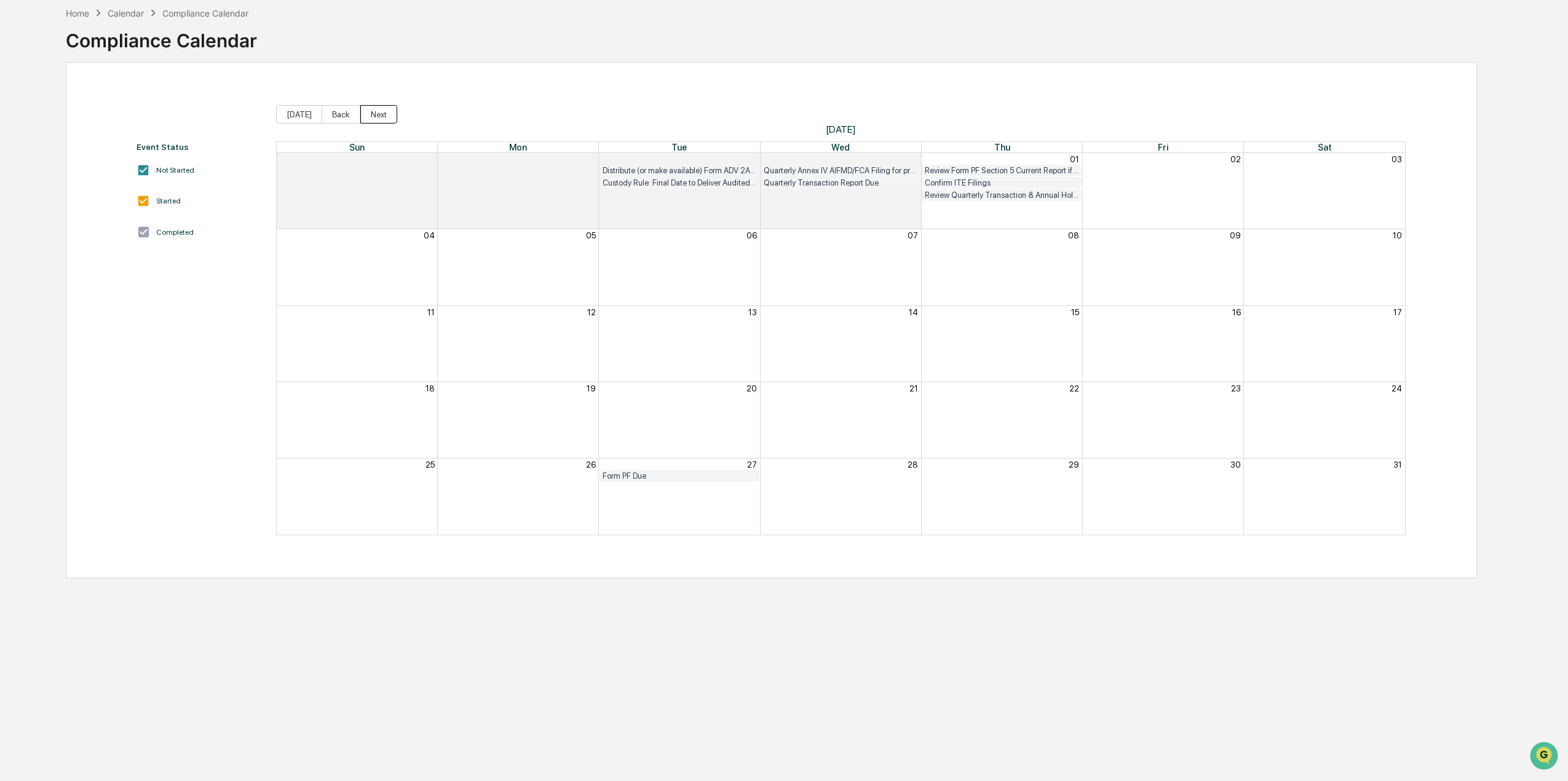
click at [379, 117] on button "Next" at bounding box center [379, 114] width 37 height 18
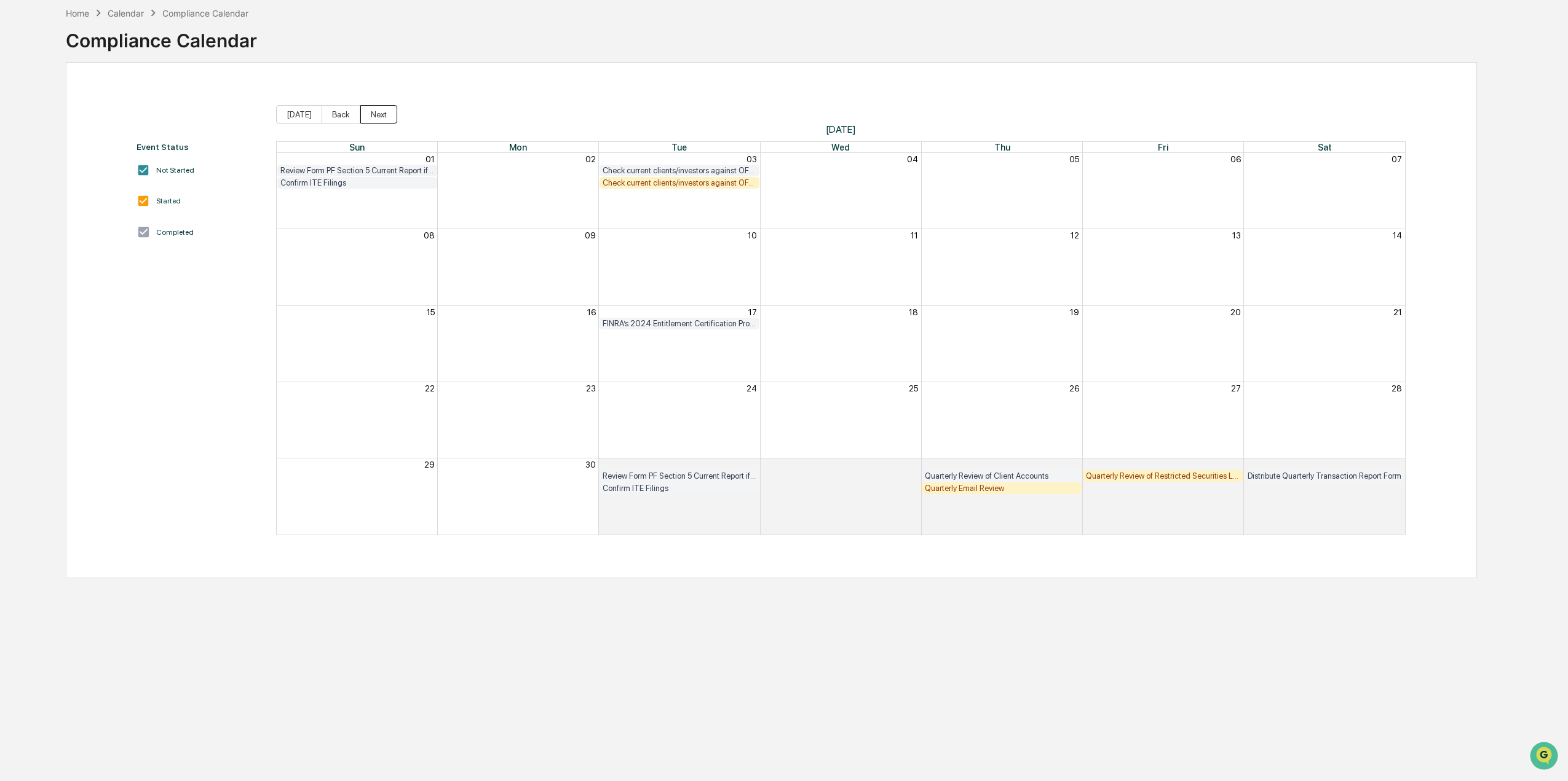
click at [379, 117] on button "Next" at bounding box center [379, 114] width 37 height 18
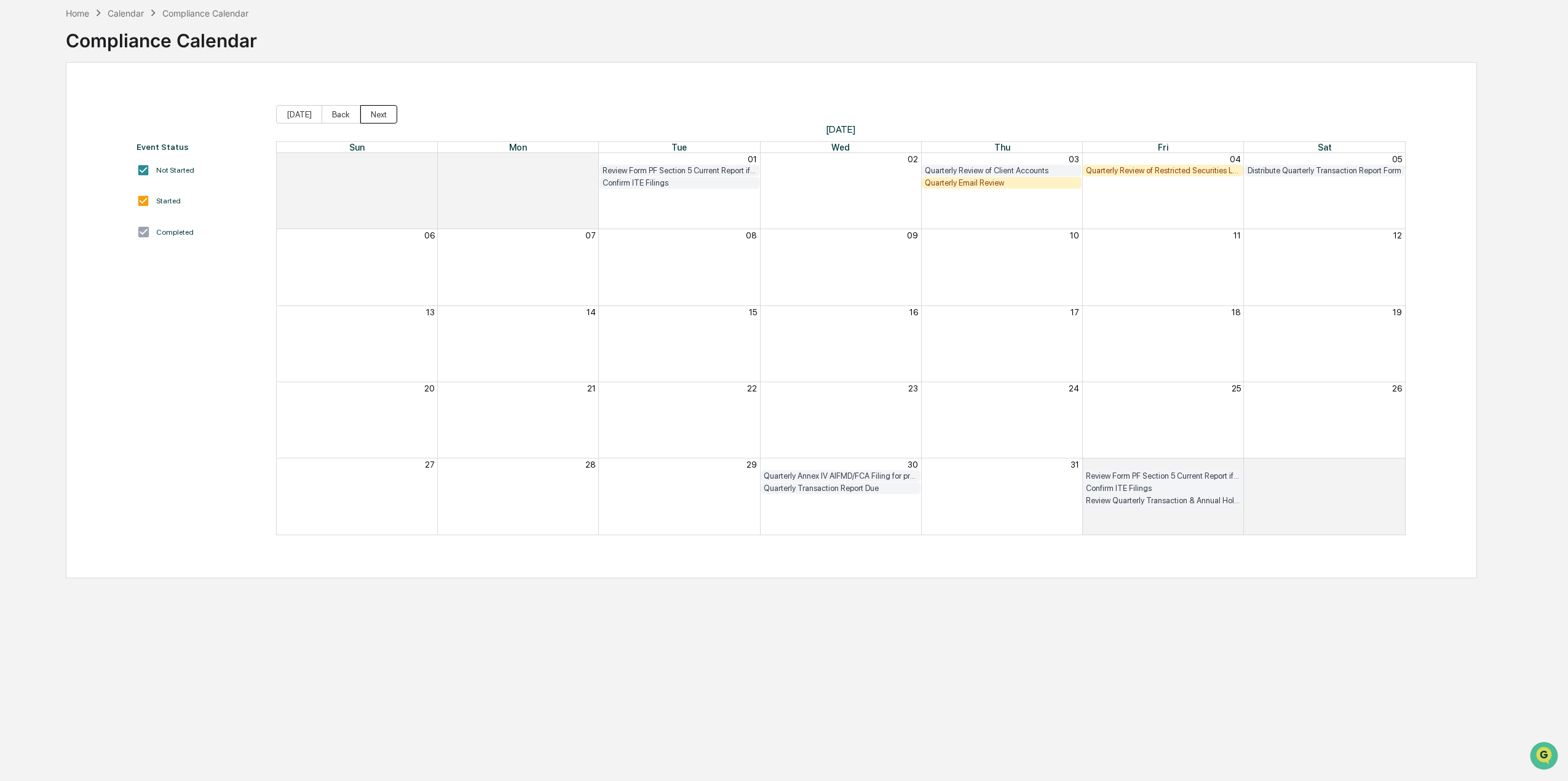
click at [379, 117] on button "Next" at bounding box center [379, 114] width 37 height 18
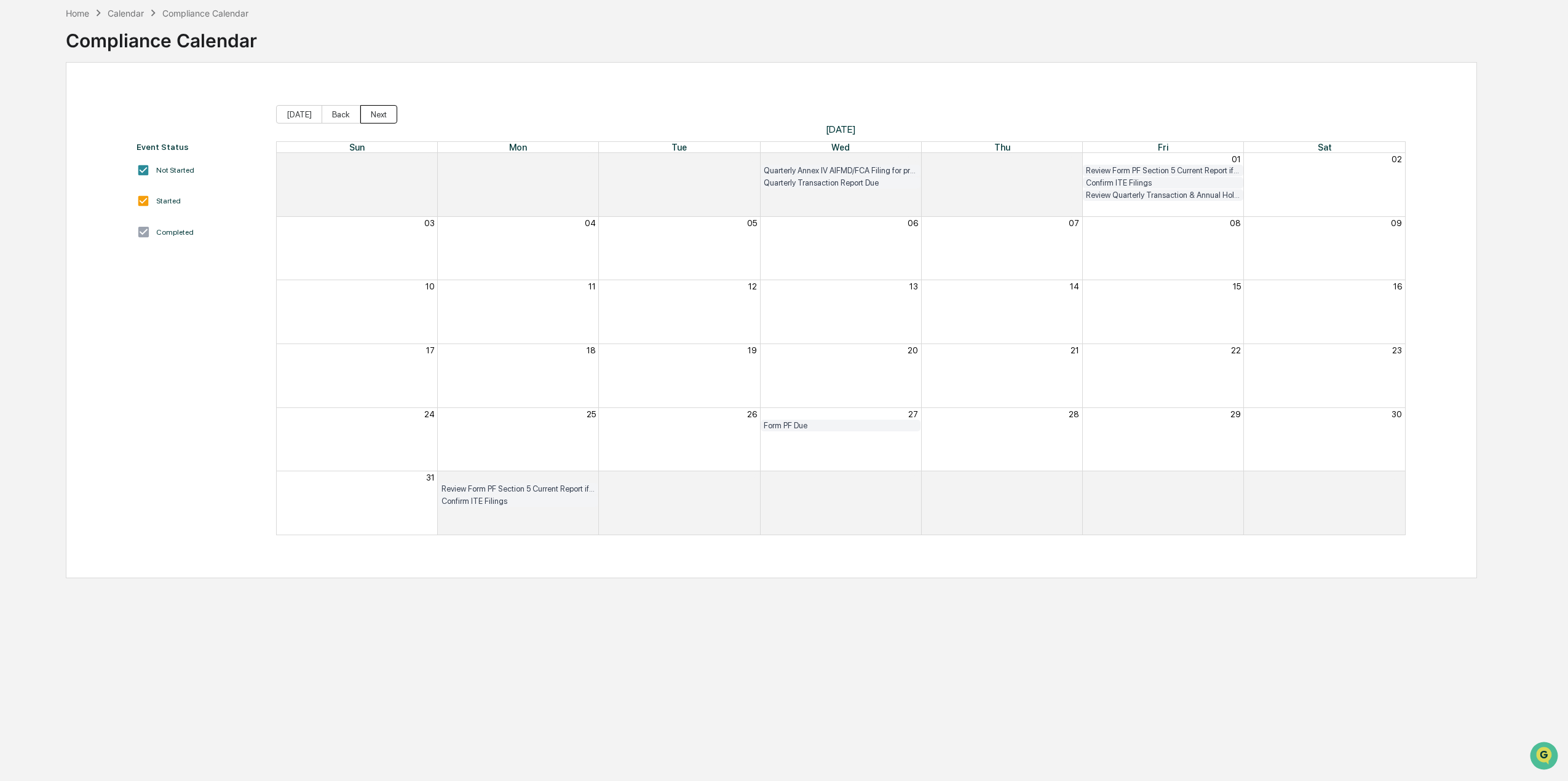
click at [379, 117] on button "Next" at bounding box center [379, 114] width 37 height 18
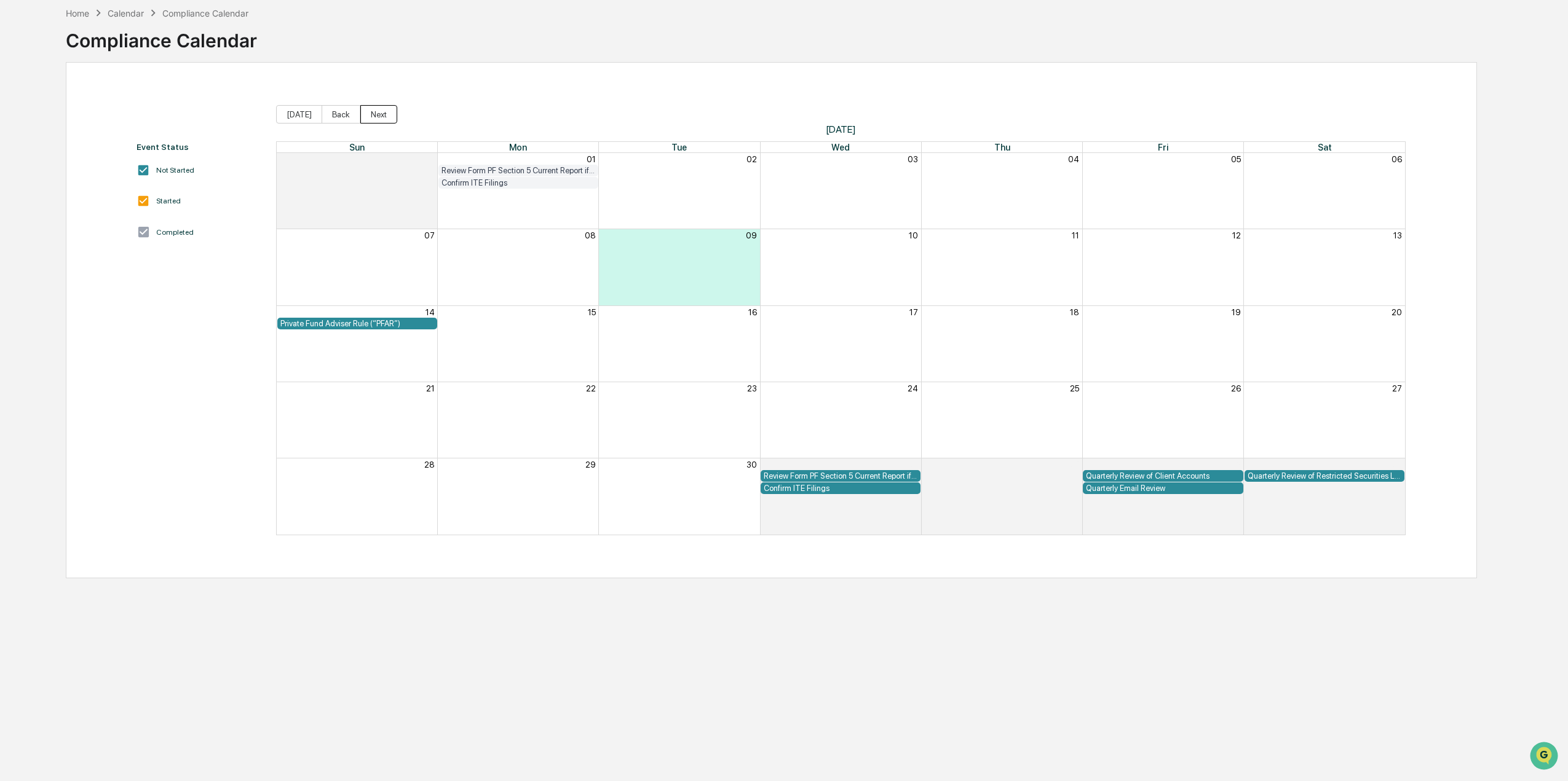
click at [375, 114] on button "Next" at bounding box center [379, 114] width 37 height 18
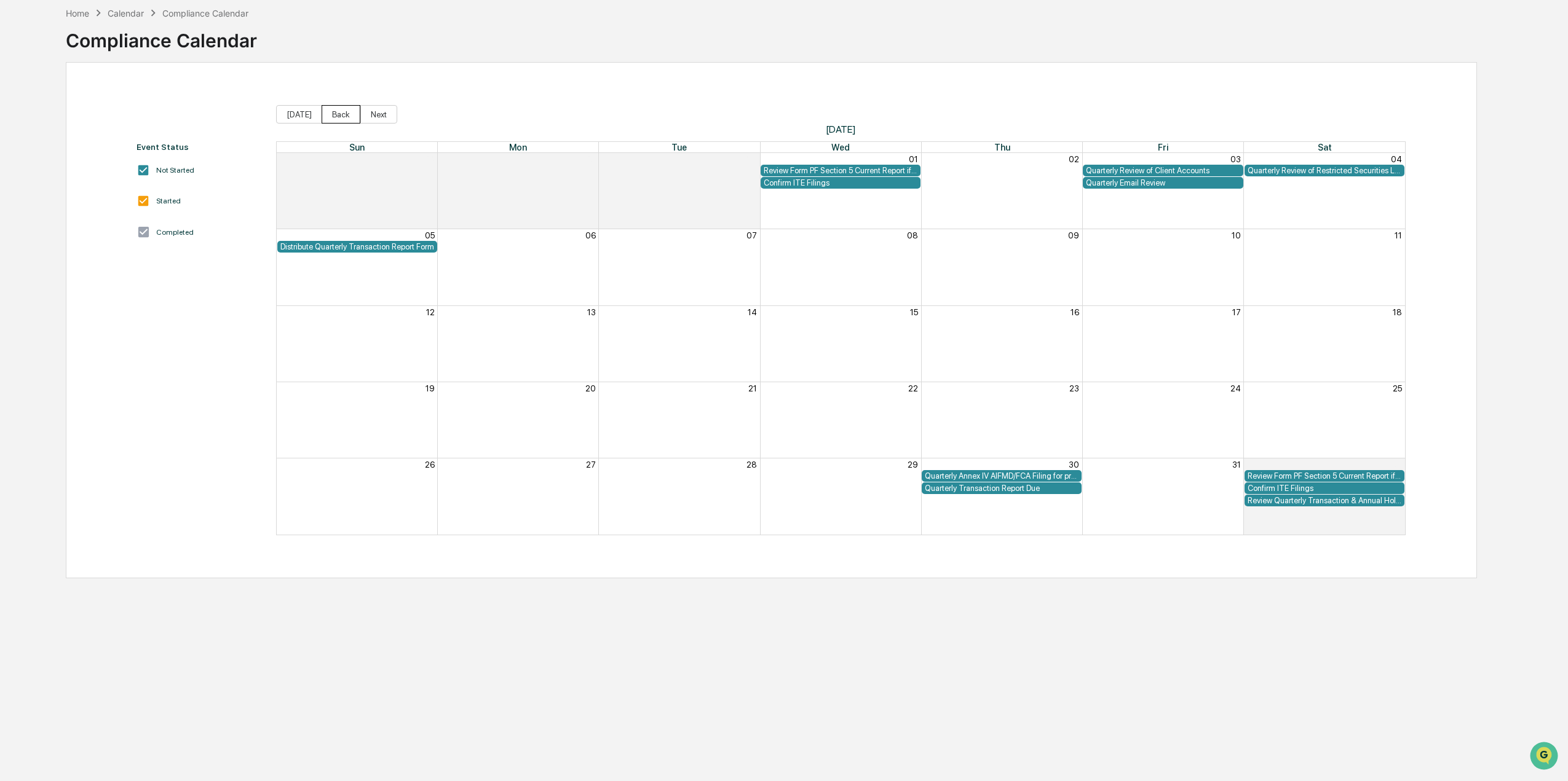
click at [326, 113] on button "Back" at bounding box center [341, 114] width 39 height 18
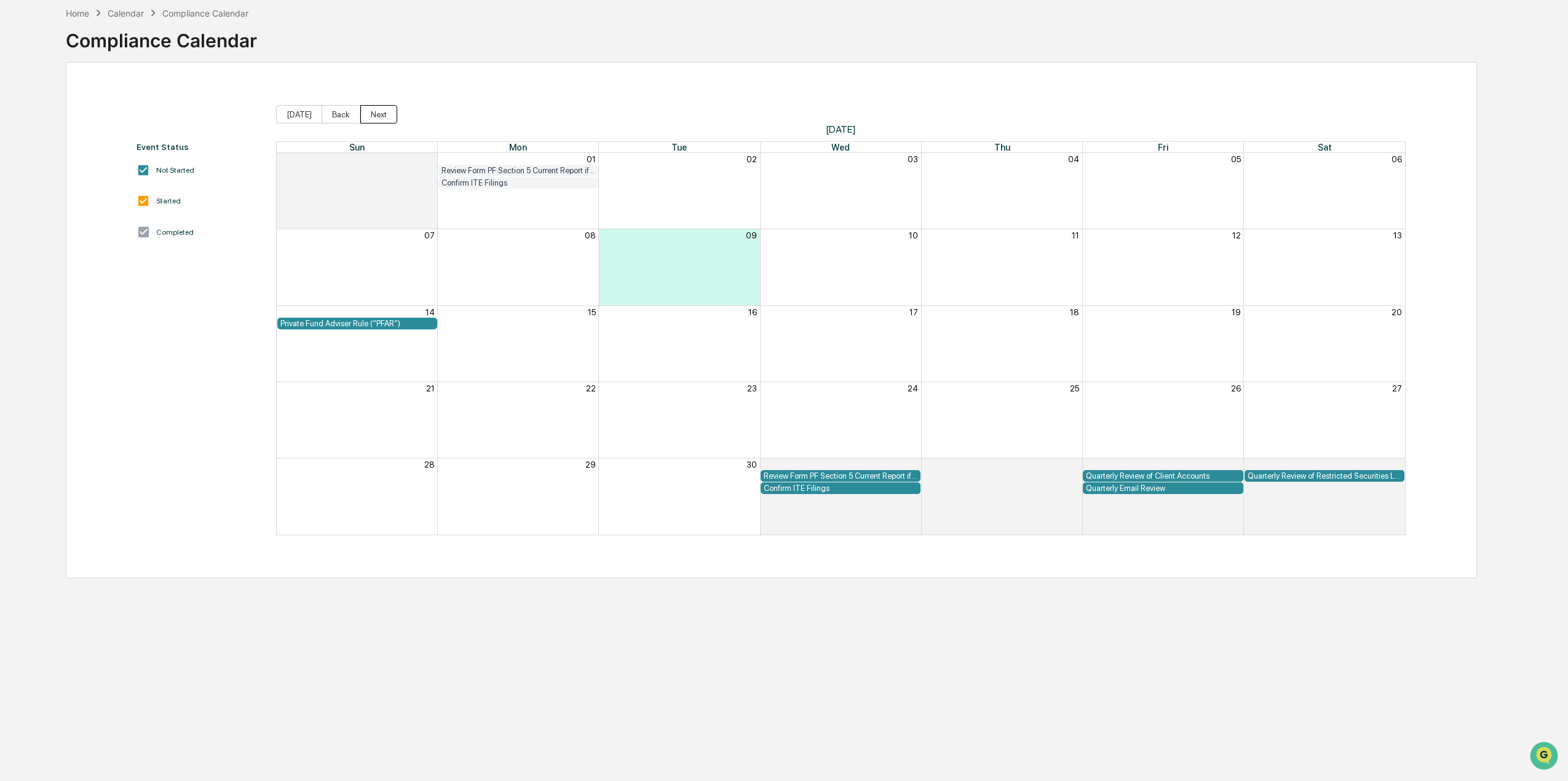
click at [363, 115] on button "Next" at bounding box center [379, 114] width 37 height 18
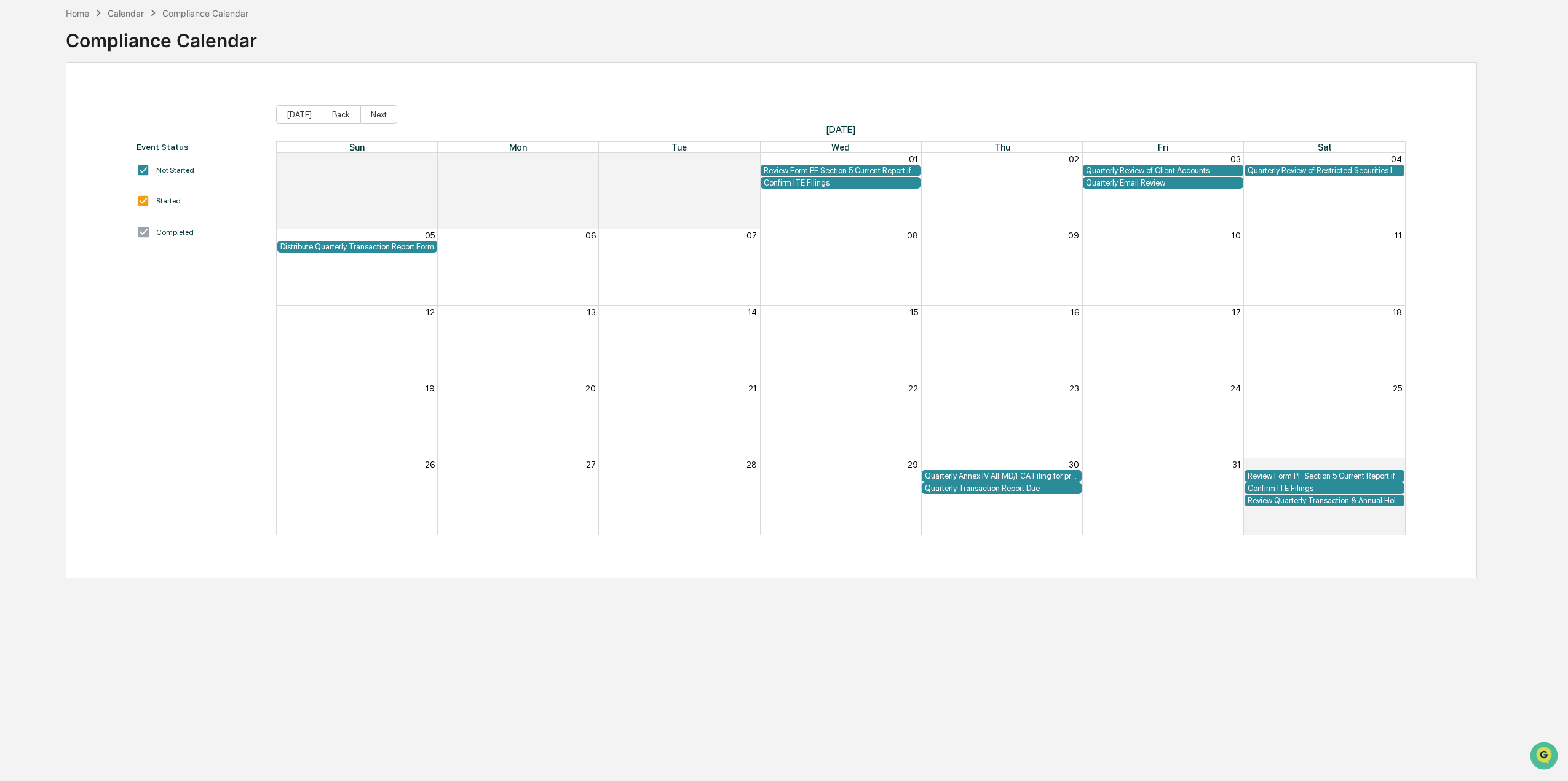
click at [1296, 527] on div "Month View" at bounding box center [1323, 496] width 161 height 76
click at [1195, 516] on div "Month View" at bounding box center [1162, 496] width 161 height 76
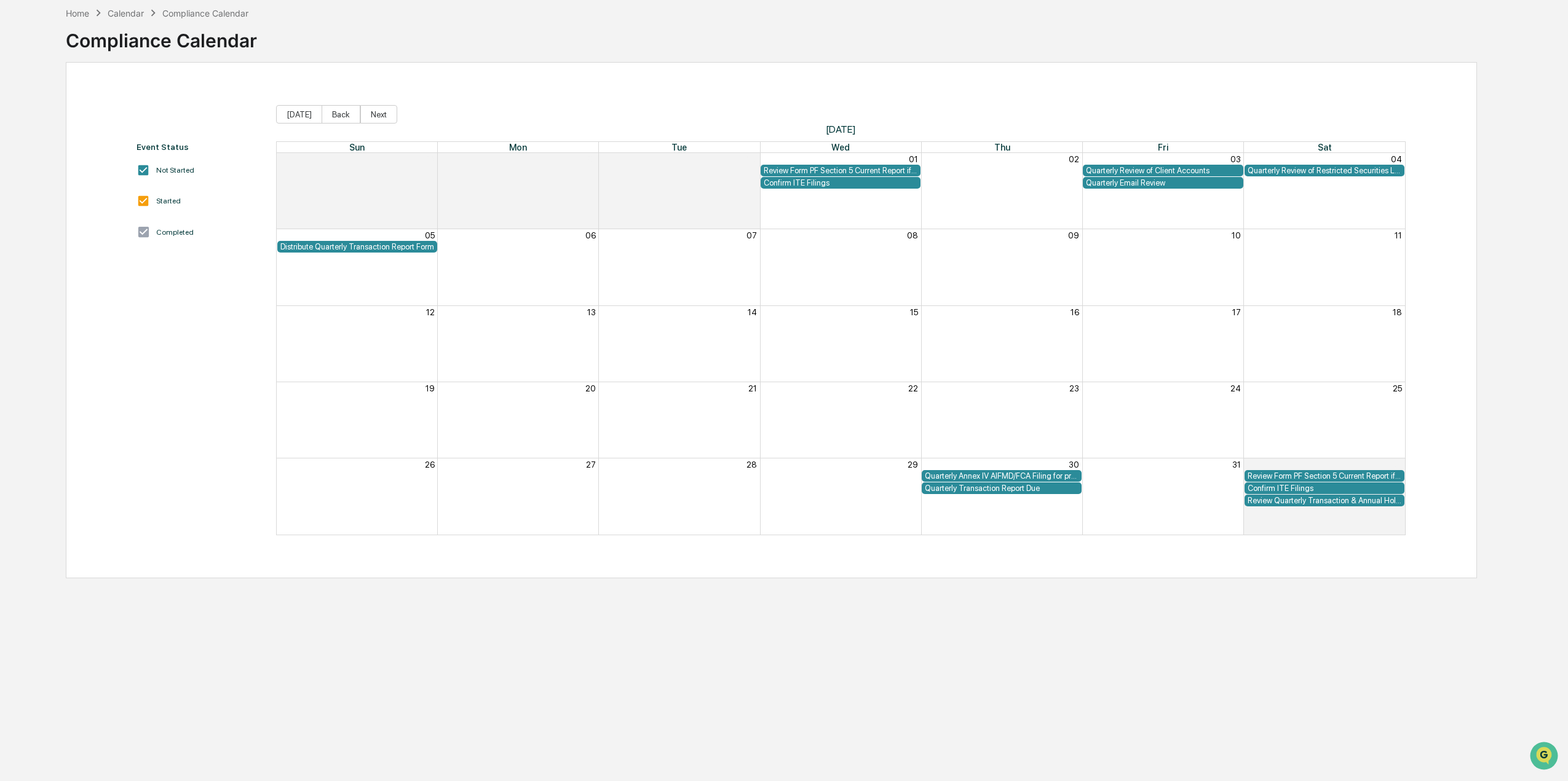
click at [1195, 516] on div "Month View" at bounding box center [1162, 496] width 161 height 76
click at [1193, 488] on div "Month View" at bounding box center [1162, 488] width 161 height 12
click at [1190, 485] on div "Month View" at bounding box center [1162, 488] width 161 height 12
drag, startPoint x: 1190, startPoint y: 485, endPoint x: 1159, endPoint y: 469, distance: 34.9
click at [1188, 485] on div "Month View" at bounding box center [1162, 488] width 161 height 12
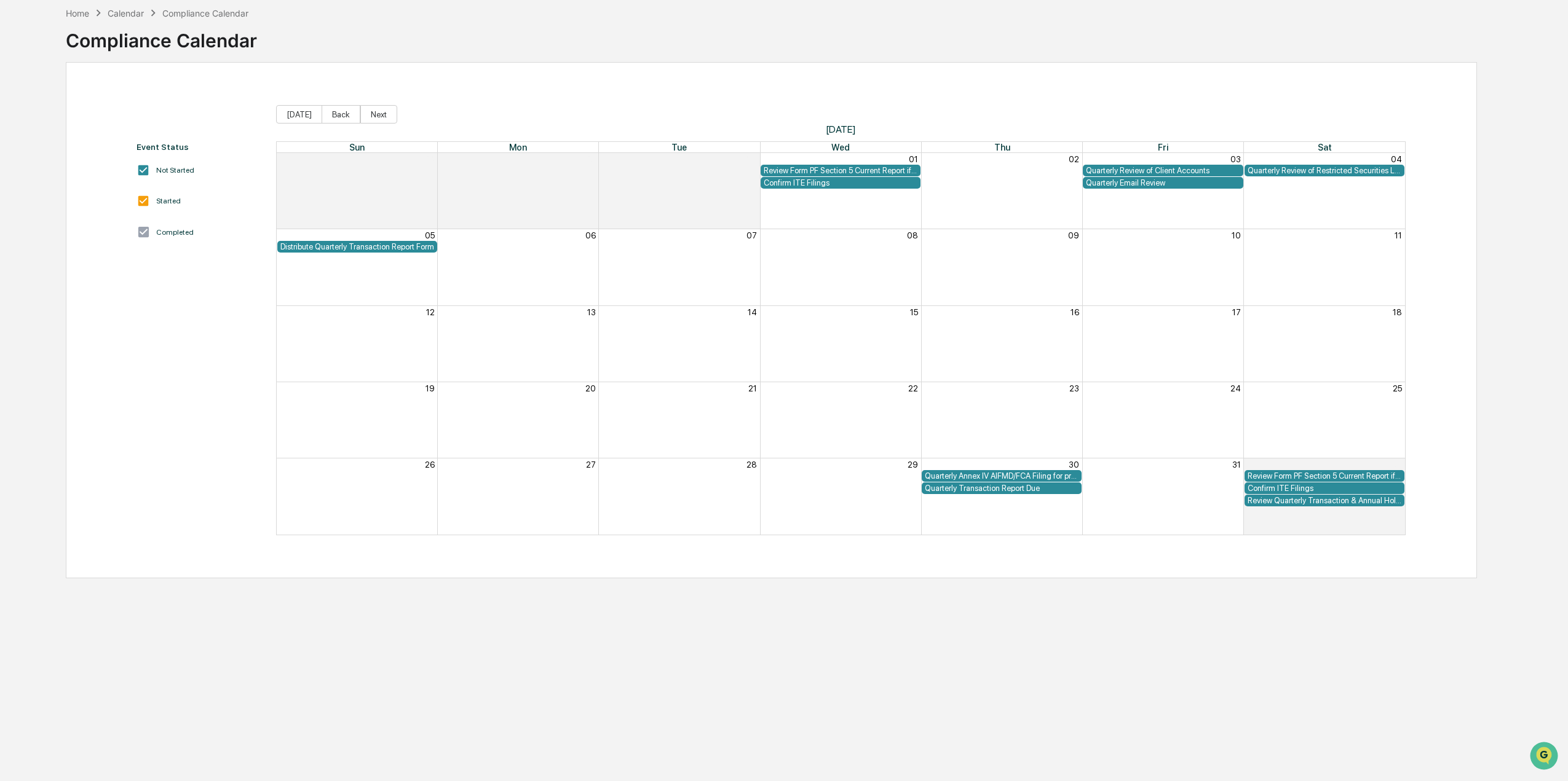
click at [70, 6] on div "Home Calendar Compliance Calendar" at bounding box center [157, 12] width 184 height 14
click at [79, 13] on div "Home" at bounding box center [77, 13] width 23 height 10
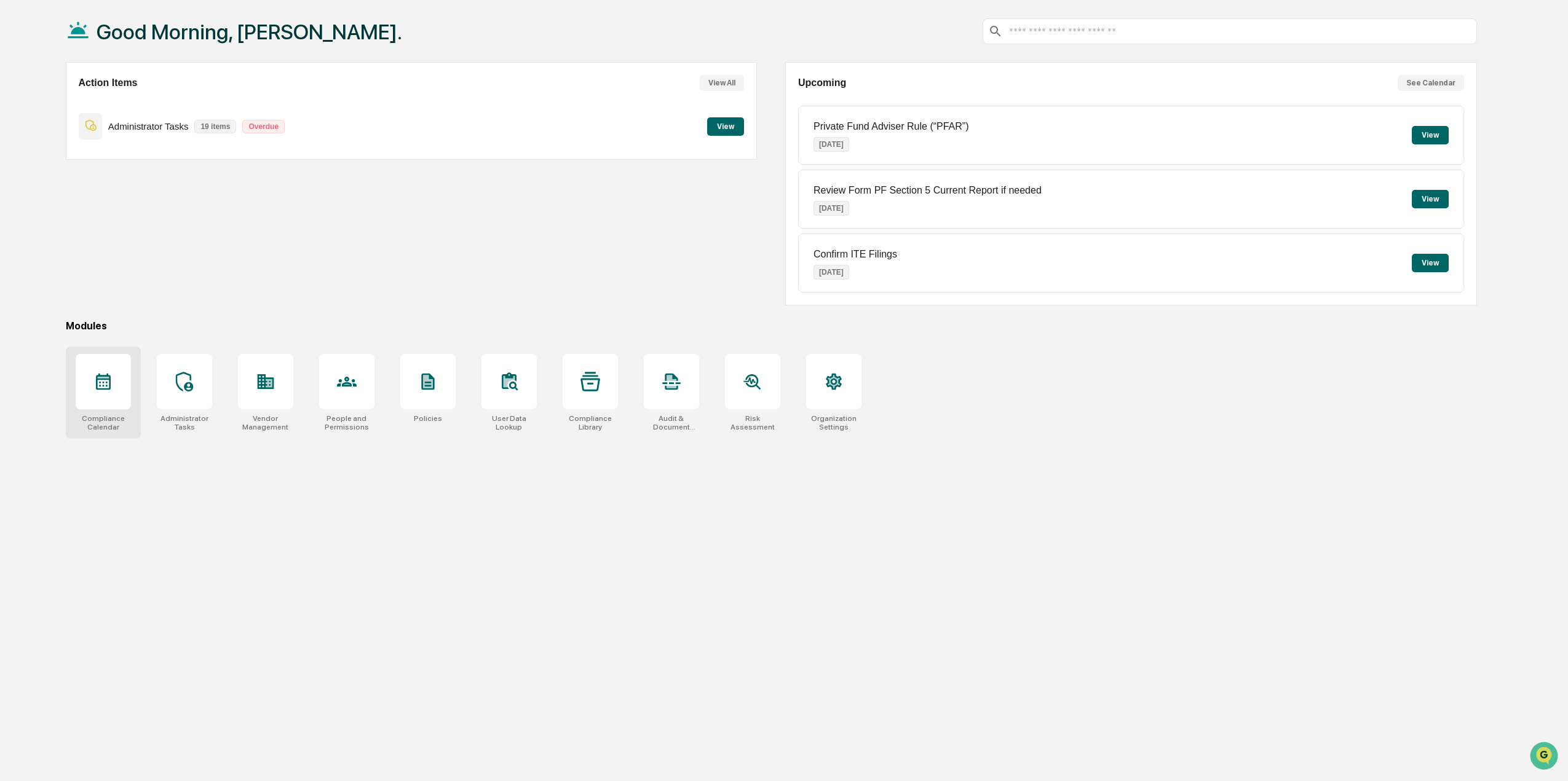
click at [116, 392] on div at bounding box center [103, 381] width 55 height 55
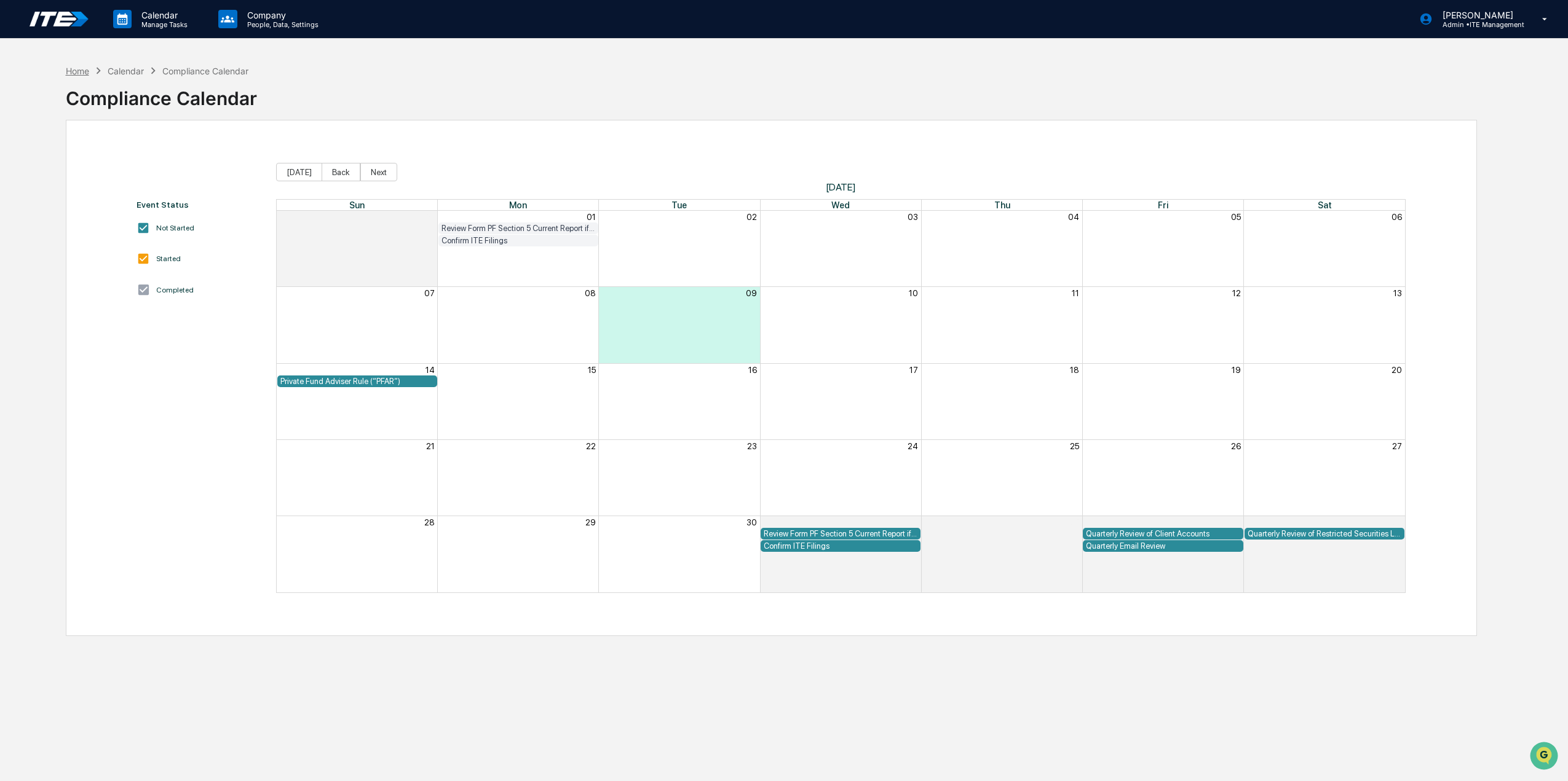
click at [69, 68] on div "Home" at bounding box center [77, 71] width 23 height 10
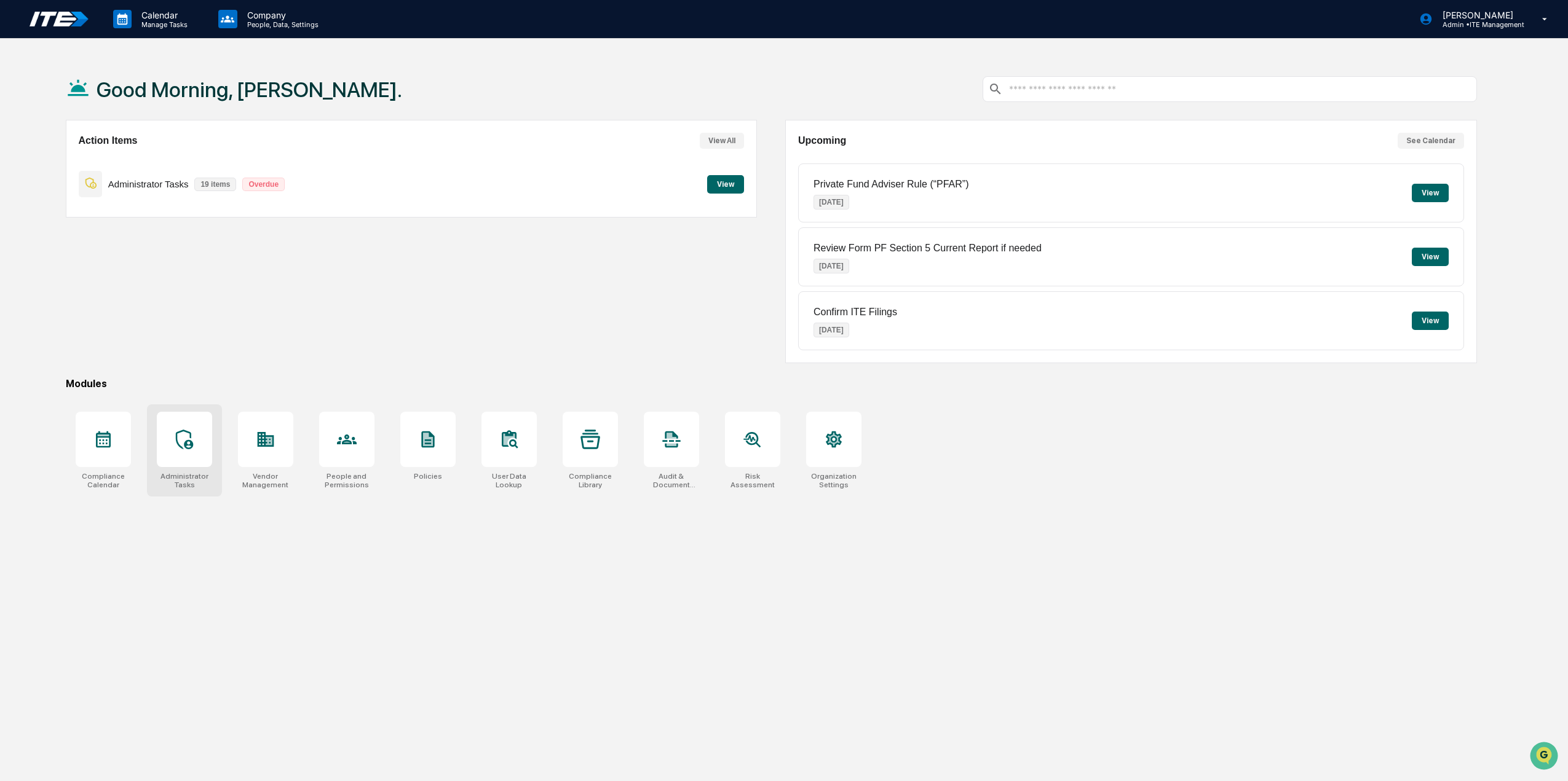
click at [208, 439] on div at bounding box center [184, 440] width 55 height 55
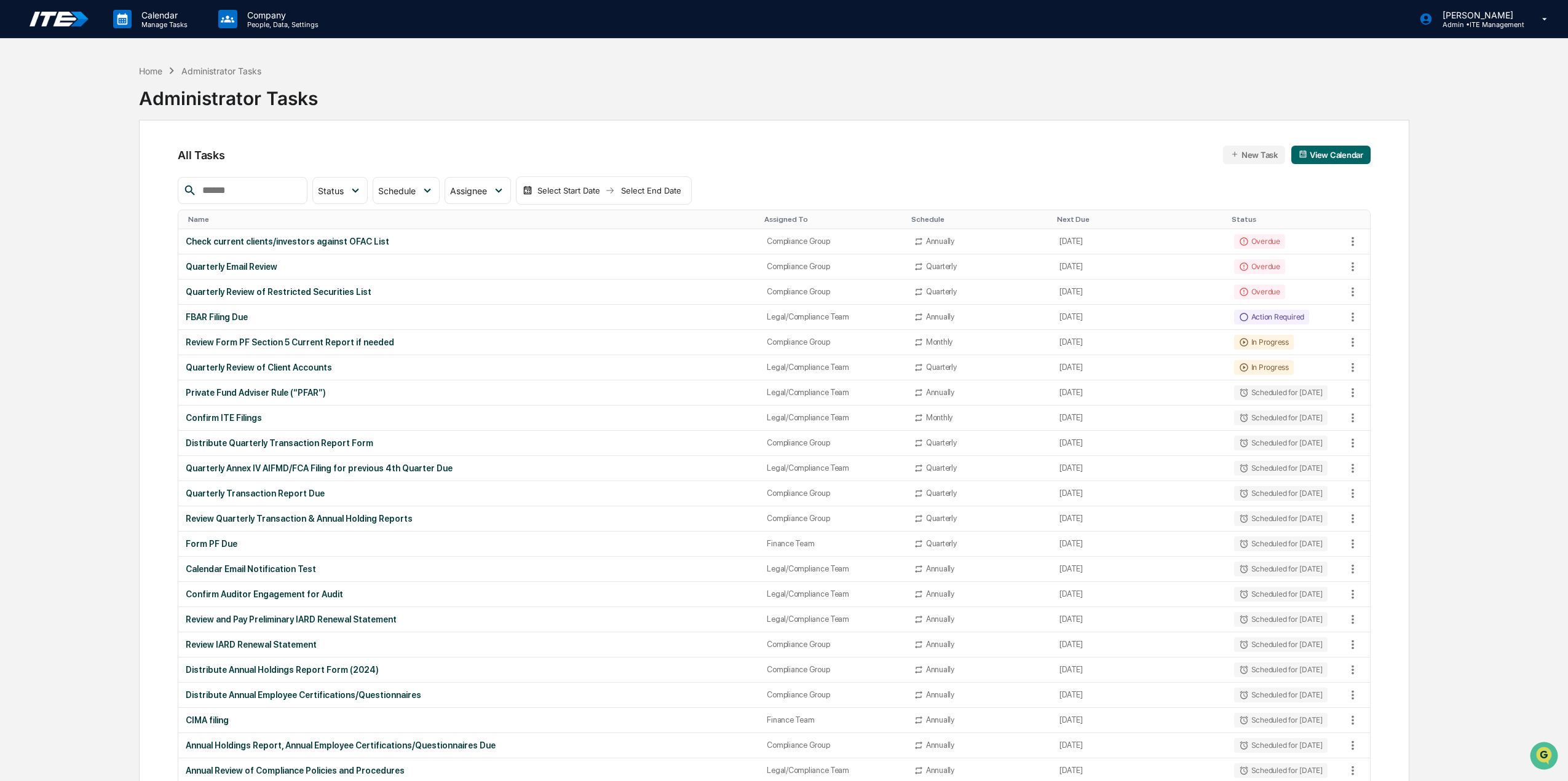
click at [1258, 156] on button "New Task" at bounding box center [1253, 154] width 62 height 18
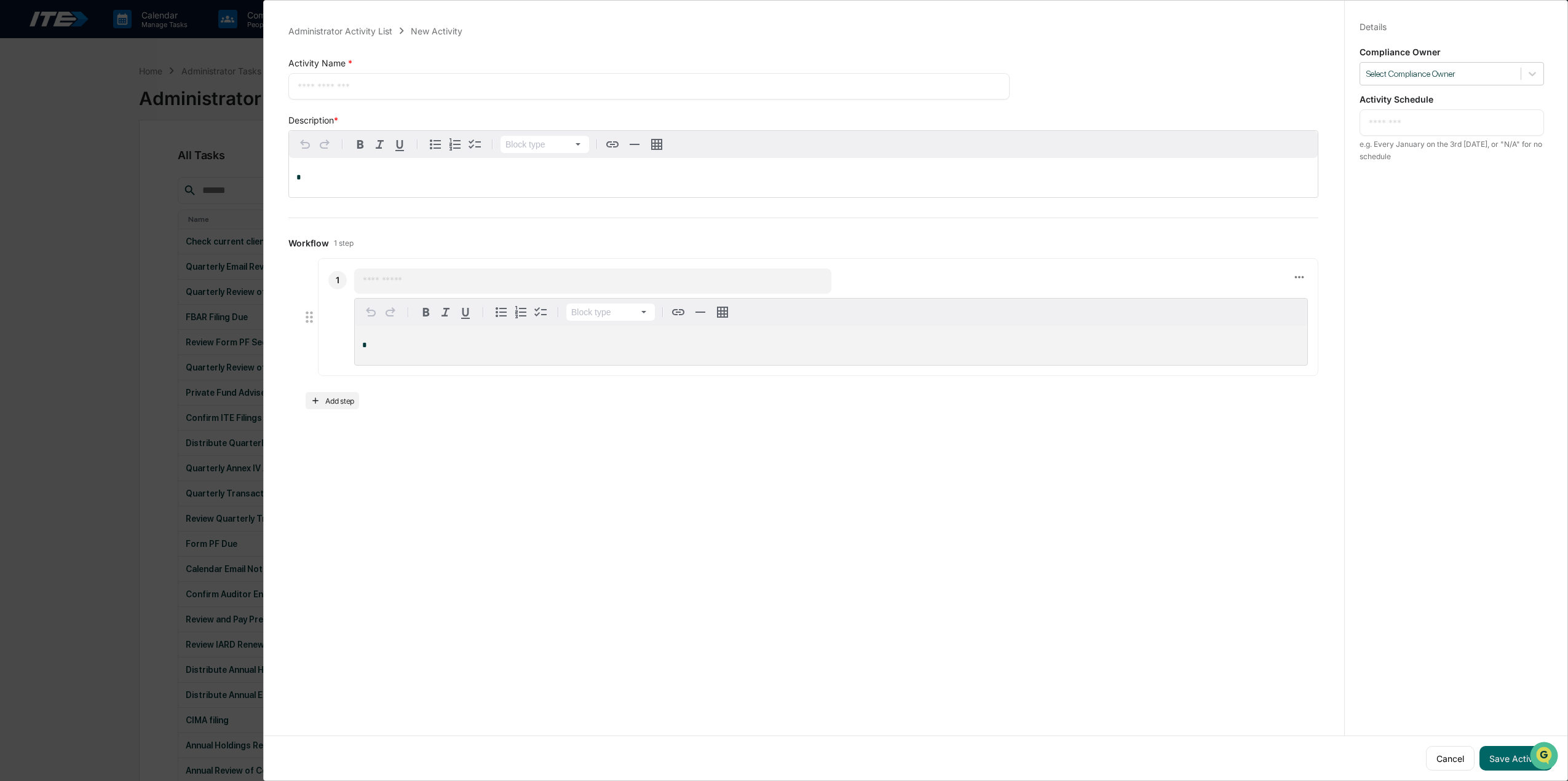
click at [400, 85] on textarea at bounding box center [649, 87] width 703 height 13
drag, startPoint x: 345, startPoint y: 90, endPoint x: 289, endPoint y: 93, distance: 56.1
click at [289, 93] on div "***** * ​" at bounding box center [649, 86] width 721 height 26
type textarea "**********"
click at [326, 178] on p "*" at bounding box center [803, 178] width 1014 height 9
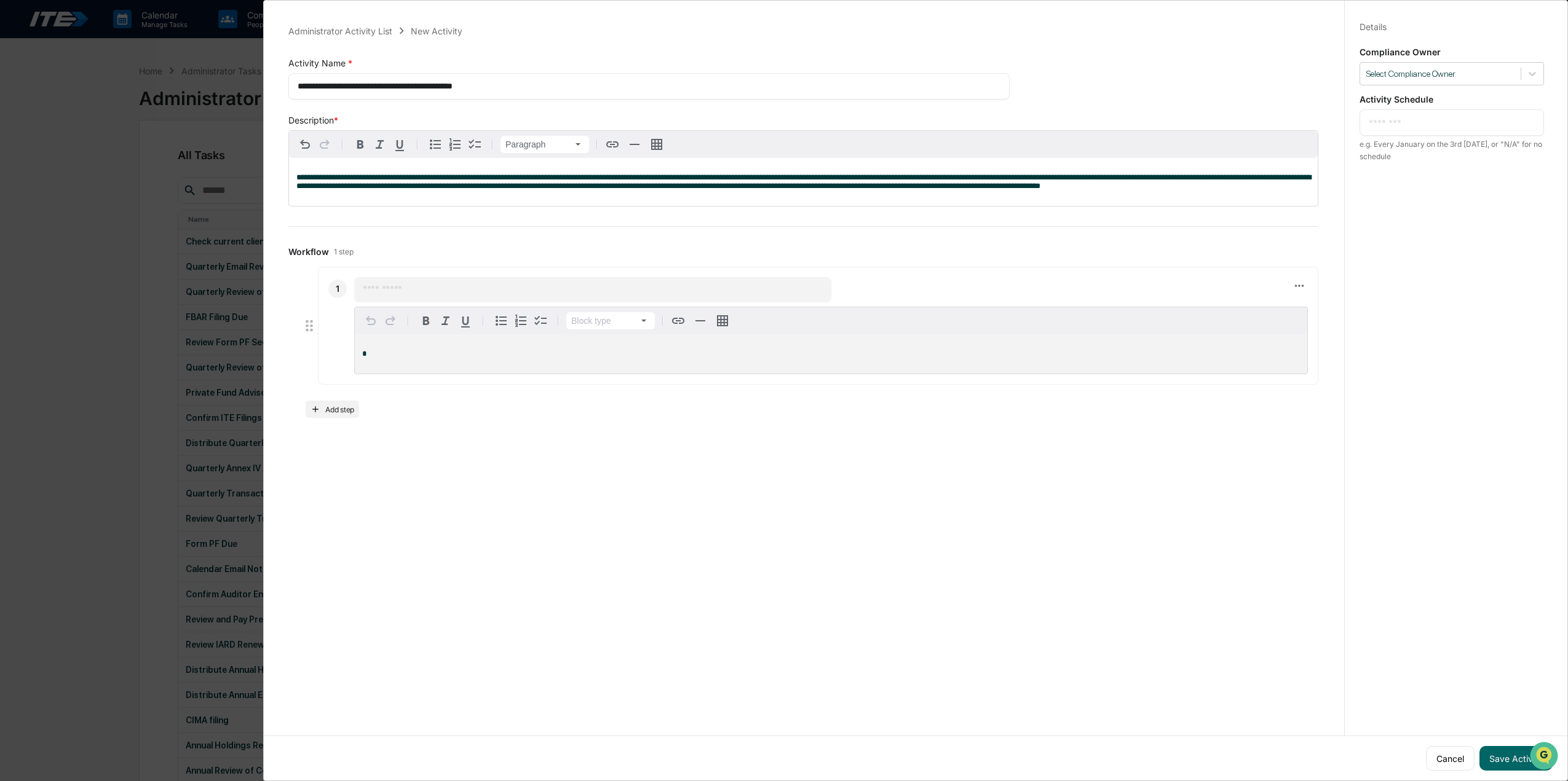
drag, startPoint x: 300, startPoint y: 180, endPoint x: 381, endPoint y: 202, distance: 83.9
click at [300, 180] on span "**********" at bounding box center [803, 181] width 1015 height 17
click at [1097, 196] on div "**********" at bounding box center [803, 182] width 1029 height 48
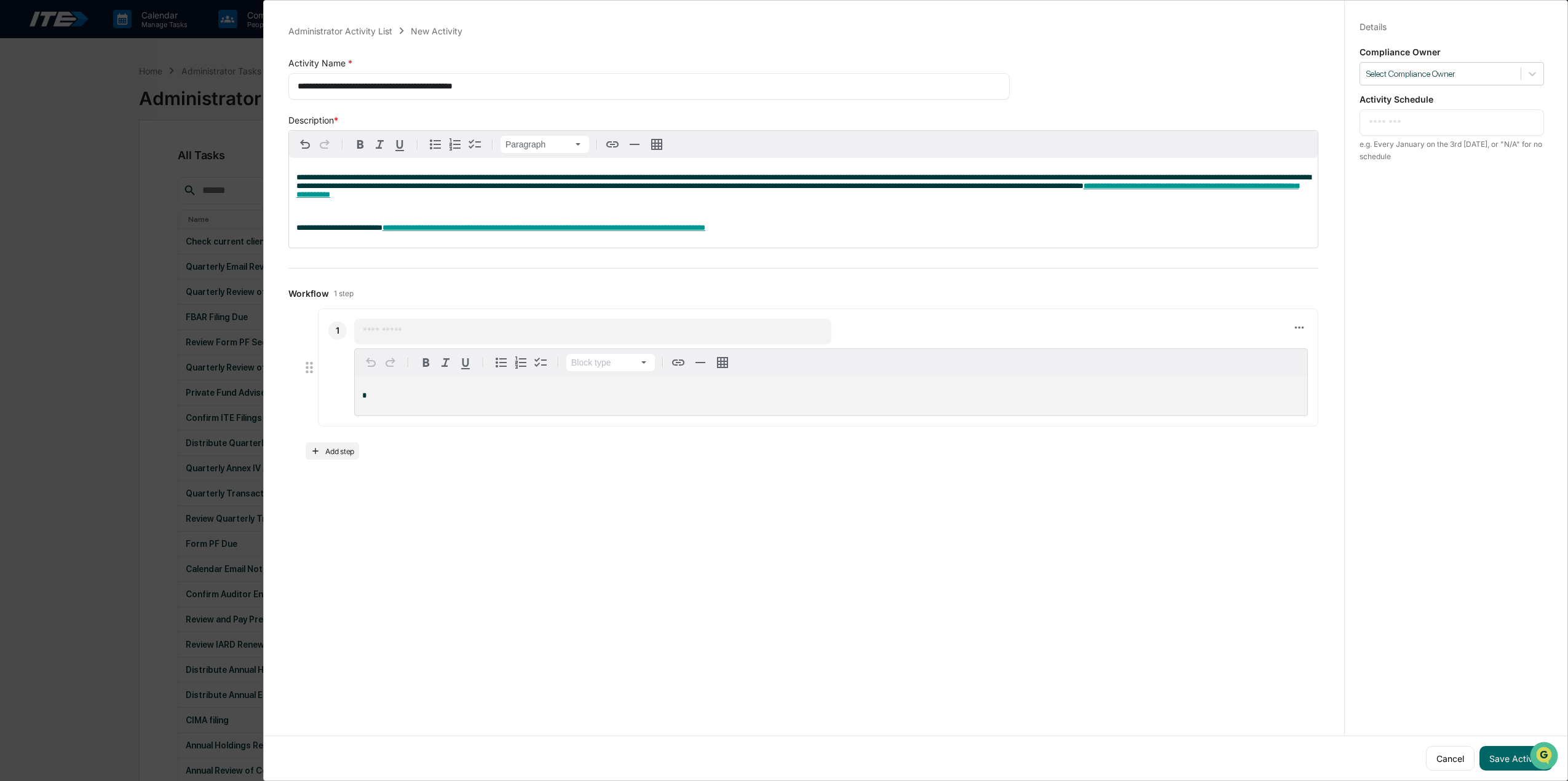
drag, startPoint x: 1017, startPoint y: 191, endPoint x: 1048, endPoint y: 199, distance: 32.0
click at [1017, 190] on span "**********" at bounding box center [803, 181] width 1015 height 17
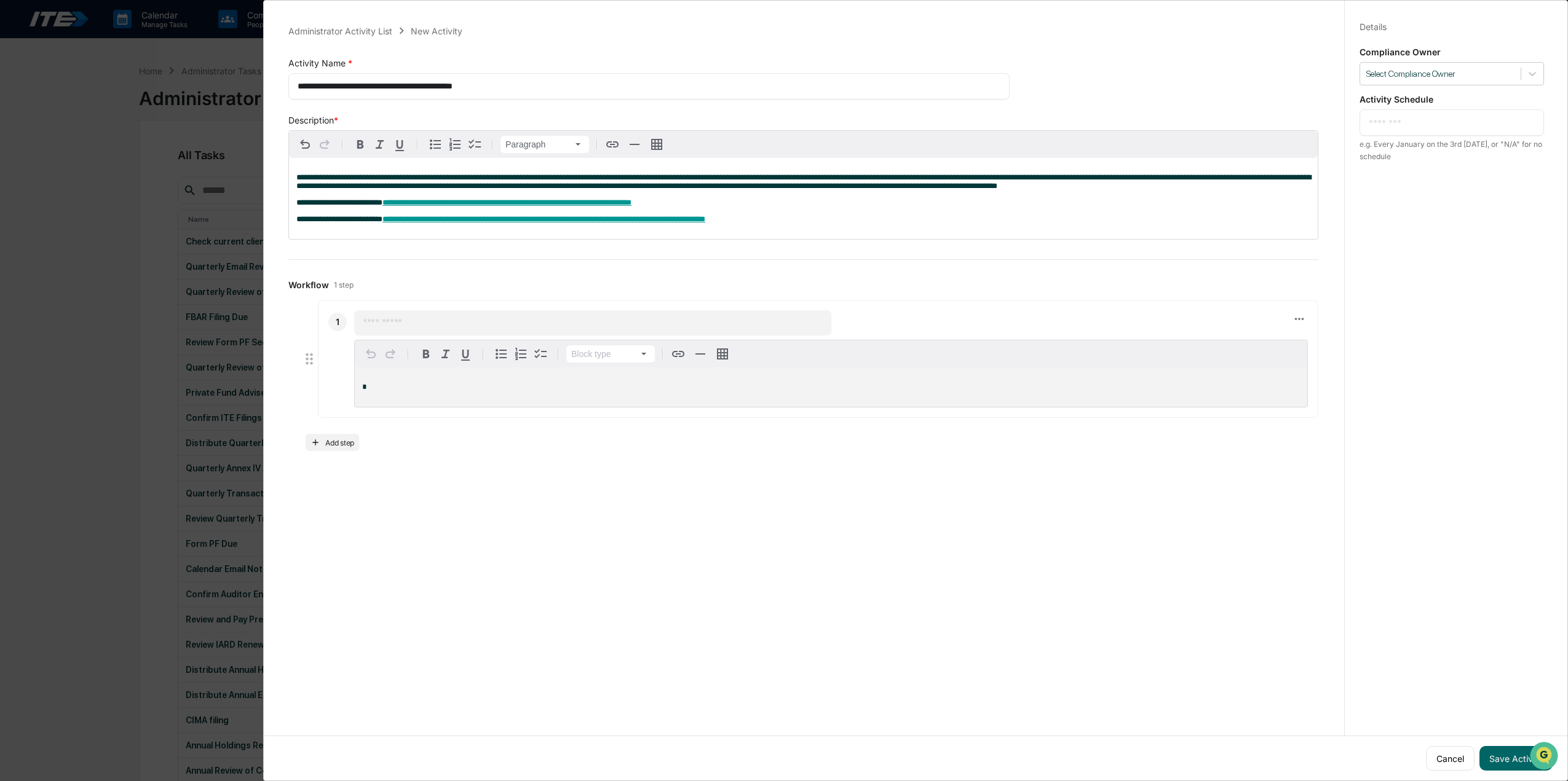
click at [1409, 114] on div "* ​" at bounding box center [1451, 122] width 184 height 26
click at [1409, 121] on textarea at bounding box center [1452, 123] width 166 height 13
type textarea "**********"
click at [1502, 759] on button "Save Activity" at bounding box center [1516, 758] width 73 height 25
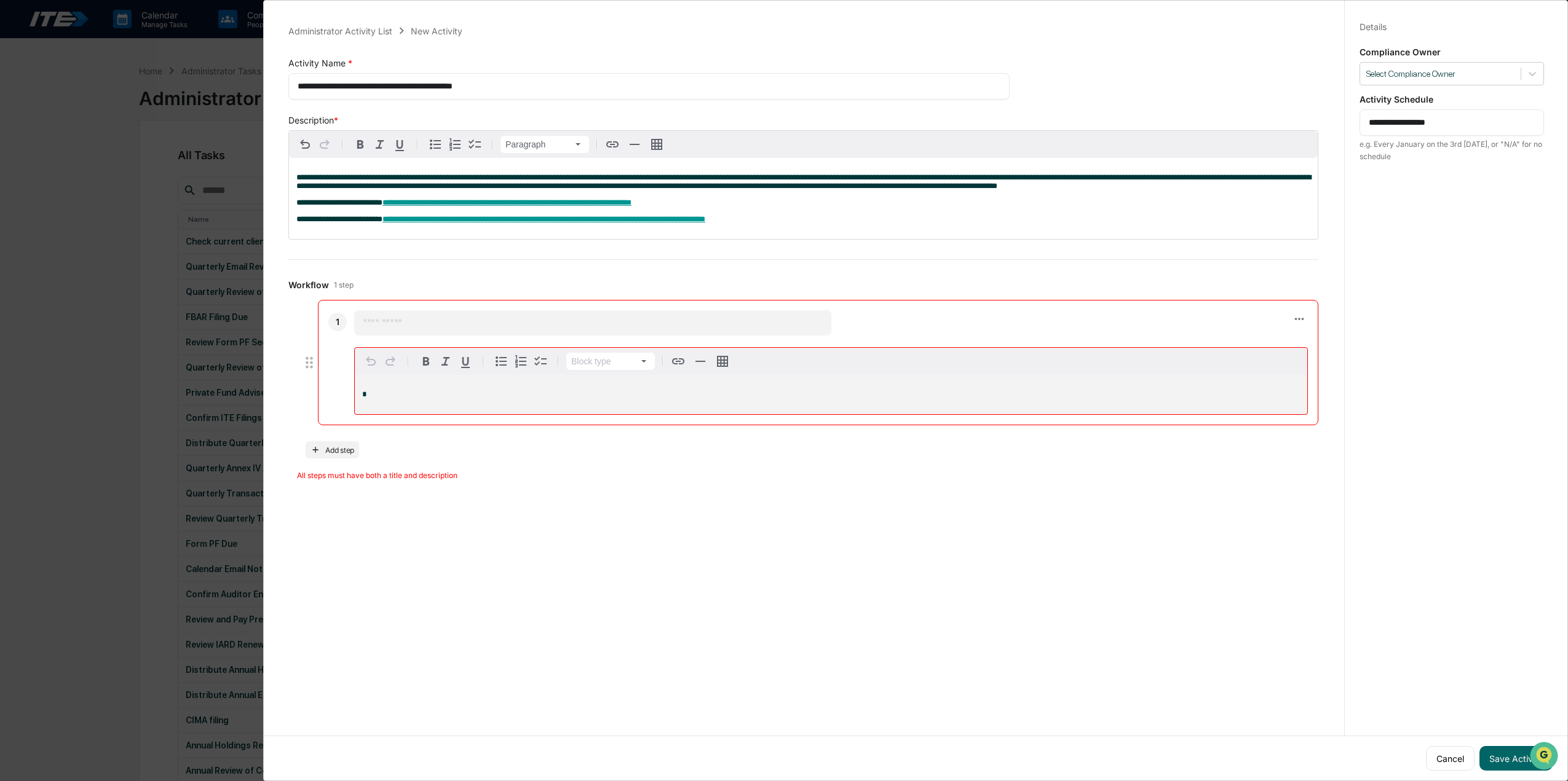
click at [393, 397] on p "*" at bounding box center [831, 395] width 938 height 9
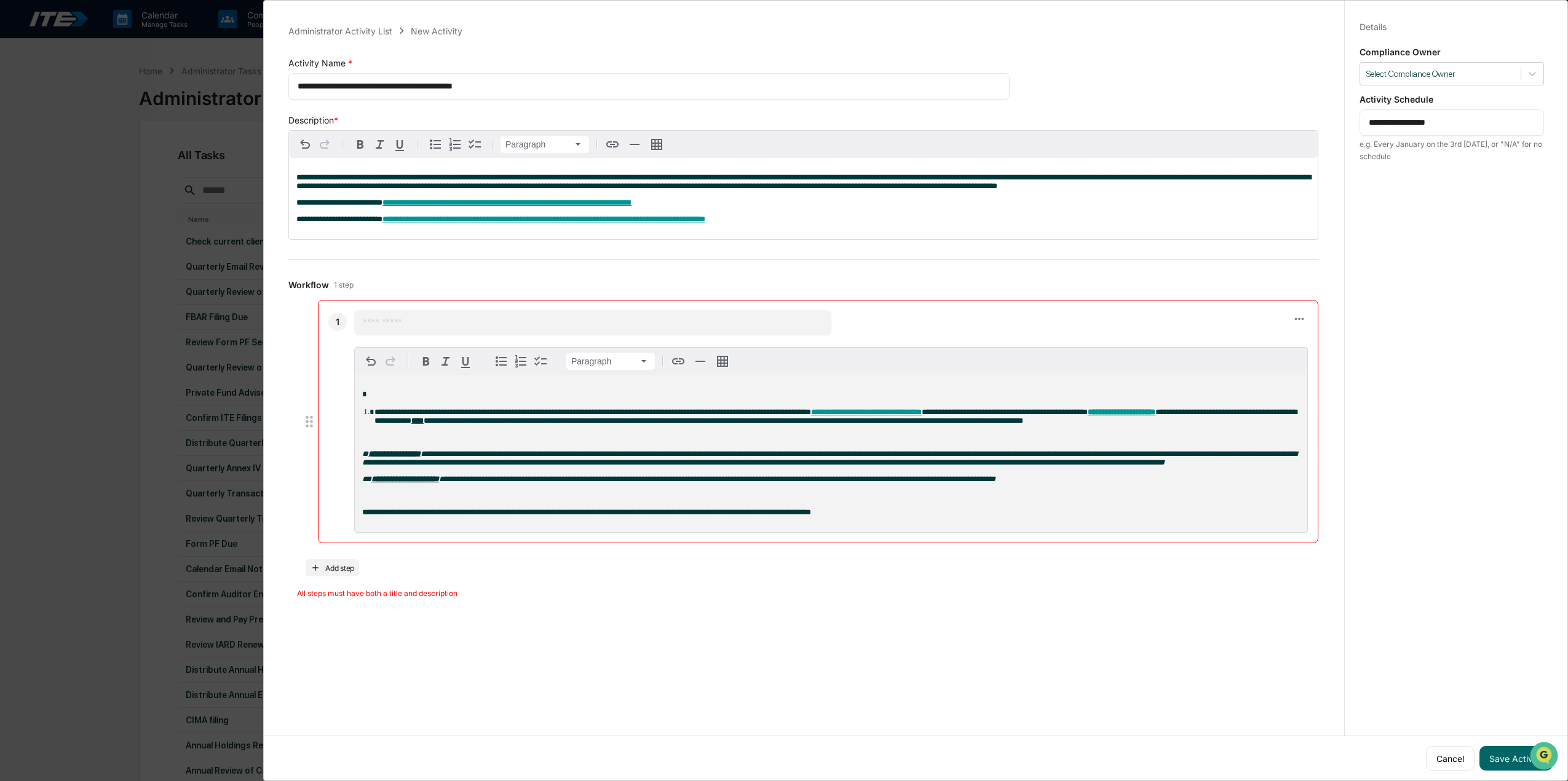
click at [374, 416] on li "**********" at bounding box center [837, 416] width 926 height 18
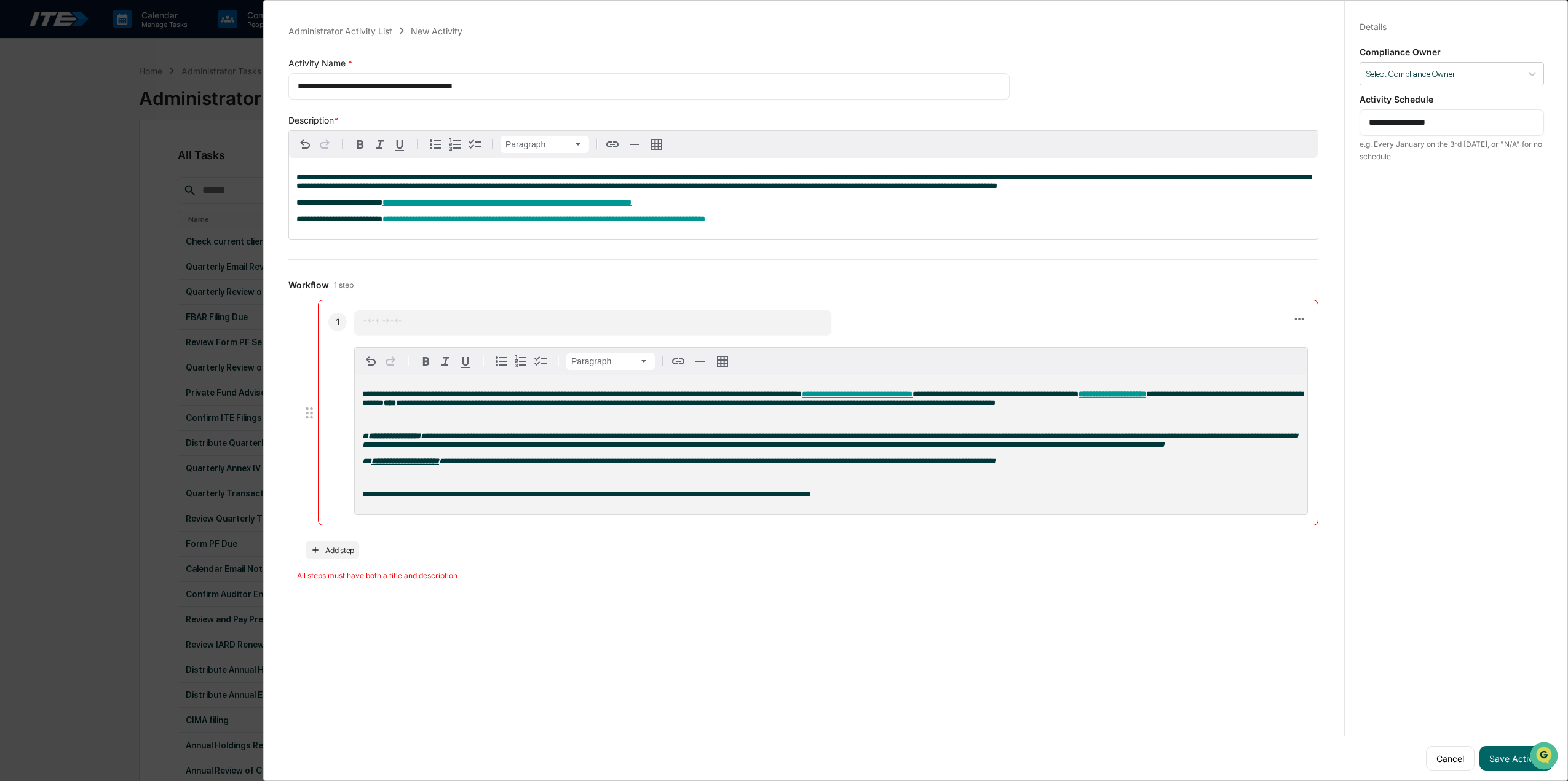
click at [407, 322] on input "text" at bounding box center [593, 322] width 460 height 12
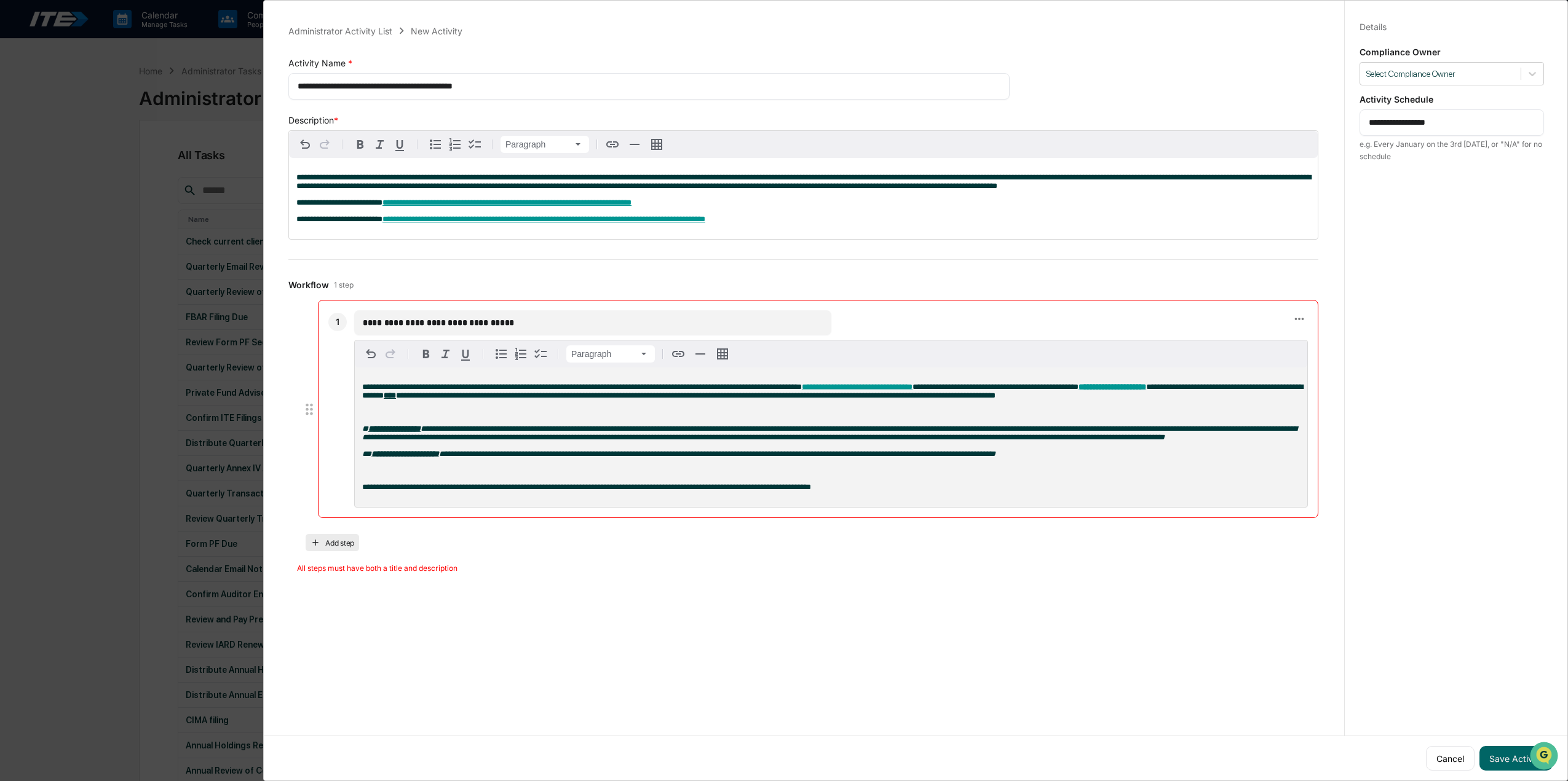
type input "**********"
click at [344, 551] on button "Add step" at bounding box center [332, 543] width 53 height 17
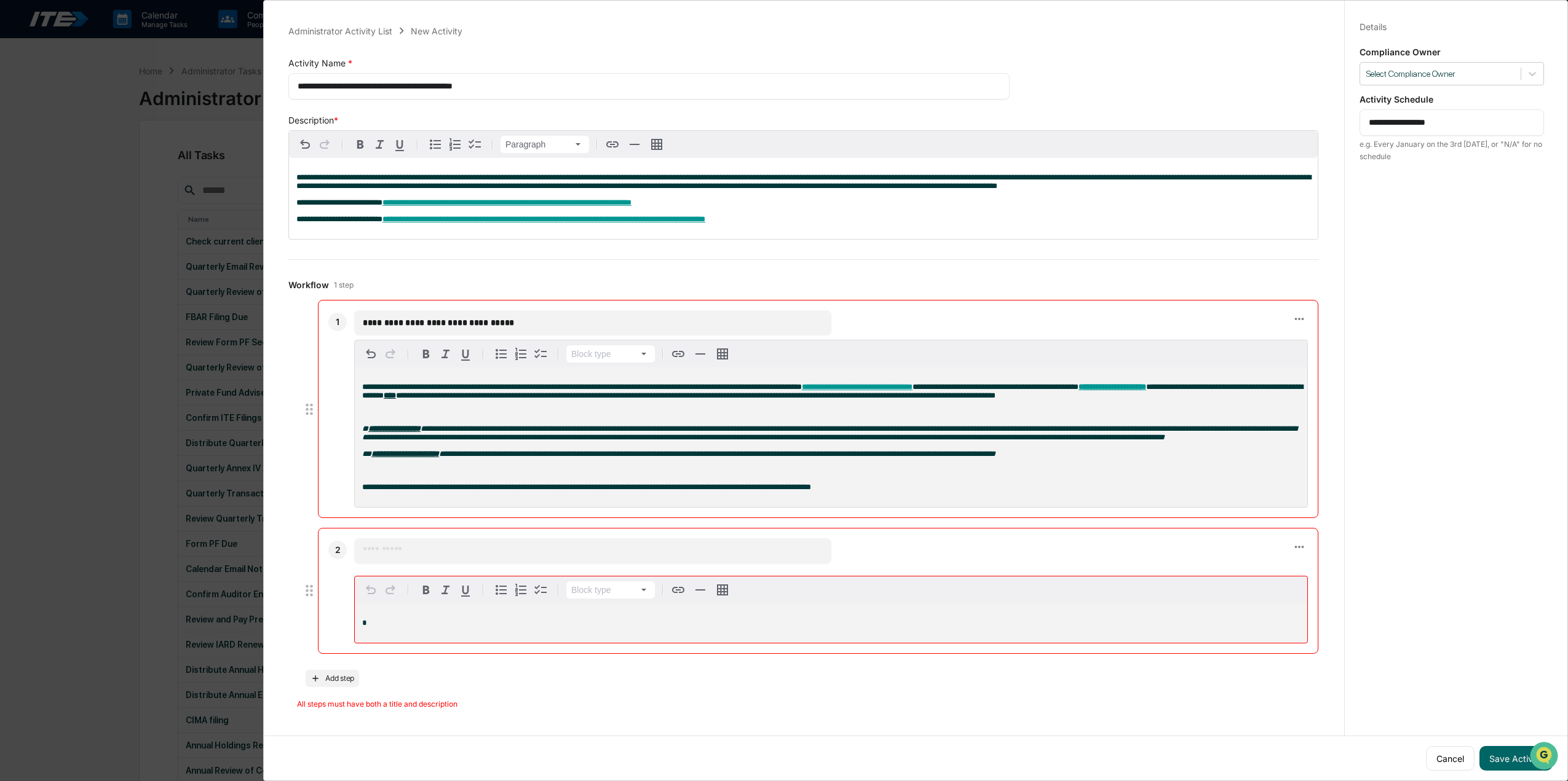
click at [406, 557] on input "text" at bounding box center [593, 550] width 460 height 12
type input "*"
type input "**********"
click at [384, 623] on div "*" at bounding box center [831, 616] width 953 height 39
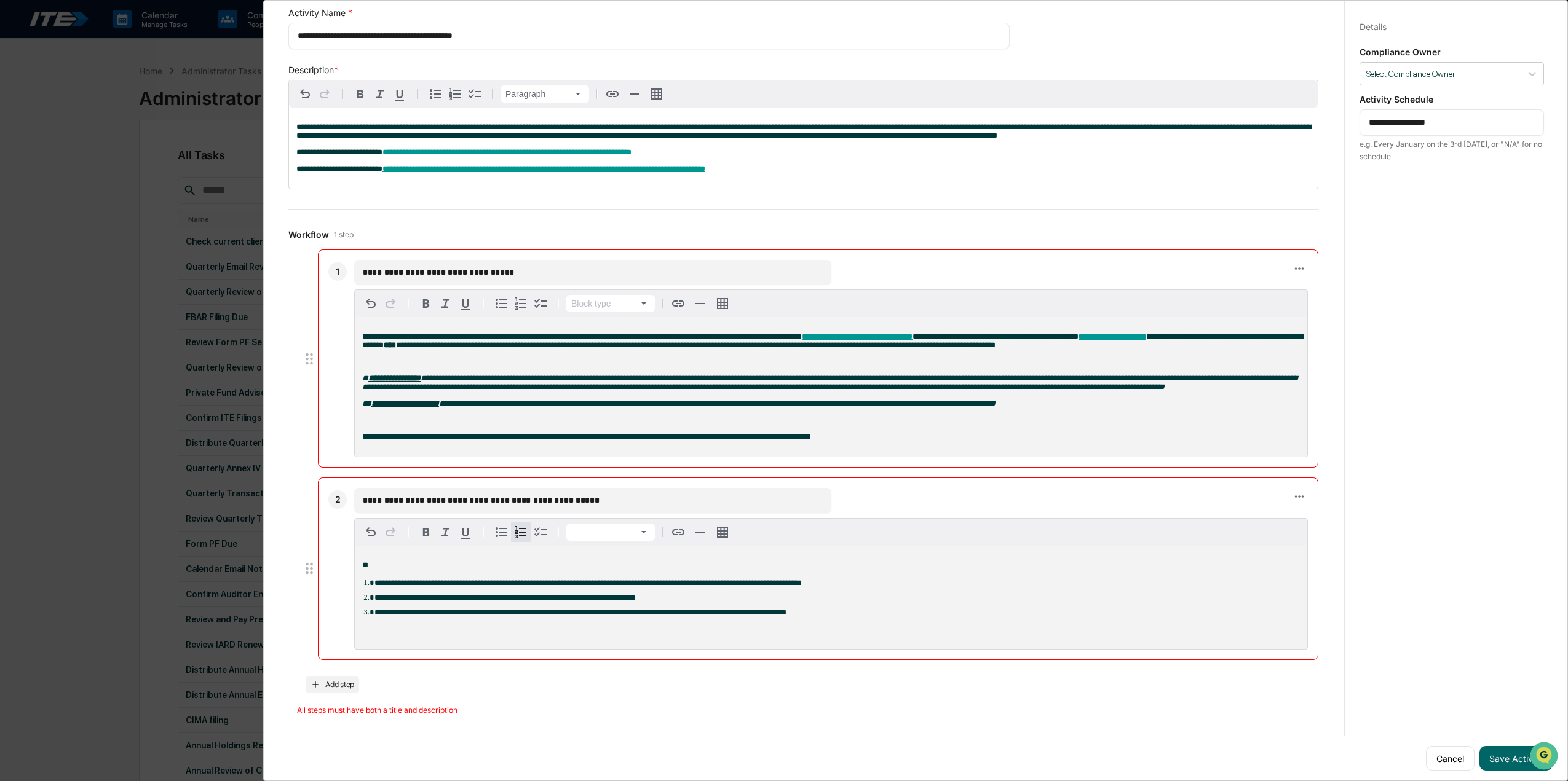
scroll to position [66, 0]
click at [1505, 748] on button "Save Activity" at bounding box center [1516, 758] width 73 height 25
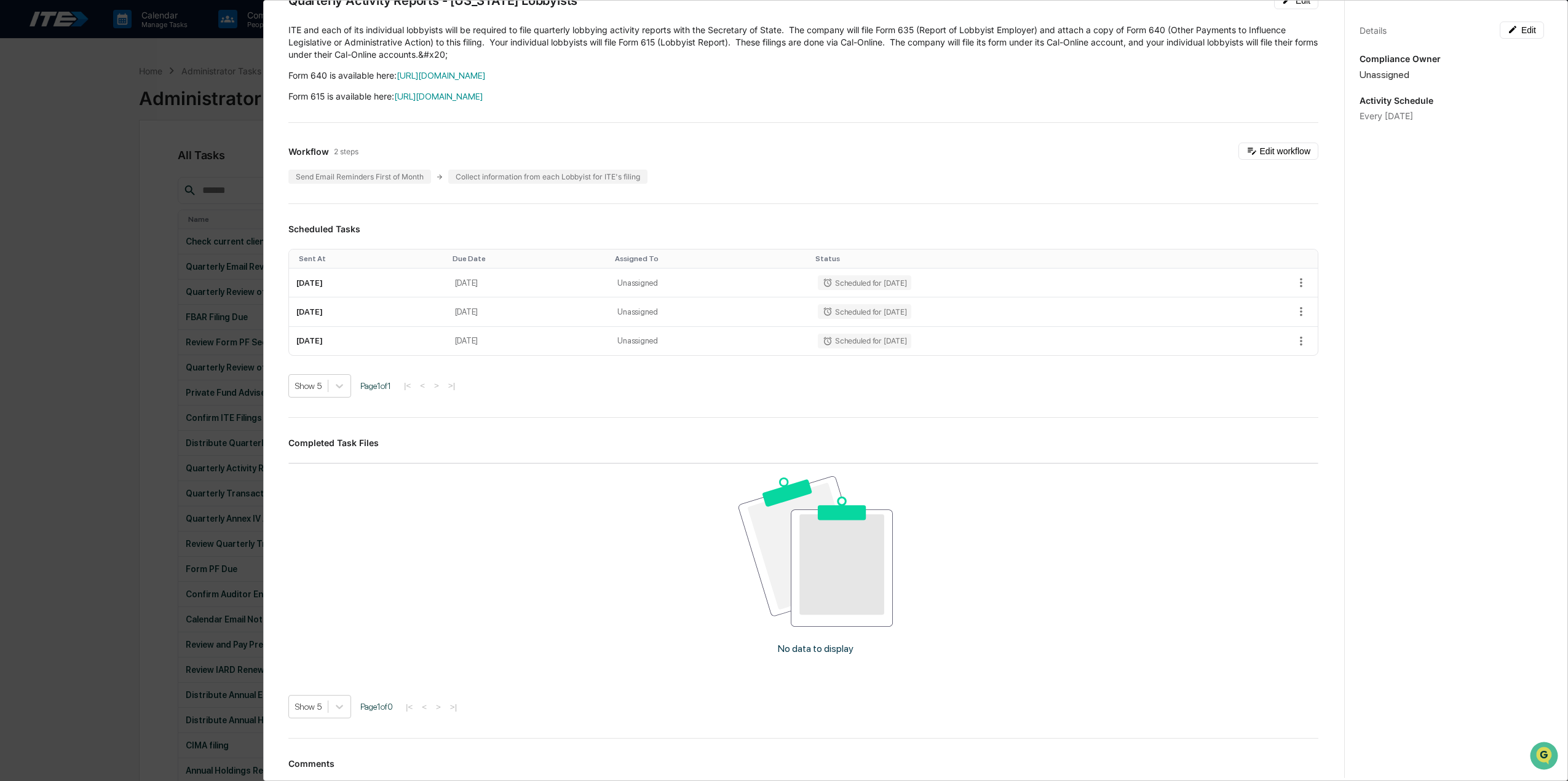
scroll to position [10, 0]
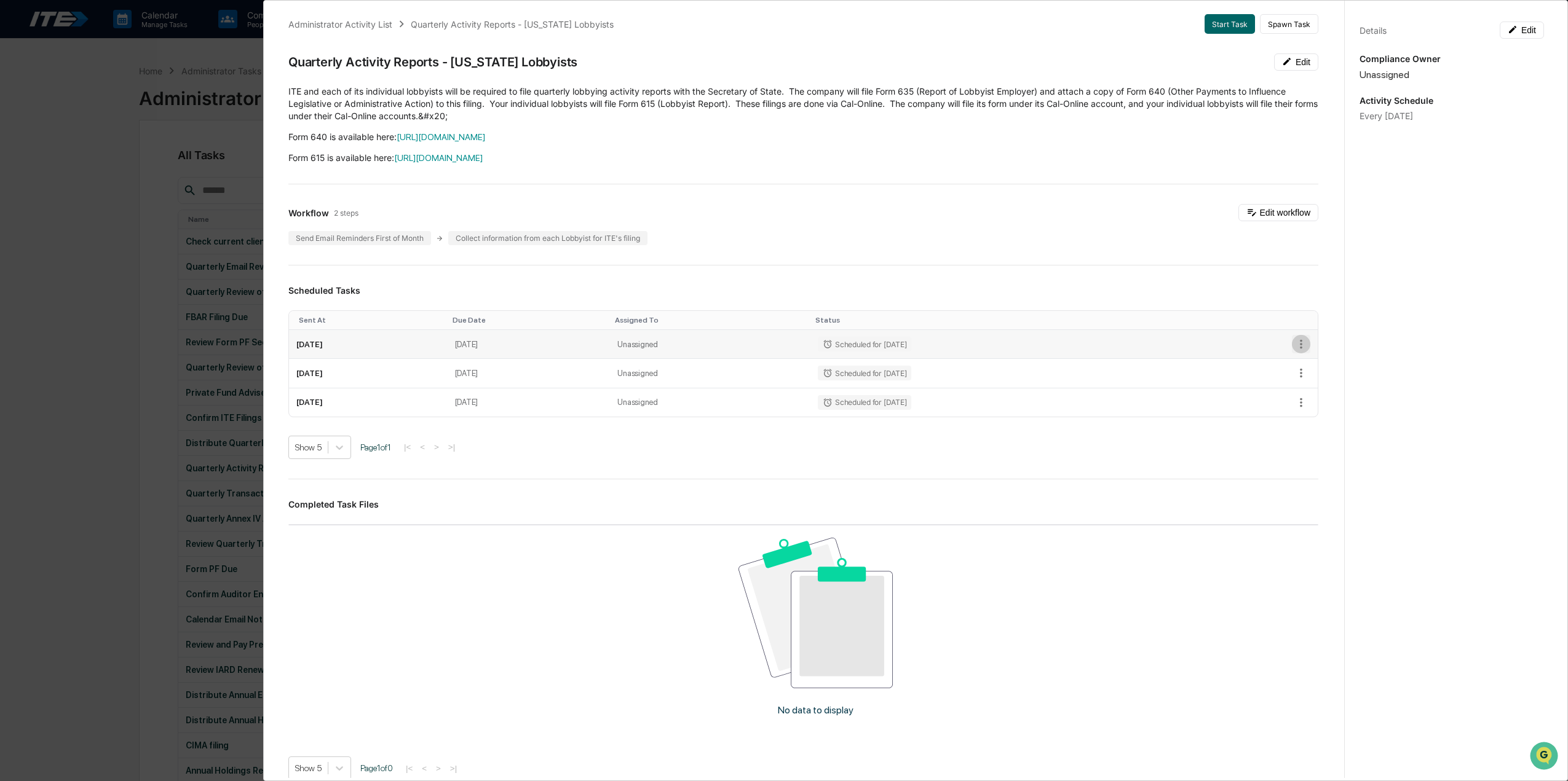
click at [1294, 342] on icon "button" at bounding box center [1301, 344] width 14 height 14
click at [532, 332] on div at bounding box center [787, 390] width 1575 height 781
click at [1524, 31] on button "Edit" at bounding box center [1521, 31] width 44 height 17
drag, startPoint x: 1450, startPoint y: 128, endPoint x: 1348, endPoint y: 132, distance: 102.1
click at [1348, 132] on div "**********" at bounding box center [1451, 403] width 215 height 811
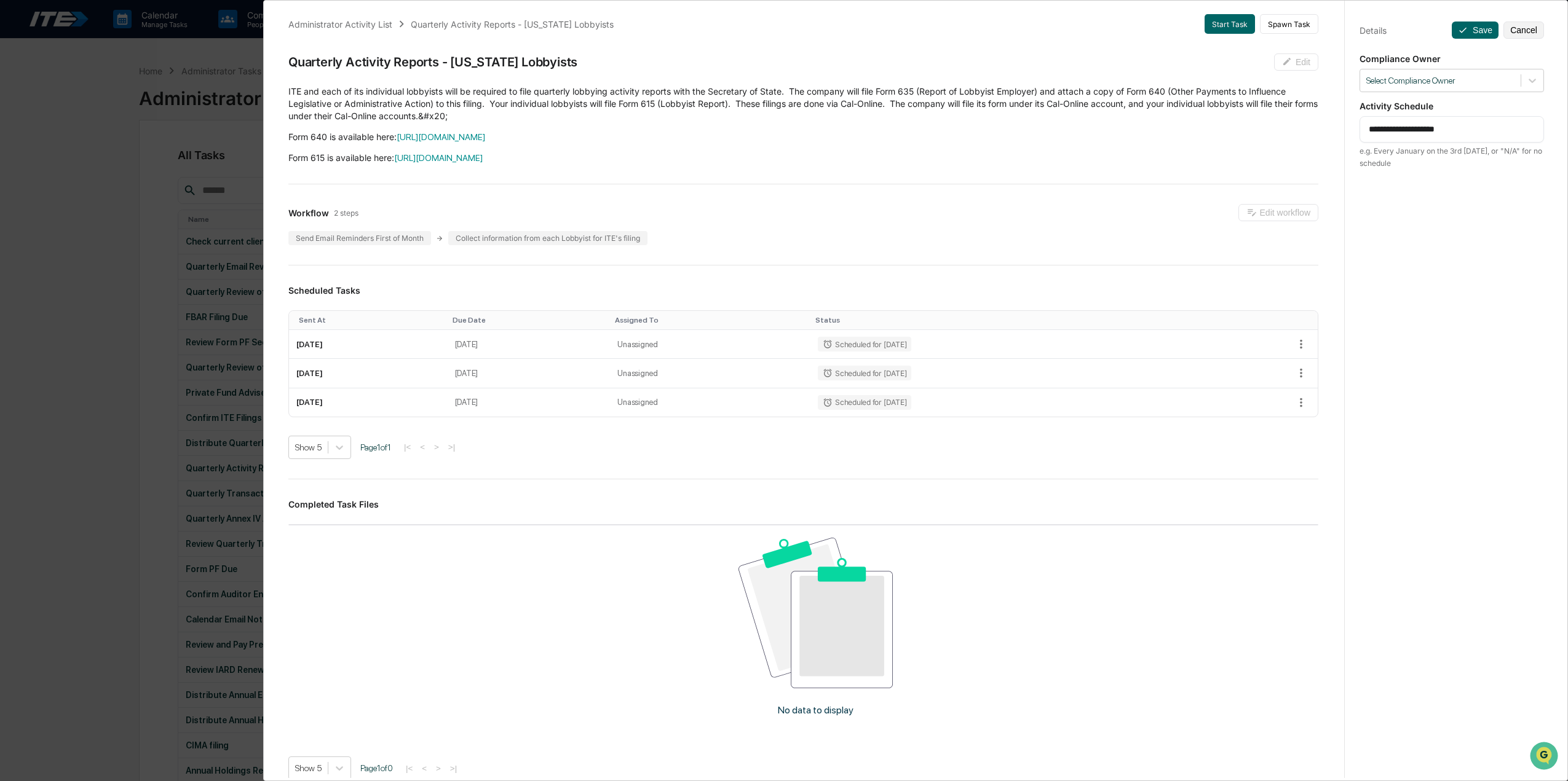
click at [1473, 17] on div "**********" at bounding box center [1451, 403] width 215 height 811
click at [1470, 25] on button "Save" at bounding box center [1476, 31] width 47 height 17
drag, startPoint x: 1468, startPoint y: 122, endPoint x: 1387, endPoint y: 127, distance: 81.2
click at [1387, 127] on textarea "**********" at bounding box center [1452, 130] width 167 height 13
click at [1413, 128] on textarea "**********" at bounding box center [1452, 130] width 167 height 13
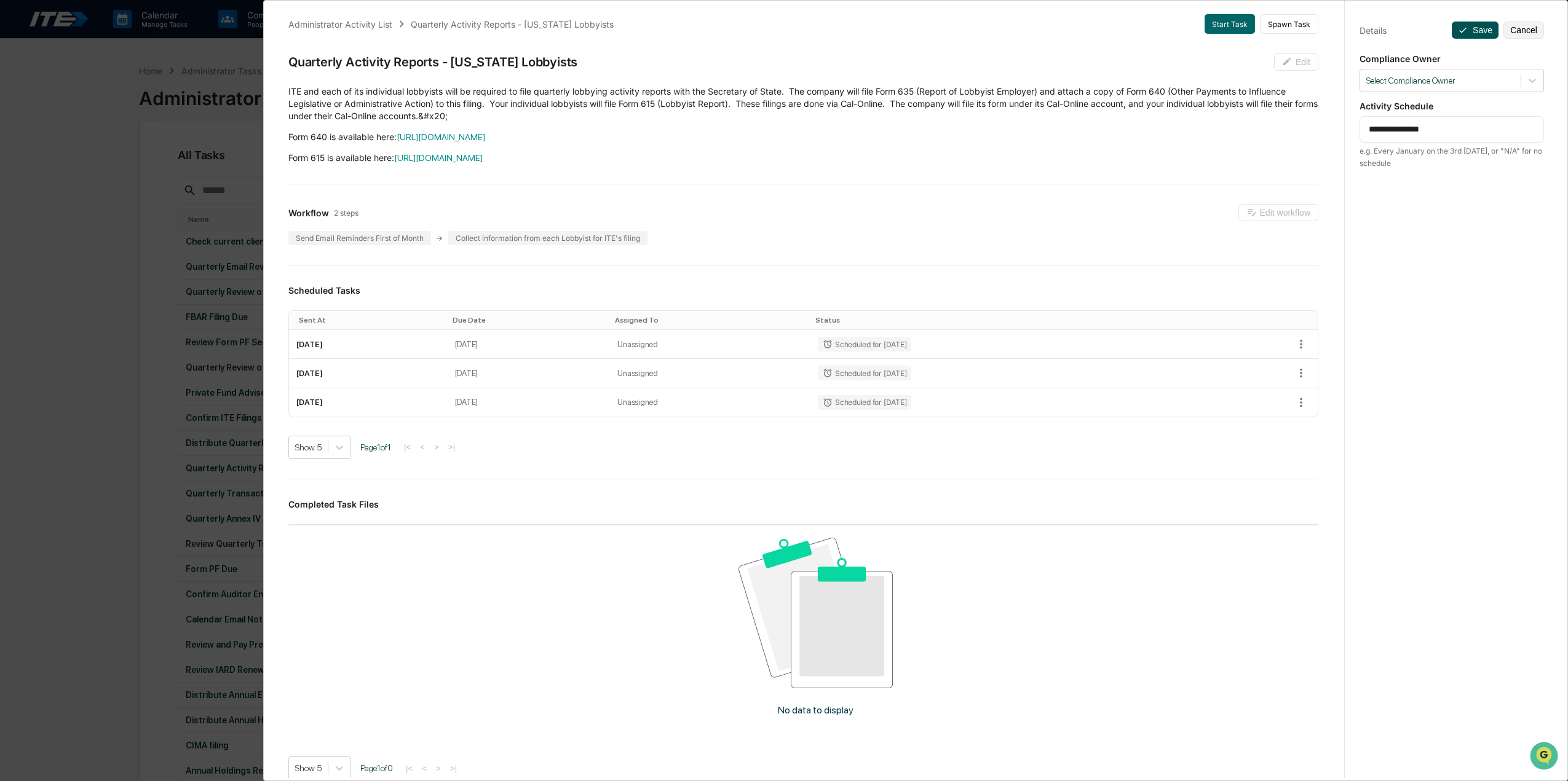
type textarea "**********"
click at [1468, 26] on button "Save" at bounding box center [1476, 31] width 47 height 17
click at [1450, 317] on div "Details Edit Compliance Owner Unassigned Activity Schedule Every October 31" at bounding box center [1451, 403] width 215 height 811
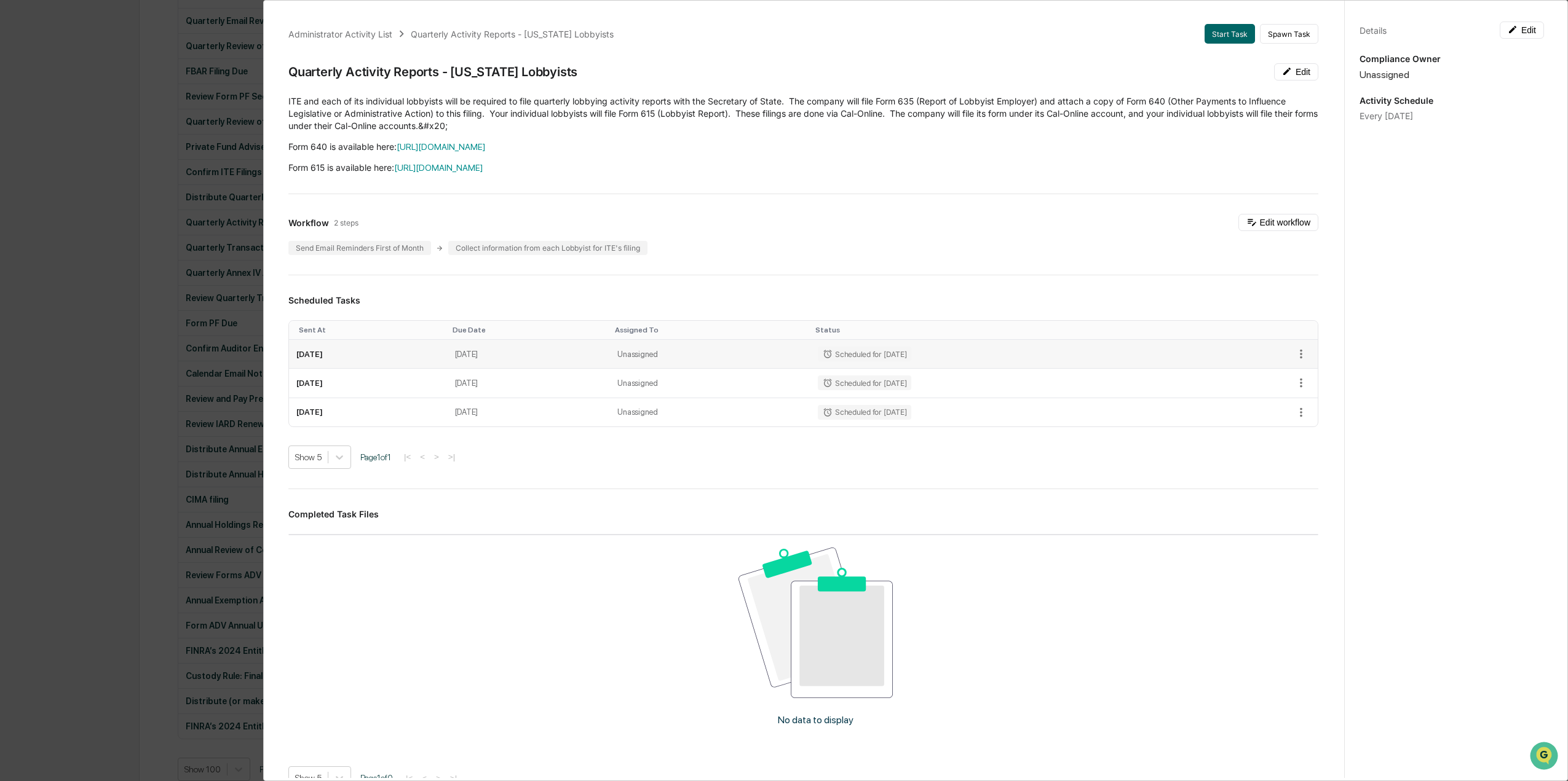
scroll to position [0, 0]
click at [1527, 30] on button "Edit" at bounding box center [1521, 31] width 44 height 17
drag, startPoint x: 1476, startPoint y: 128, endPoint x: 1354, endPoint y: 137, distance: 122.3
click at [1360, 137] on div "**********" at bounding box center [1451, 130] width 184 height 26
click at [1445, 132] on textarea "**********" at bounding box center [1452, 130] width 167 height 13
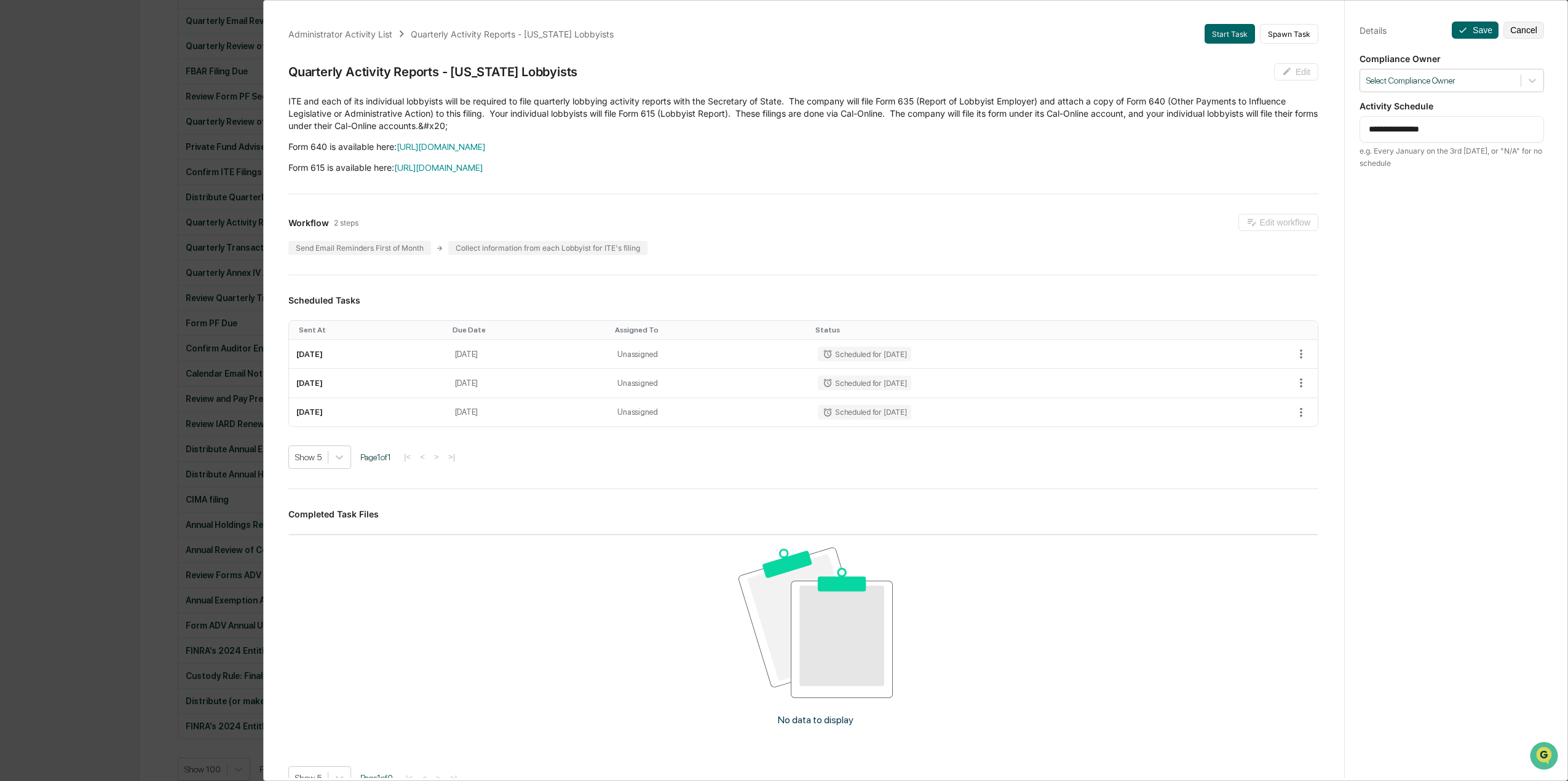
click at [1392, 127] on textarea "**********" at bounding box center [1452, 130] width 167 height 13
click at [1387, 123] on textarea "**********" at bounding box center [1452, 130] width 167 height 13
type textarea "**********"
click at [1475, 25] on button "Save" at bounding box center [1476, 31] width 47 height 17
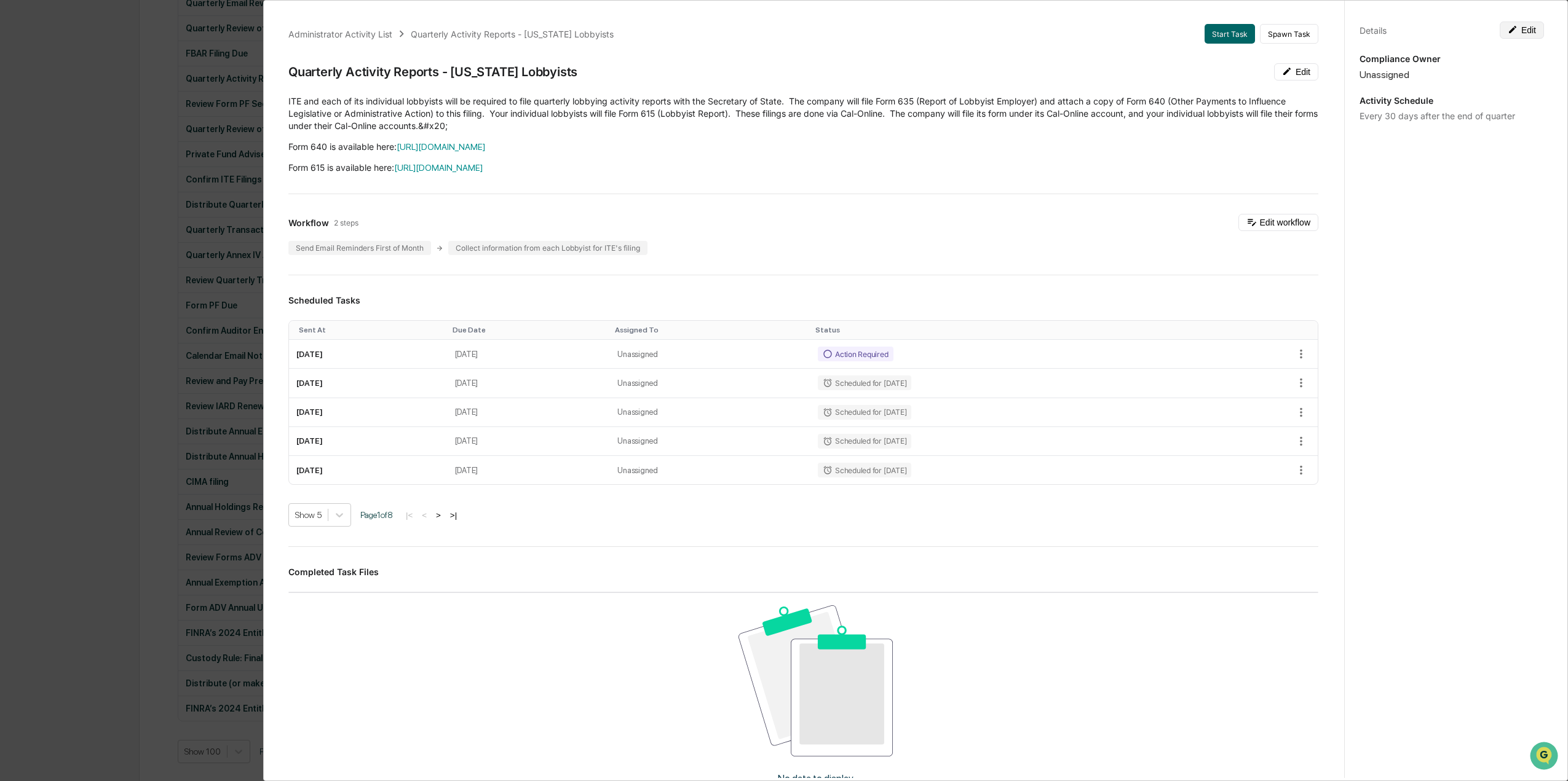
click at [1519, 24] on button "Edit" at bounding box center [1521, 31] width 44 height 17
drag, startPoint x: 1516, startPoint y: 121, endPoint x: 1353, endPoint y: 127, distance: 163.1
click at [1353, 127] on div "**********" at bounding box center [1451, 403] width 215 height 811
drag, startPoint x: 1446, startPoint y: 28, endPoint x: 1455, endPoint y: 25, distance: 9.5
click at [1452, 27] on button "Save" at bounding box center [1476, 31] width 47 height 17
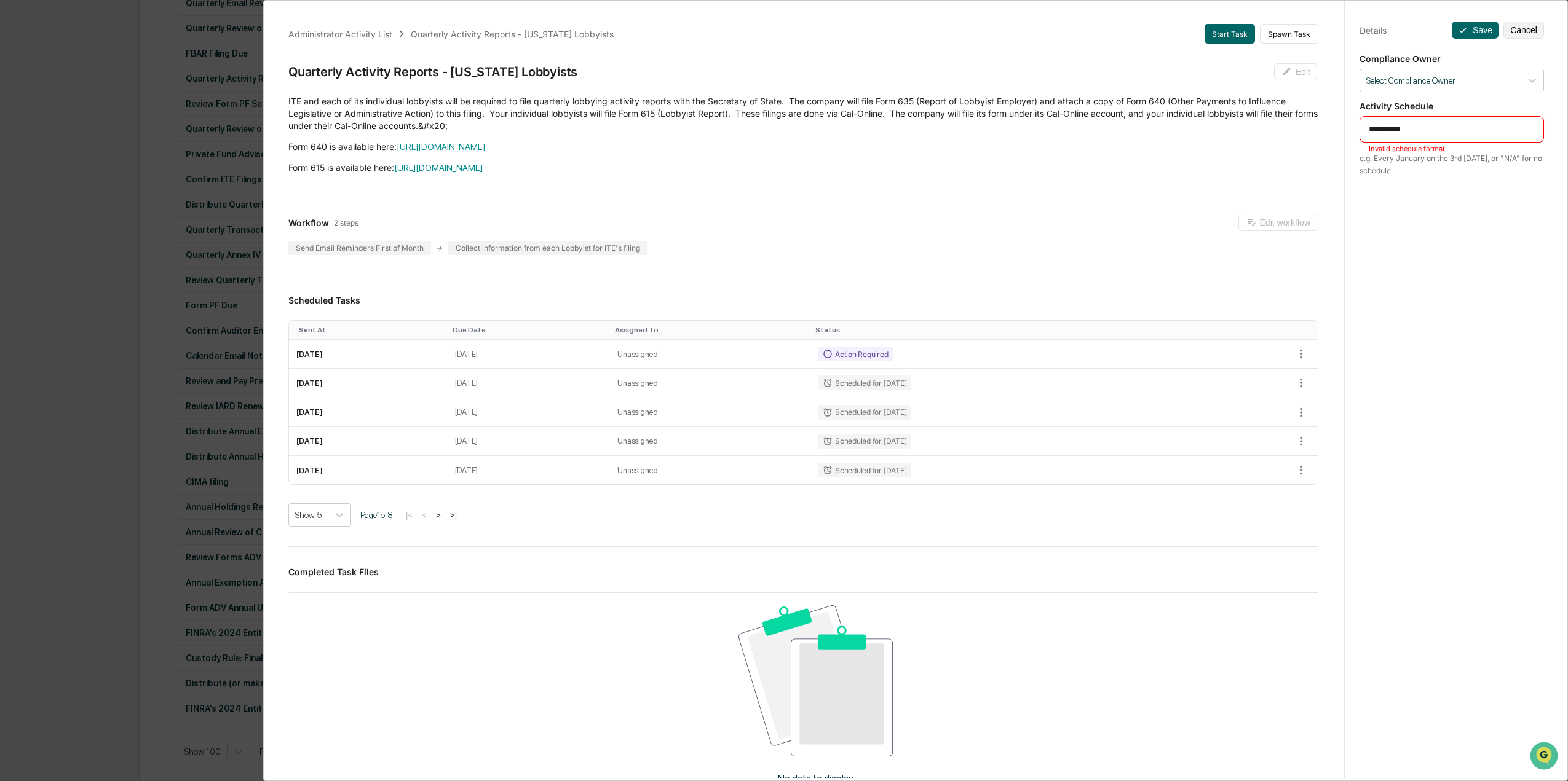
click at [1369, 123] on textarea "**********" at bounding box center [1452, 130] width 167 height 13
type textarea "**********"
click at [1463, 24] on button "Save" at bounding box center [1476, 31] width 47 height 17
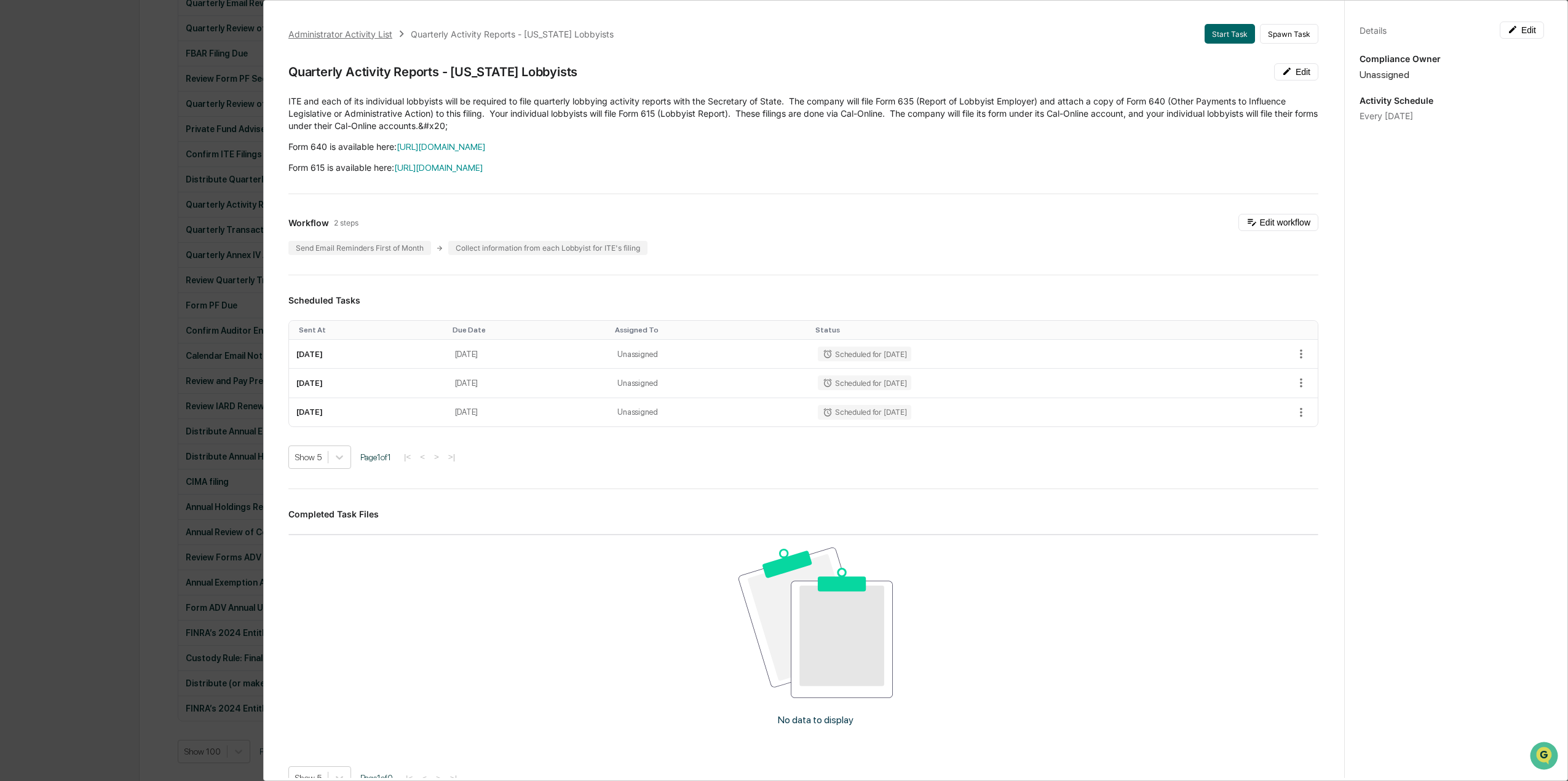
click at [371, 30] on div "Administrator Activity List" at bounding box center [340, 34] width 104 height 10
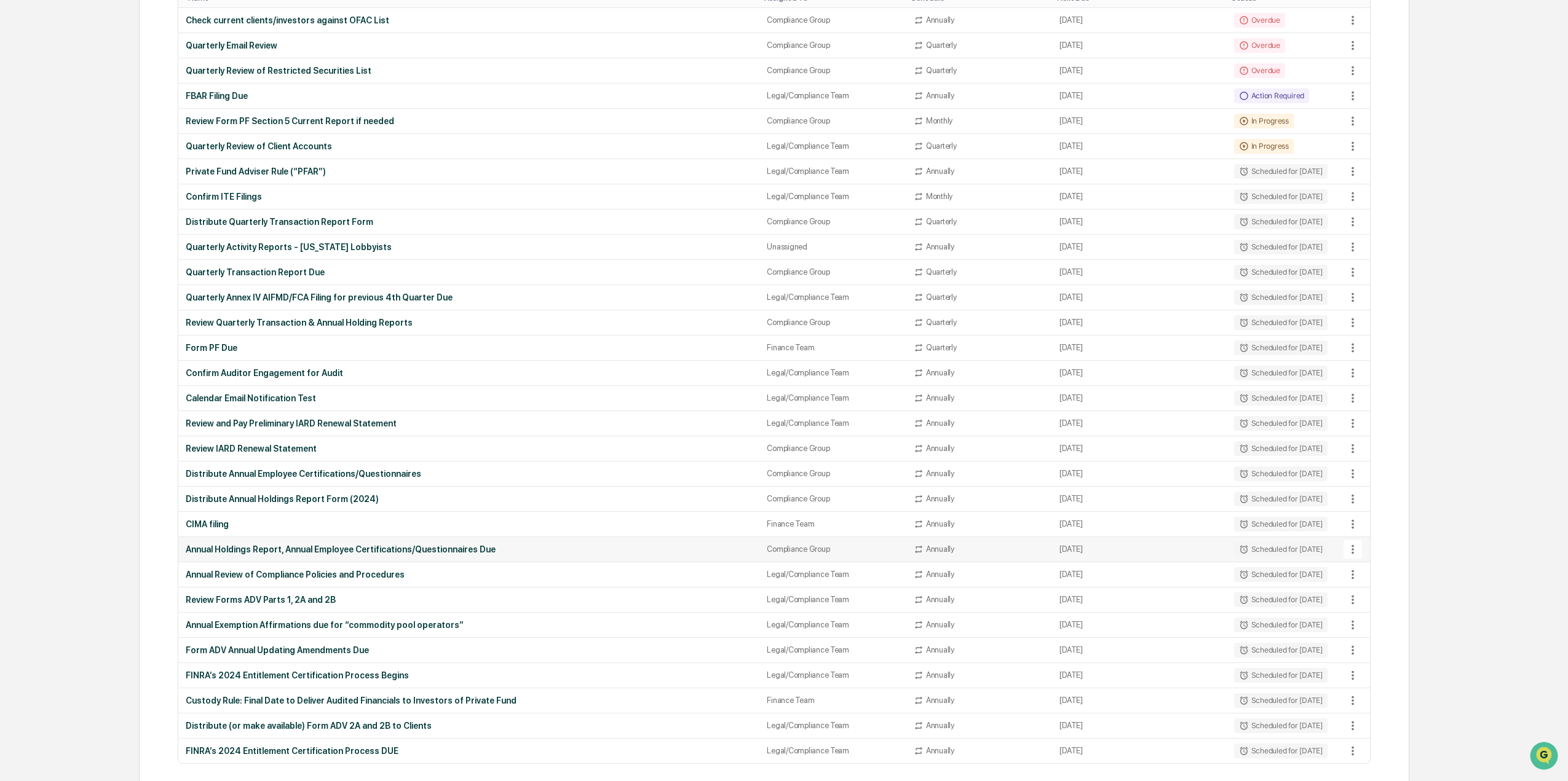
scroll to position [202, 0]
